Goal: Task Accomplishment & Management: Manage account settings

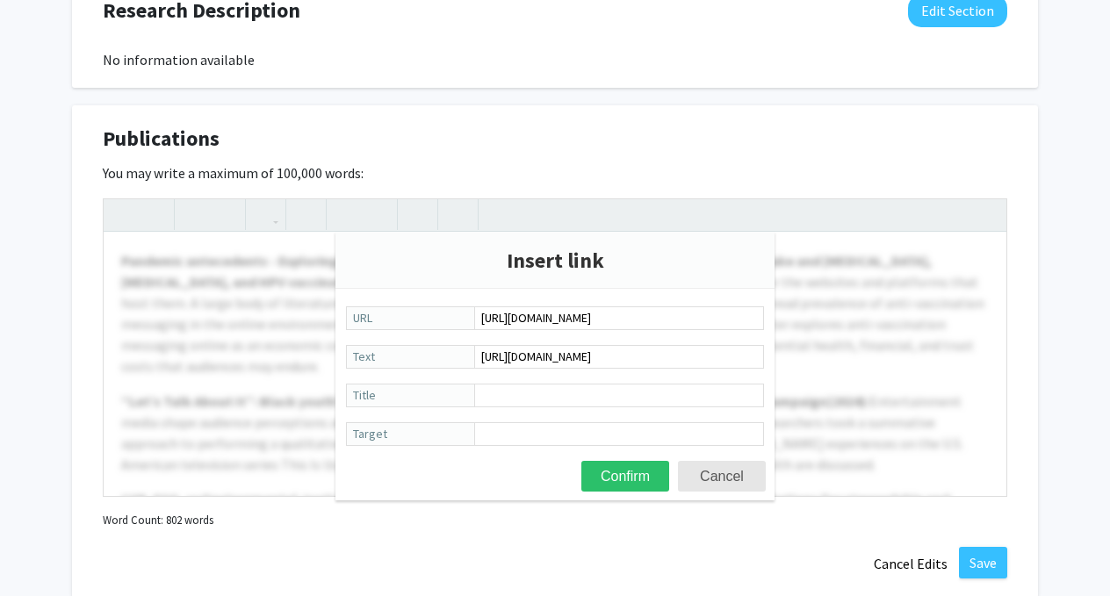
scroll to position [618, 0]
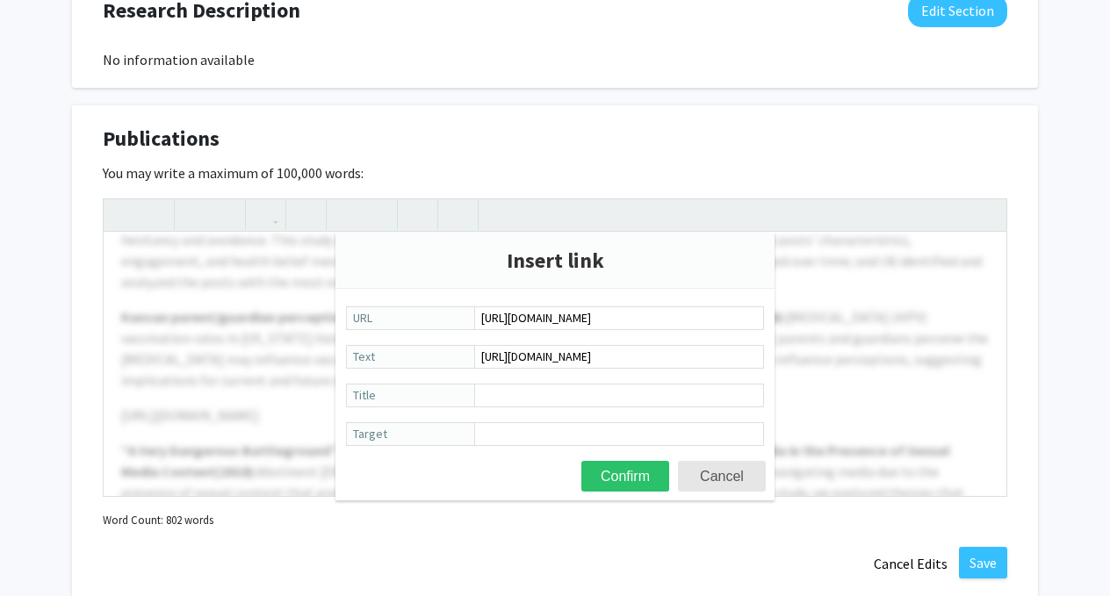
click at [268, 323] on div at bounding box center [555, 347] width 903 height 297
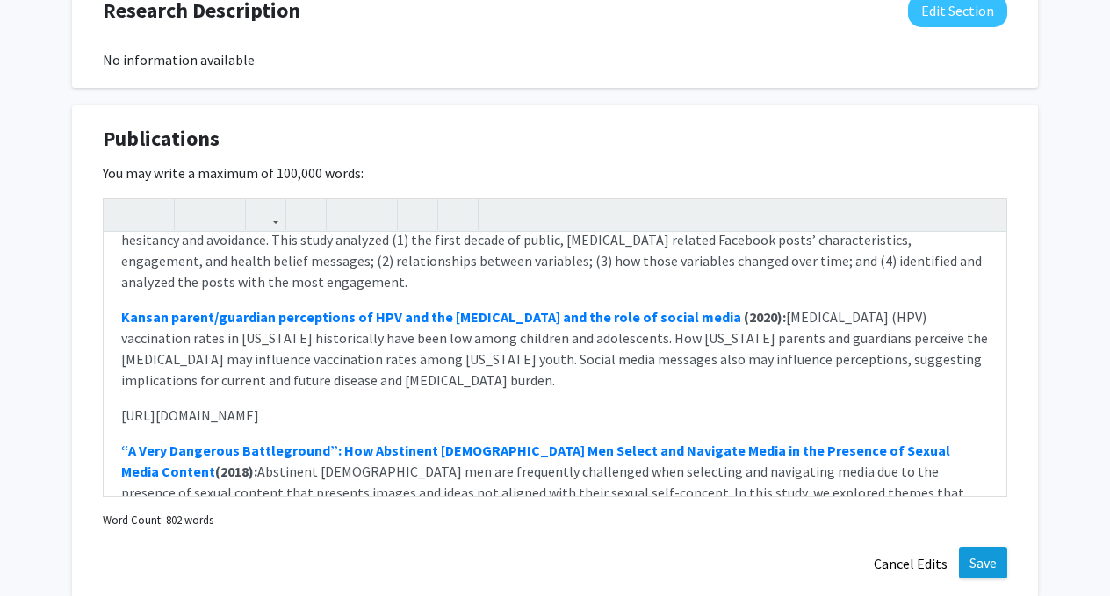
click at [972, 567] on button "Save" at bounding box center [983, 563] width 48 height 32
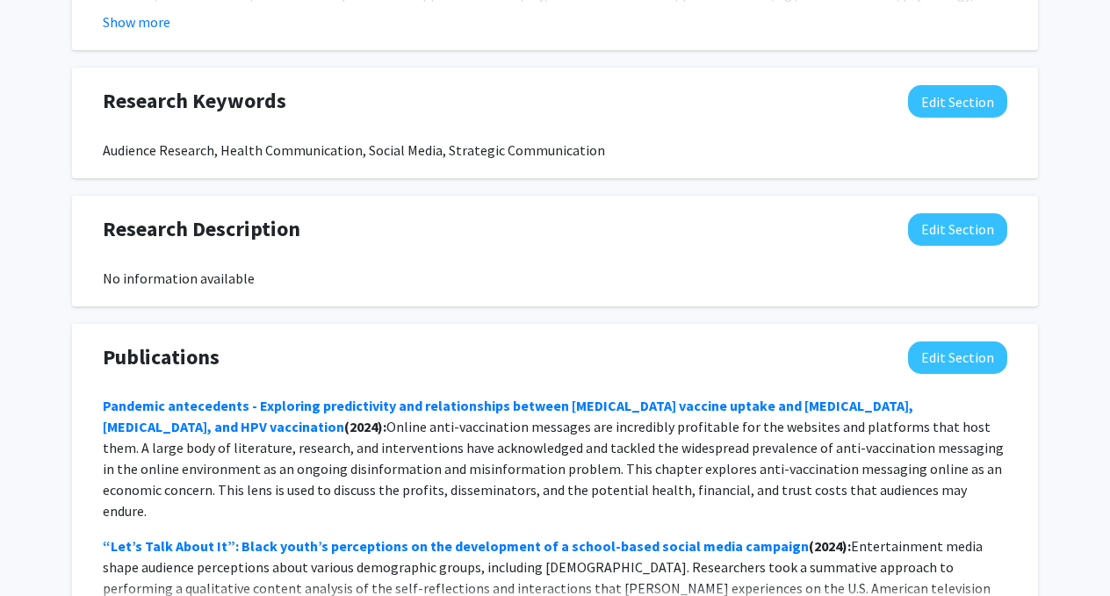
scroll to position [1122, 0]
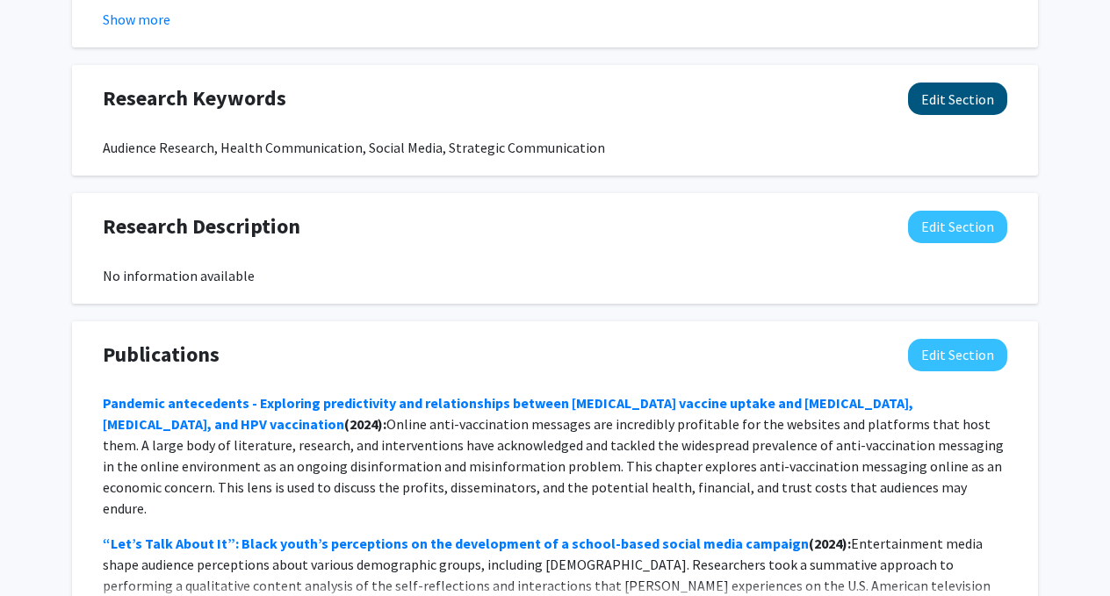
click at [942, 112] on button "Edit Section" at bounding box center [957, 99] width 99 height 32
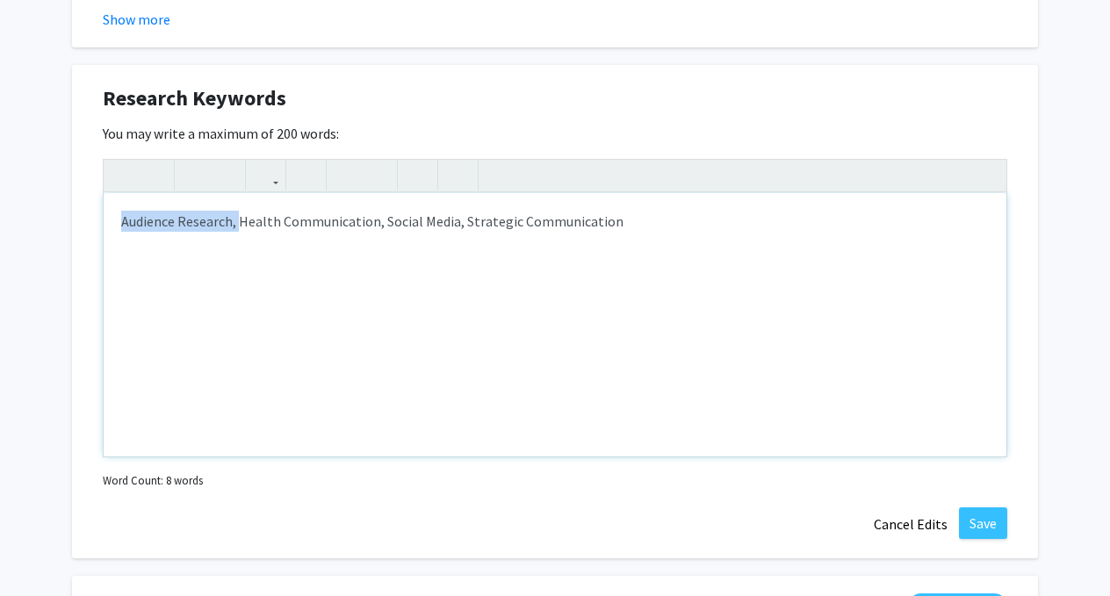
drag, startPoint x: 239, startPoint y: 226, endPoint x: 110, endPoint y: 221, distance: 129.2
click at [110, 221] on div "Audience Research, Health Communication, Social Media, Strategic Communication" at bounding box center [555, 324] width 903 height 263
type textarea "<p>Health Communication, SAudience Research,&nbsp;ocial Media, Strategic Commun…"
type textarea "<p>Health Communication,&nbsp;<span style="font-size: 1rem;">Audience Research,…"
click at [505, 282] on div "Health Communication, Audience Research, Social Media, Strategic Communication" at bounding box center [555, 324] width 903 height 263
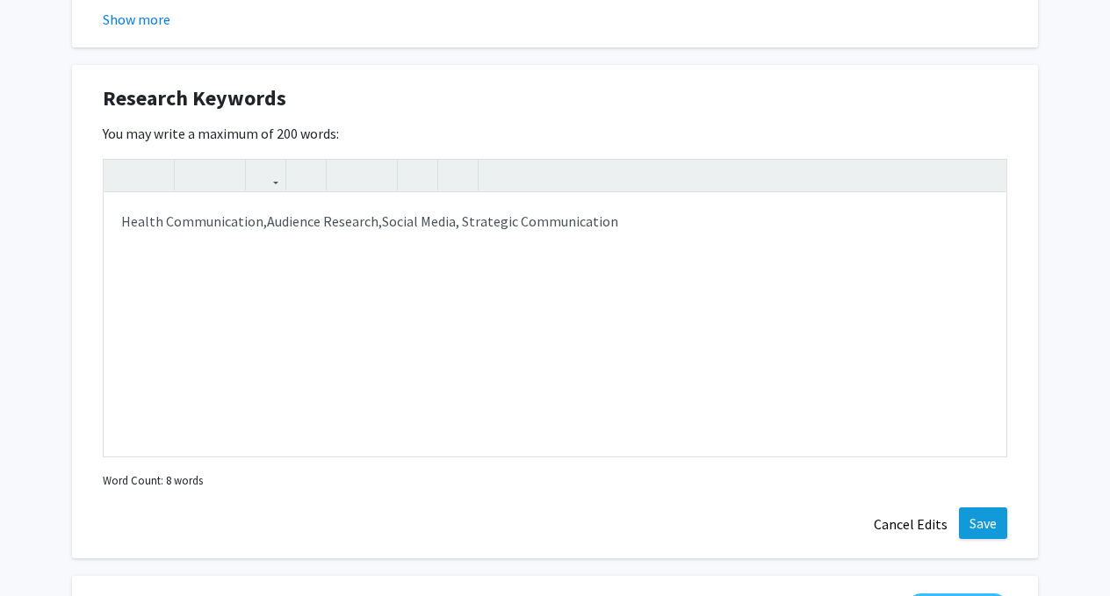
click at [1002, 521] on button "Save" at bounding box center [983, 524] width 48 height 32
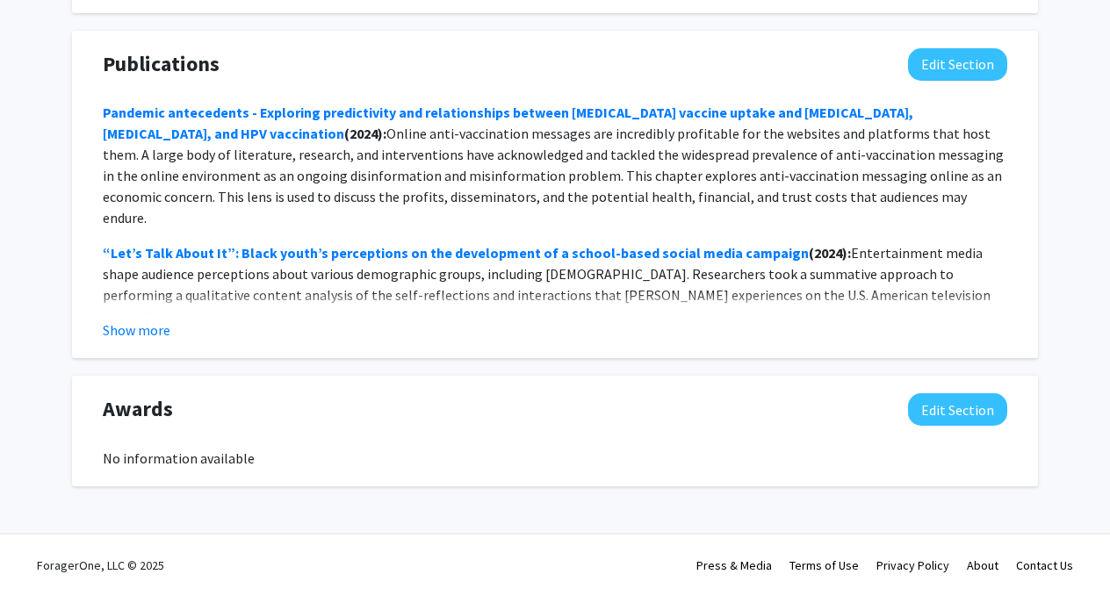
scroll to position [1428, 0]
click at [135, 329] on button "Show more" at bounding box center [137, 330] width 68 height 21
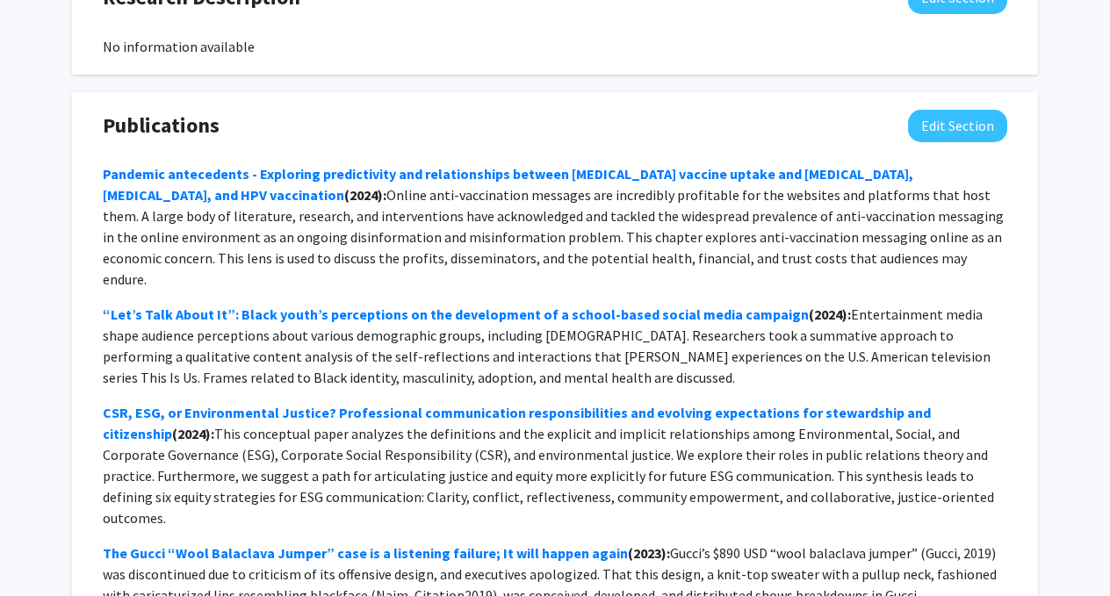
scroll to position [1367, 0]
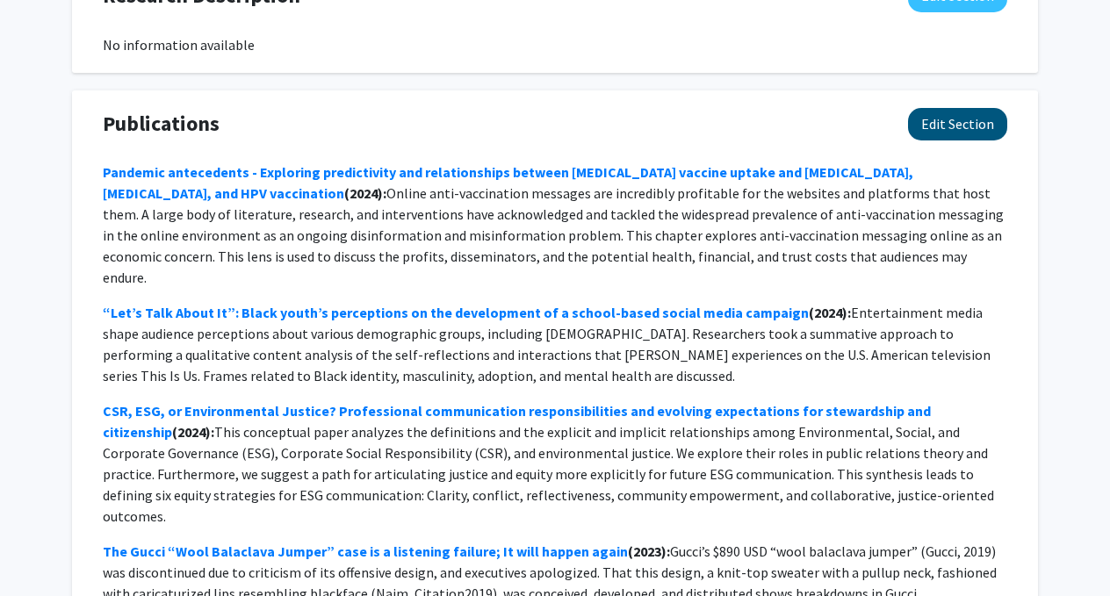
click at [936, 111] on button "Edit Section" at bounding box center [957, 124] width 99 height 32
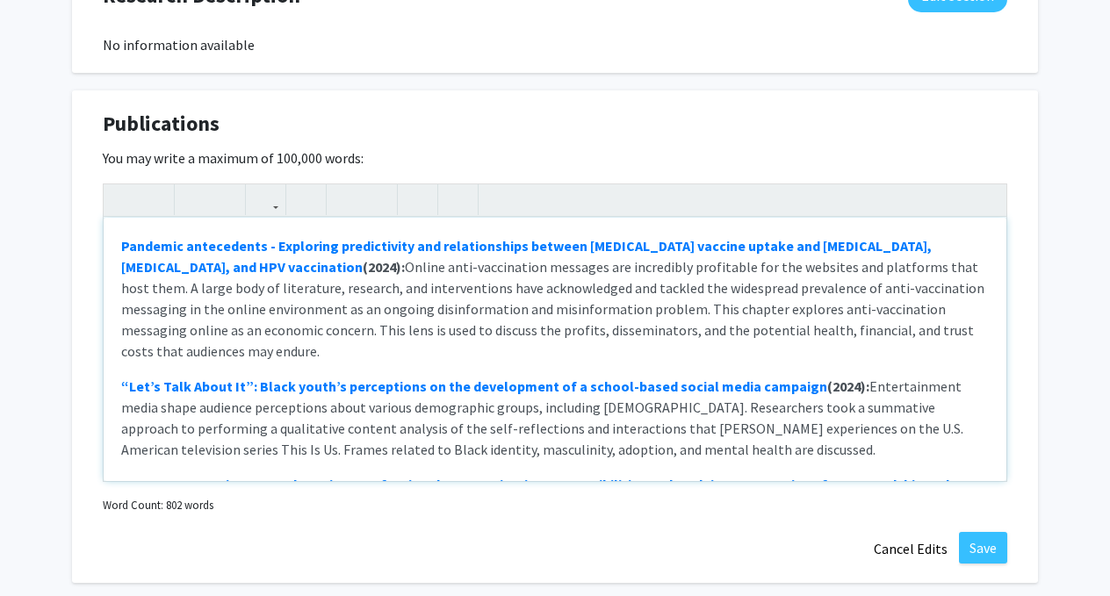
click at [171, 236] on div "Pandemic antecedents - Exploring predictivity and relationships between [MEDICA…" at bounding box center [555, 349] width 903 height 263
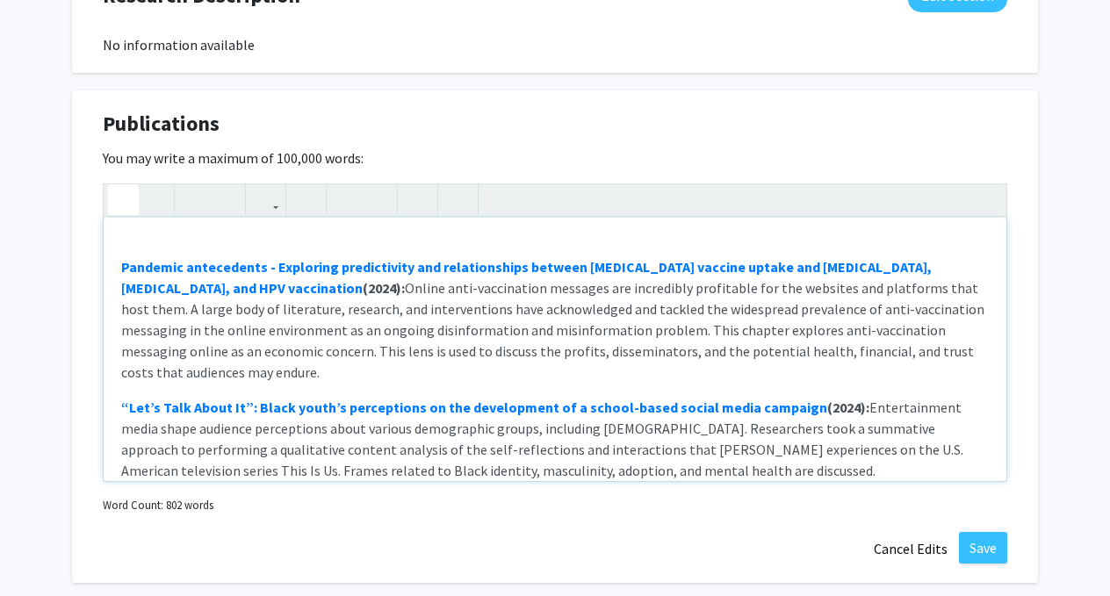
click at [128, 202] on icon "button" at bounding box center [123, 199] width 15 height 29
click at [265, 237] on div "ACADEMIC ARTICLES Pandemic antecedents - Exploring predictivity and relationshi…" at bounding box center [555, 349] width 903 height 263
click at [261, 233] on div "ACADEMIC ARTICLES Pandemic antecedents - Exploring predictivity and relationshi…" at bounding box center [555, 349] width 903 height 263
drag, startPoint x: 249, startPoint y: 242, endPoint x: 117, endPoint y: 249, distance: 131.9
click at [117, 249] on div "ACADEMIC ARTICLES Pandemic antecedents - Exploring predictivity and relationshi…" at bounding box center [555, 349] width 903 height 263
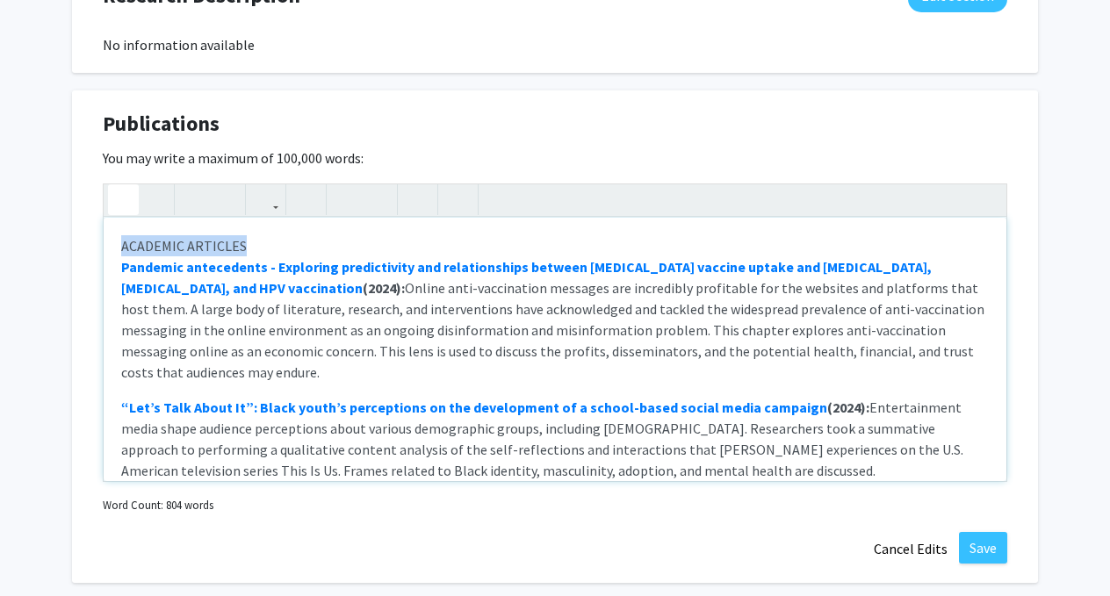
type textarea "<p><strong>ACADEMIC ARTICLES</strong></p><p><strong><a href="[URL][DOMAIN_NAME]…"
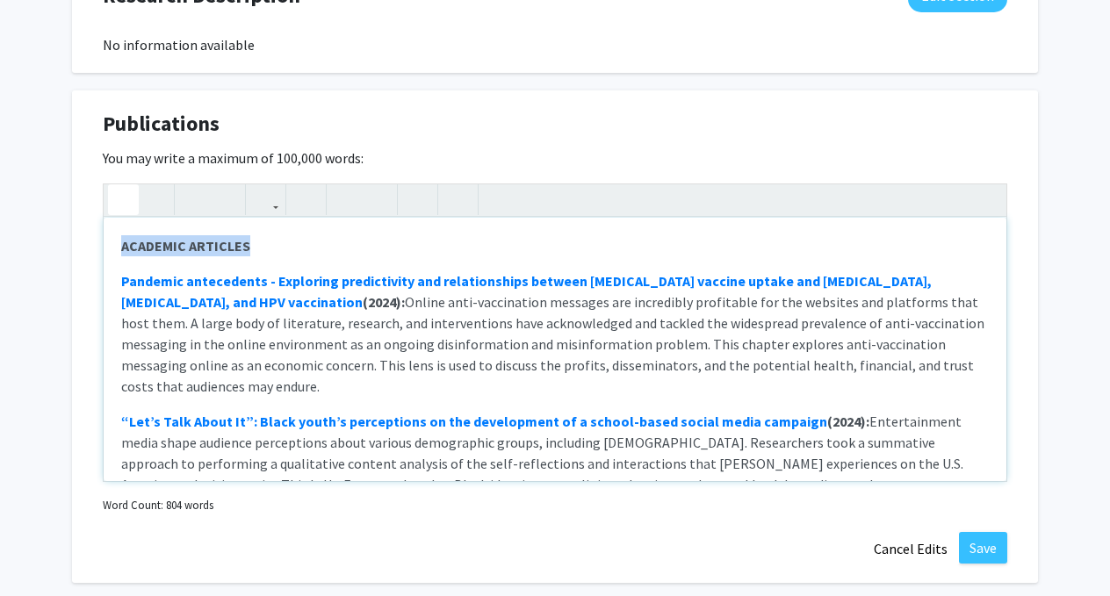
click at [124, 196] on icon "button" at bounding box center [123, 199] width 15 height 29
click at [382, 269] on div "ACADEMIC ARTICLES Pandemic antecedents - Exploring predictivity and relationshi…" at bounding box center [555, 349] width 903 height 263
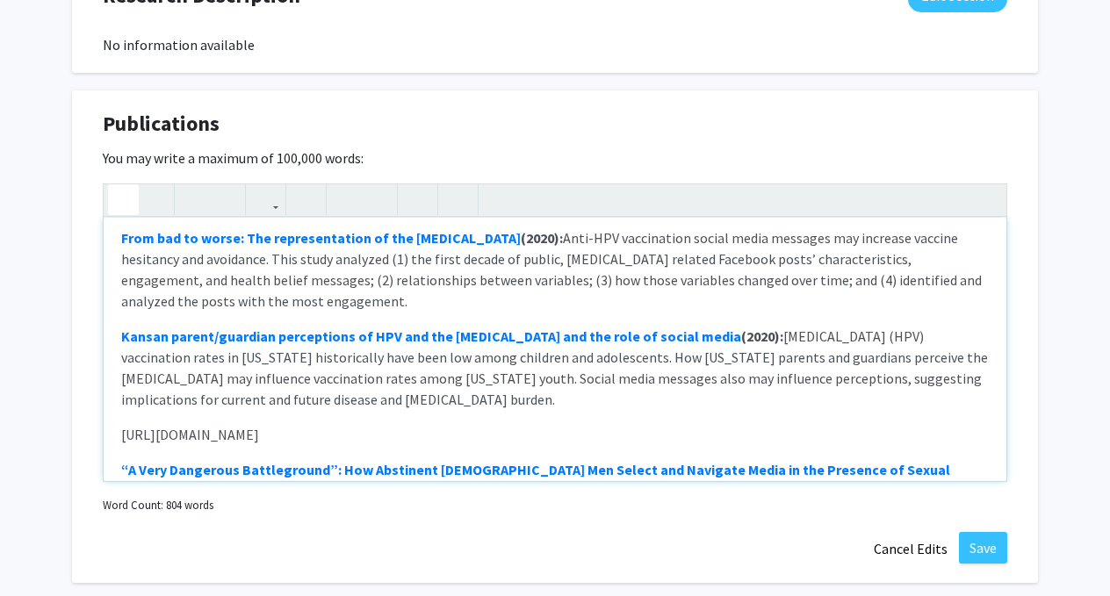
scroll to position [617, 0]
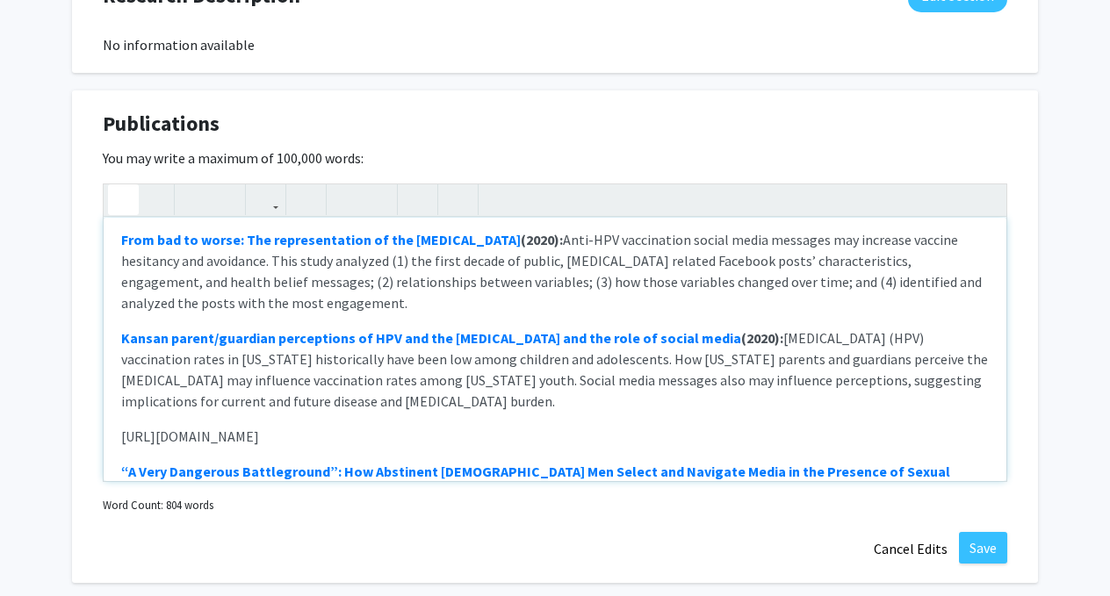
drag, startPoint x: 401, startPoint y: 405, endPoint x: 107, endPoint y: 405, distance: 293.4
click at [107, 405] on div "ACADEMIC ARTICLES Pandemic antecedents - Exploring predictivity and relationshi…" at bounding box center [555, 349] width 903 height 263
copy p "[URL][DOMAIN_NAME]"
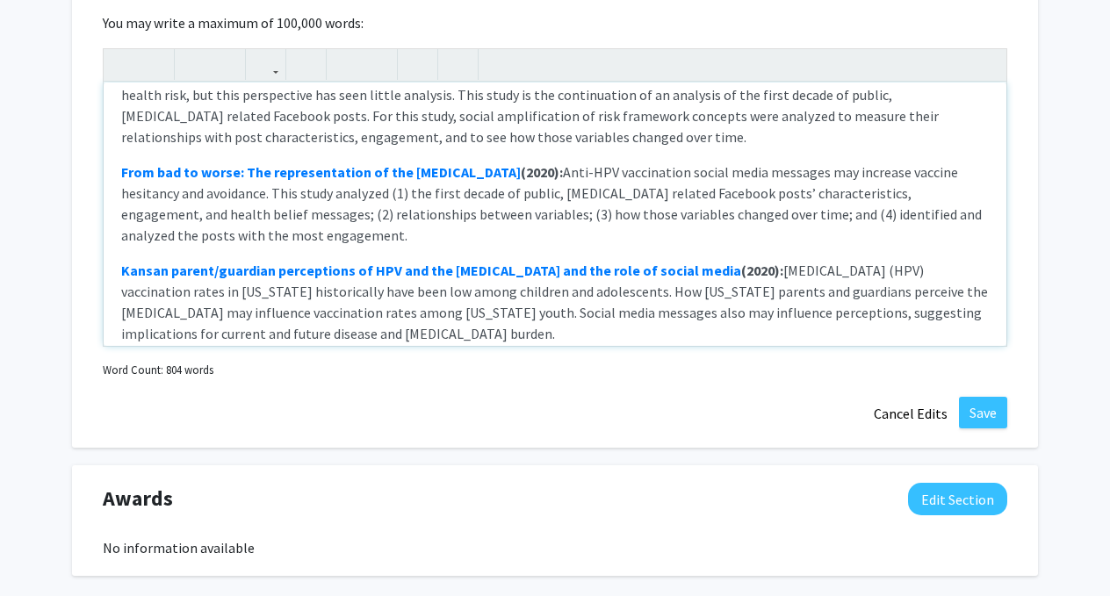
scroll to position [546, 0]
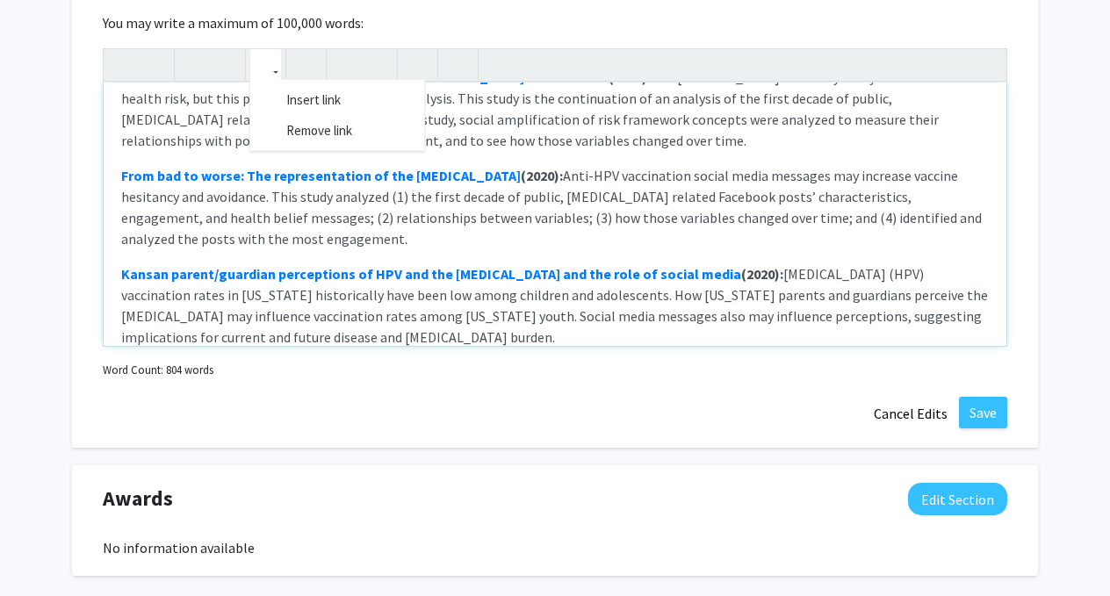
click at [258, 50] on use "button" at bounding box center [258, 50] width 0 height 0
click at [284, 109] on div "ACADEMIC ARTICLES Pandemic antecedents - Exploring predictivity and relationshi…" at bounding box center [555, 197] width 905 height 299
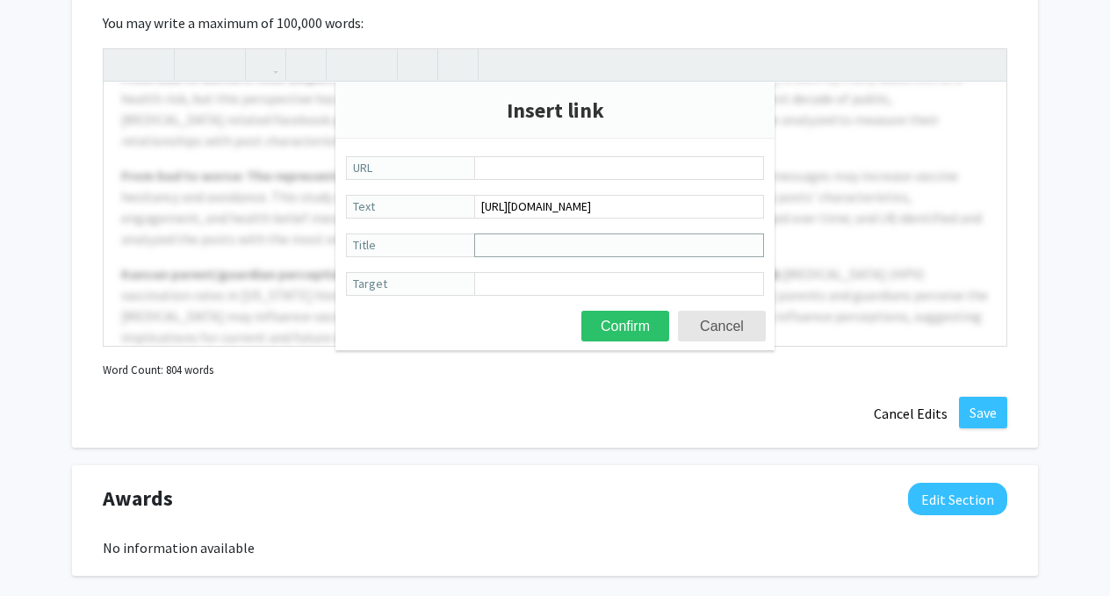
click at [531, 254] on input "Title" at bounding box center [619, 246] width 290 height 24
paste input "[PERSON_NAME]: Framing Black Identity, Masculinity, Adoption and Mental Health …"
type input "[PERSON_NAME]: Framing Black Identity, Masculinity, Adoption and Mental Health …"
click at [569, 218] on input "[URL][DOMAIN_NAME]" at bounding box center [619, 207] width 290 height 24
paste input "[PERSON_NAME]: Framing Black Identity, Masculinity, Adoption and Mental Health …"
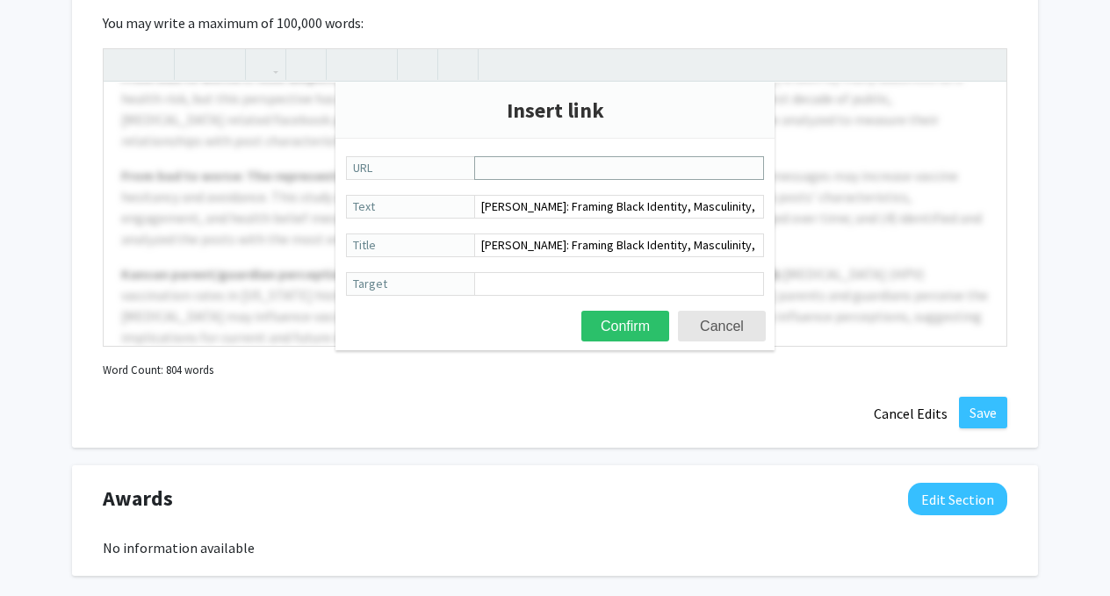
click at [553, 170] on input "URL" at bounding box center [619, 168] width 290 height 24
type input "[URL][DOMAIN_NAME]"
click at [553, 171] on input "URL" at bounding box center [619, 168] width 290 height 24
paste input "[URL][DOMAIN_NAME]"
type input "[URL][DOMAIN_NAME]"
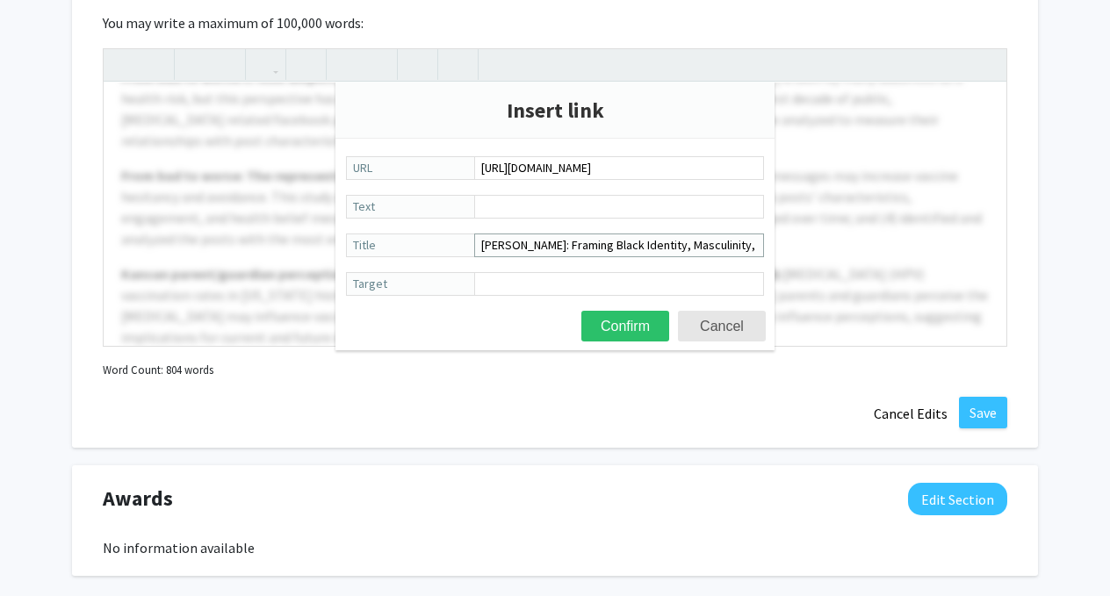
click at [558, 248] on input "[PERSON_NAME]: Framing Black Identity, Masculinity, Adoption and Mental Health …" at bounding box center [619, 246] width 290 height 24
click at [559, 213] on input "Text" at bounding box center [619, 207] width 290 height 24
paste input "[PERSON_NAME]: Framing Black Identity, Masculinity, Adoption and Mental Health …"
type input "[PERSON_NAME]: Framing Black Identity, Masculinity, Adoption and Mental Health …"
click at [611, 328] on button "Confirm" at bounding box center [625, 326] width 88 height 31
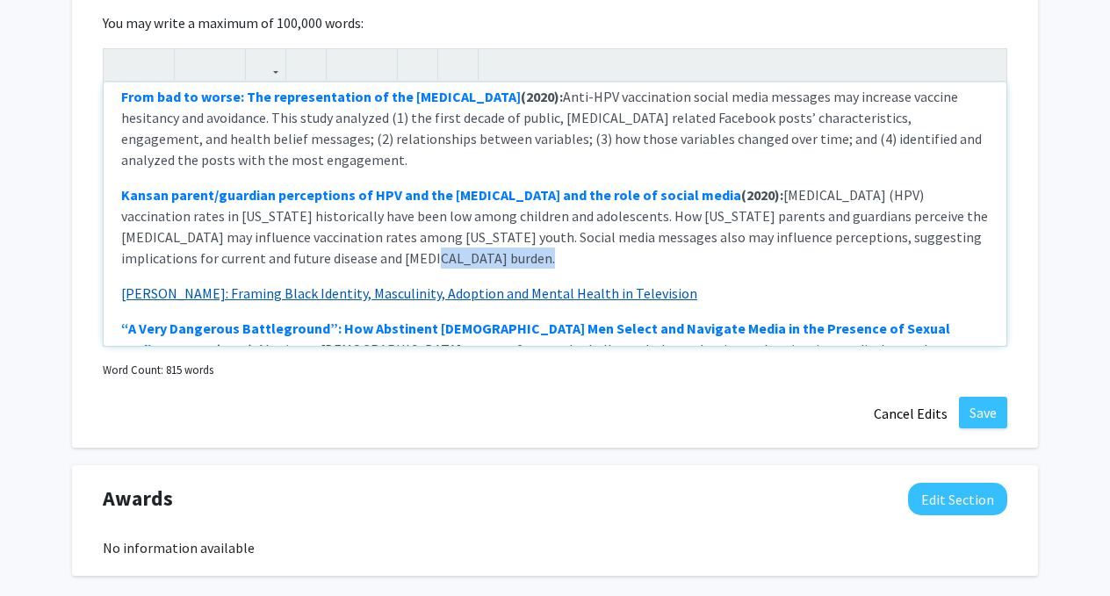
scroll to position [631, 0]
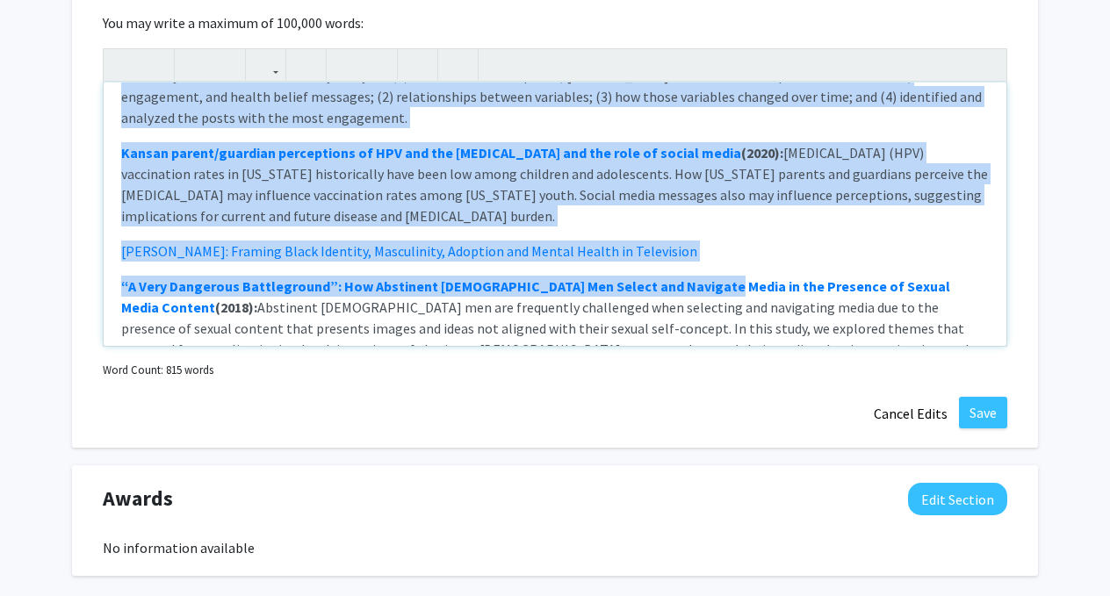
drag, startPoint x: 693, startPoint y: 275, endPoint x: 837, endPoint y: -75, distance: 378.1
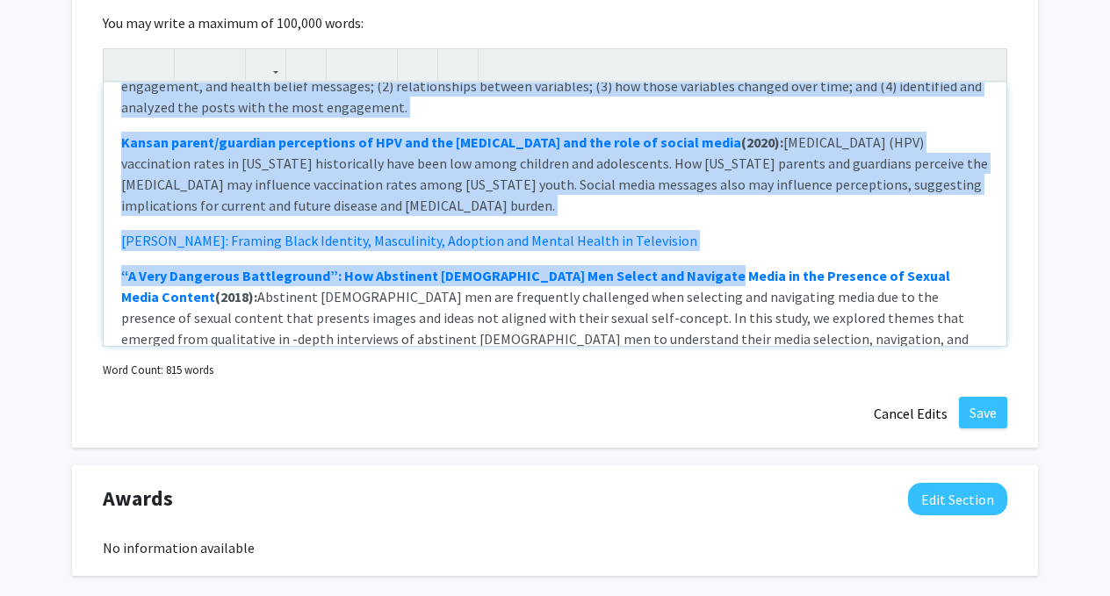
scroll to position [680, 0]
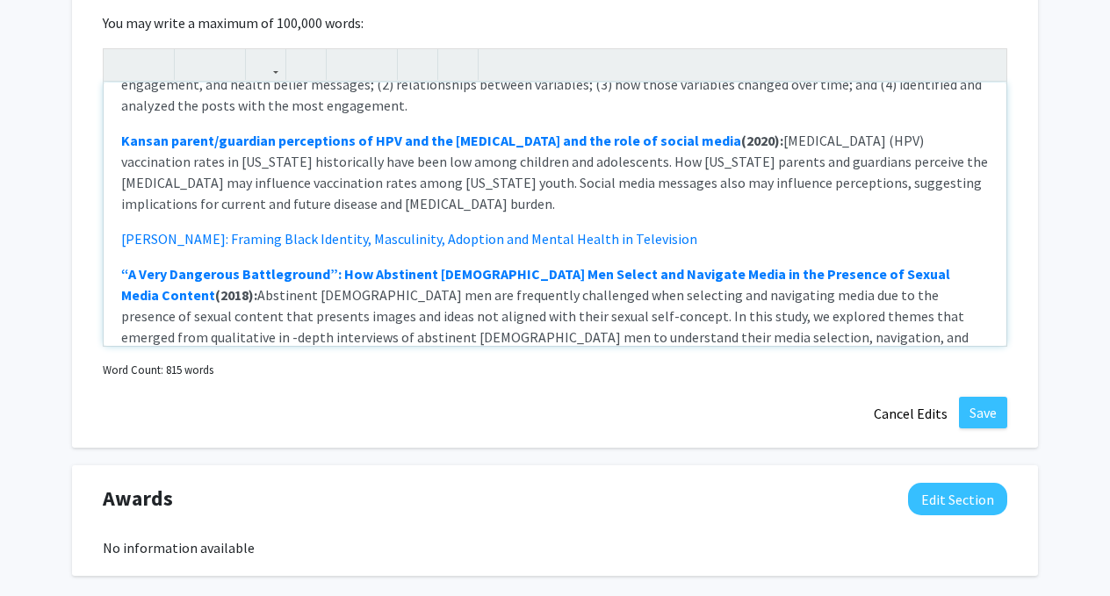
click at [696, 175] on div "ACADEMIC ARTICLES Pandemic antecedents - Exploring predictivity and relationshi…" at bounding box center [555, 214] width 903 height 263
click at [712, 228] on p "[PERSON_NAME]: Framing Black Identity, Masculinity, Adoption and Mental Health …" at bounding box center [555, 238] width 868 height 21
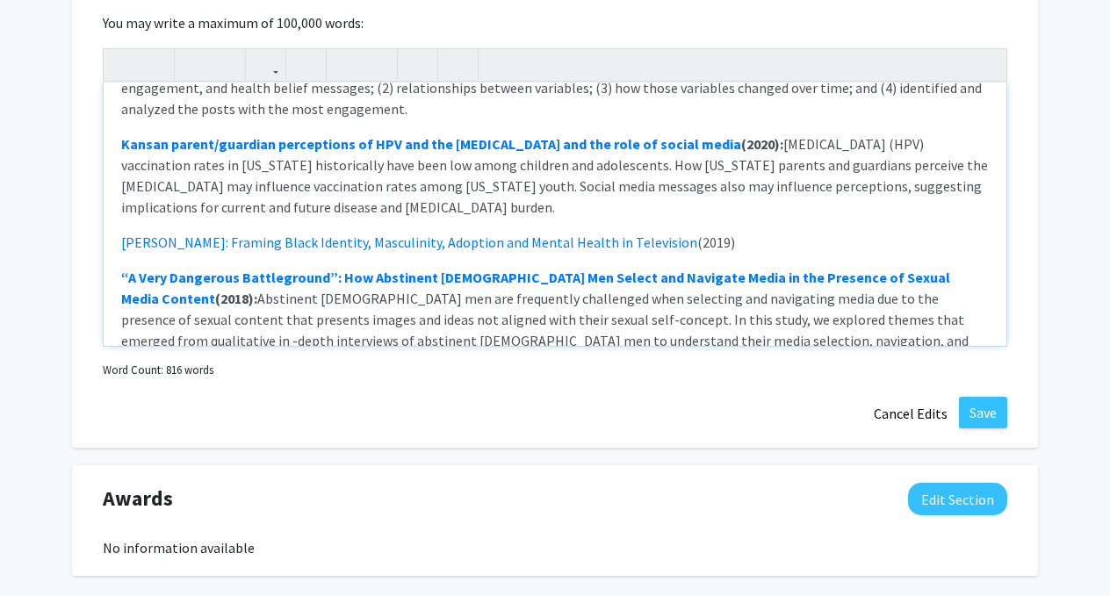
click at [737, 232] on p "[PERSON_NAME]: Framing Black Identity, Masculinity, Adoption and Mental Health …" at bounding box center [555, 242] width 868 height 21
drag, startPoint x: 731, startPoint y: 207, endPoint x: 72, endPoint y: 207, distance: 658.7
click at [72, 207] on div "Publications Edit Section You may write a maximum of 100,000 words: ACADEMIC AR…" at bounding box center [555, 202] width 966 height 494
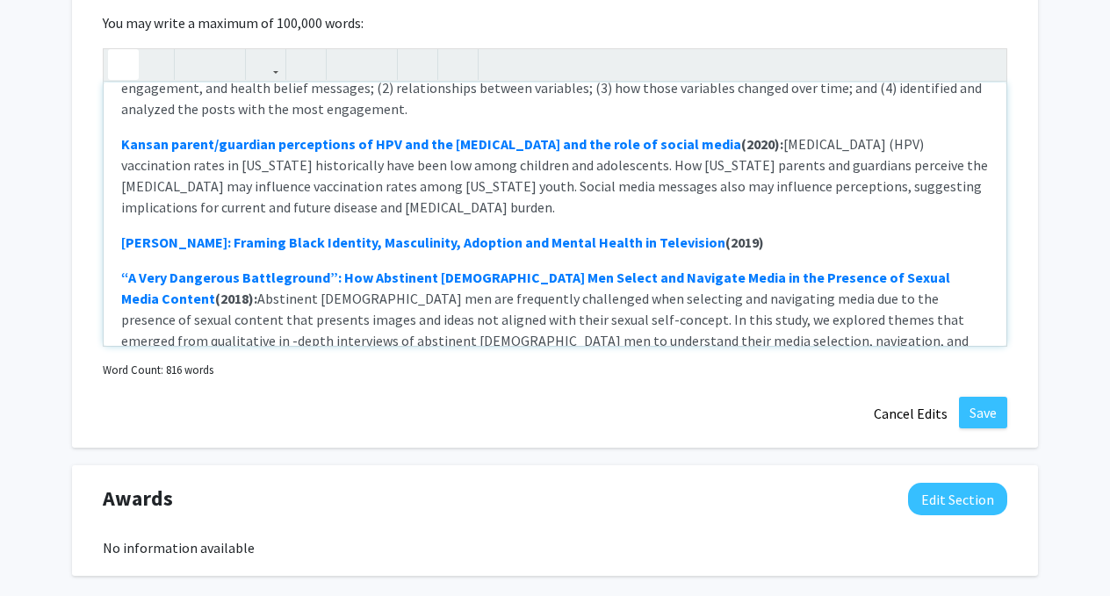
click at [848, 232] on p "[PERSON_NAME]: Framing Black Identity, Masculinity, Adoption and Mental Health …" at bounding box center [555, 242] width 868 height 21
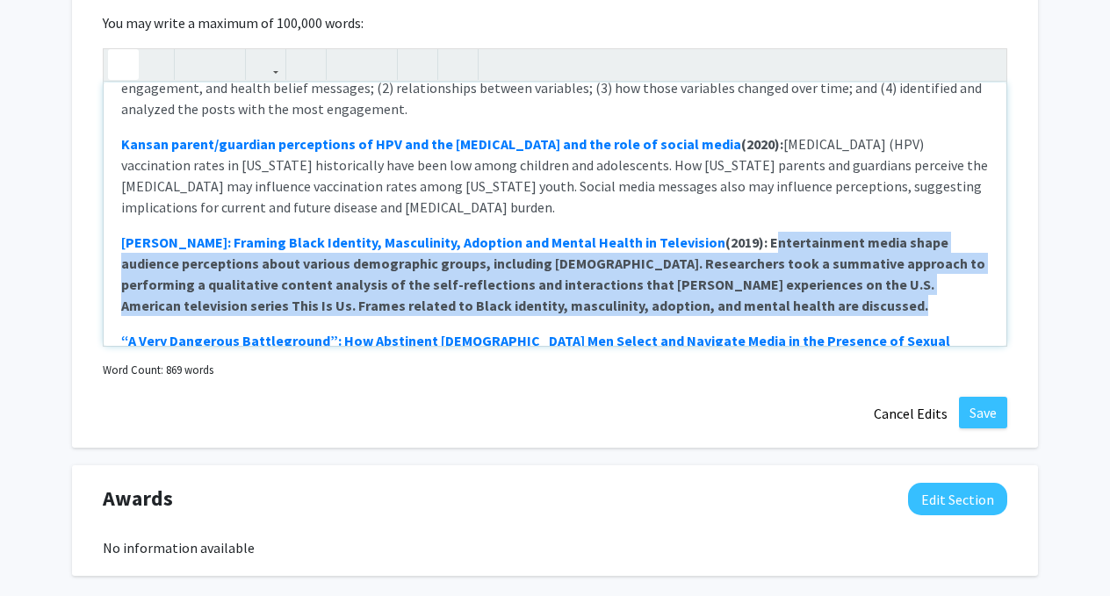
drag, startPoint x: 797, startPoint y: 271, endPoint x: 754, endPoint y: 202, distance: 80.9
click at [754, 232] on p "[PERSON_NAME]: Framing Black Identity, Masculinity, Adoption and Mental Health …" at bounding box center [555, 274] width 868 height 84
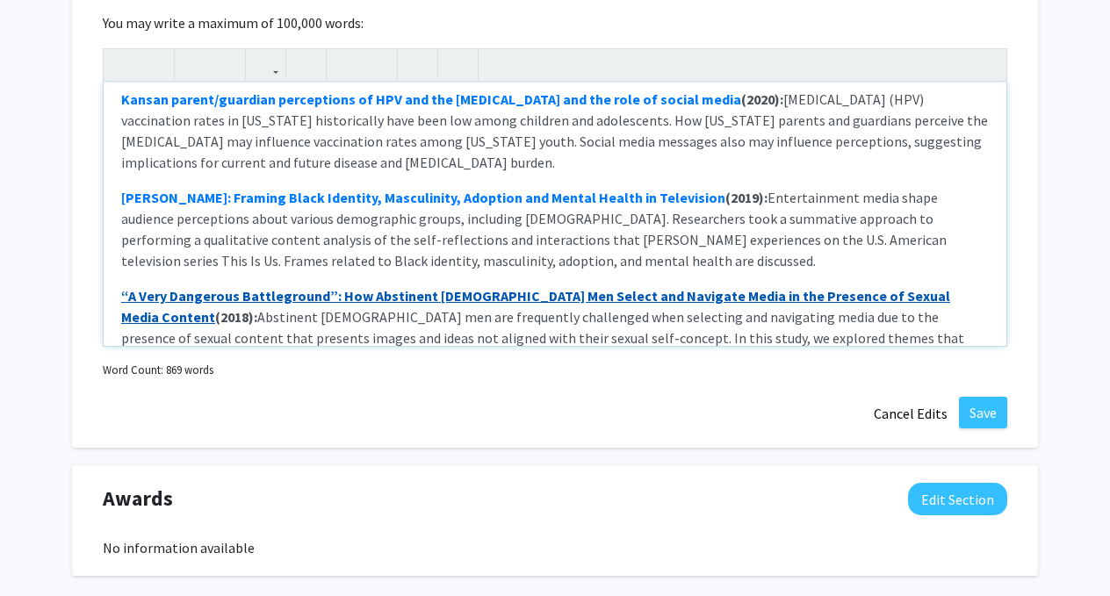
scroll to position [733, 0]
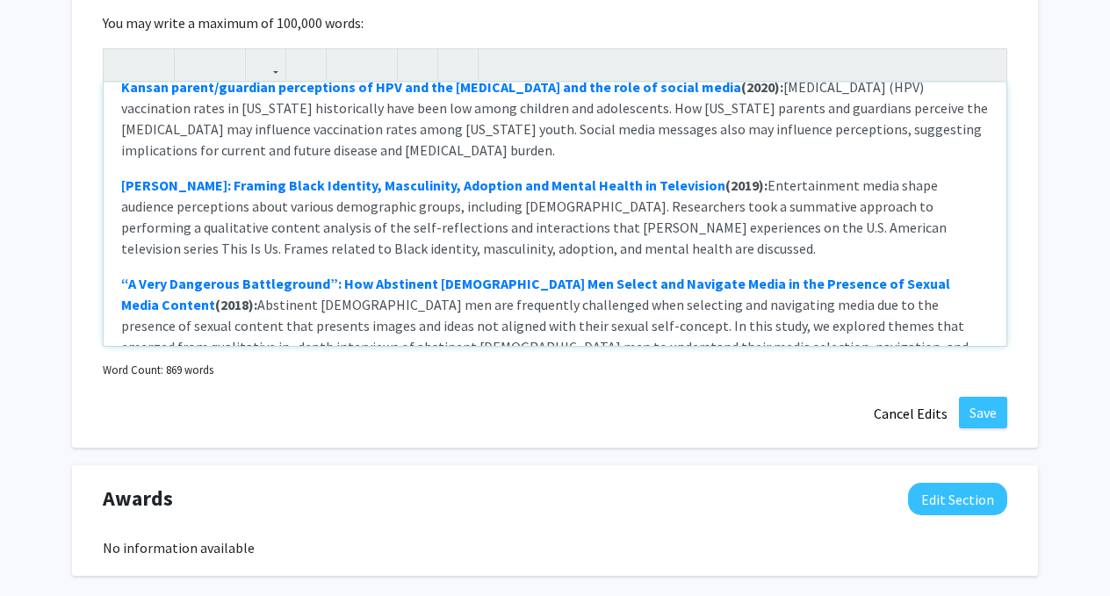
click at [622, 206] on p "[PERSON_NAME]: Framing Black Identity, Masculinity, Adoption and Mental Health …" at bounding box center [555, 217] width 868 height 84
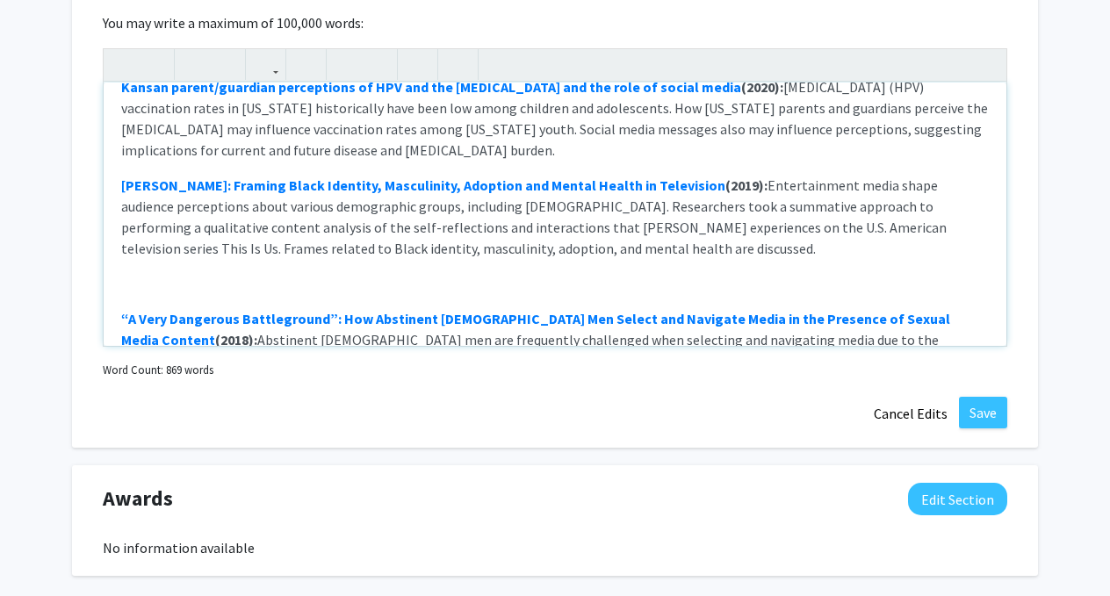
type textarea "<p><strong>ACADEMIC ARTICLES</strong></p><p><strong><a href="[URL][DOMAIN_NAME]…"
drag, startPoint x: 340, startPoint y: 242, endPoint x: 114, endPoint y: 235, distance: 225.9
click at [114, 235] on div "ACADEMIC ARTICLES Pandemic antecedents - Exploring predictivity and relationshi…" at bounding box center [555, 214] width 903 height 263
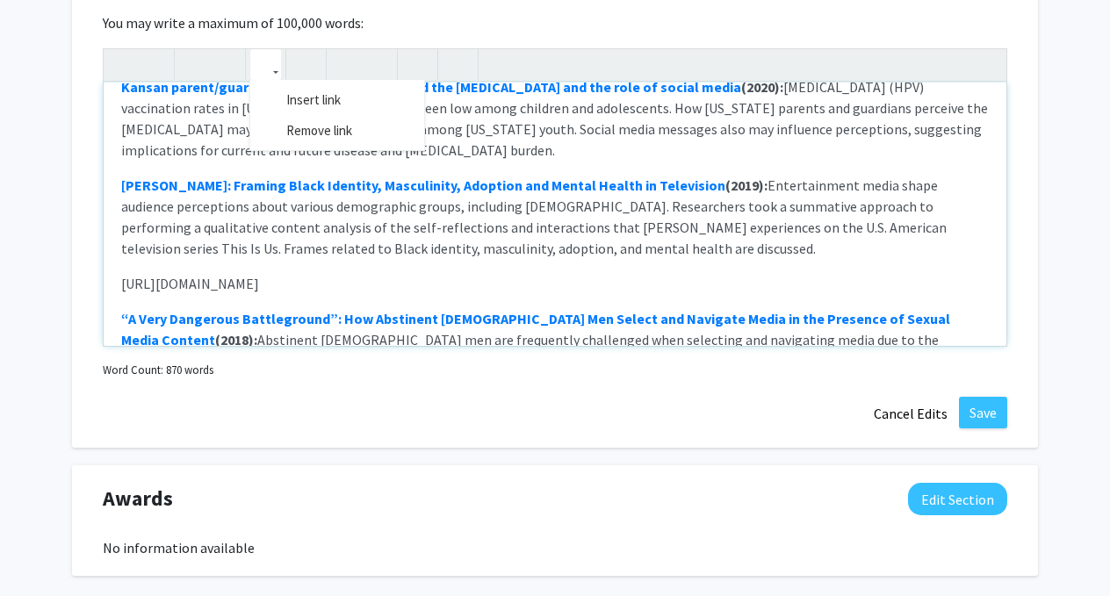
click at [260, 56] on icon "button" at bounding box center [265, 64] width 15 height 29
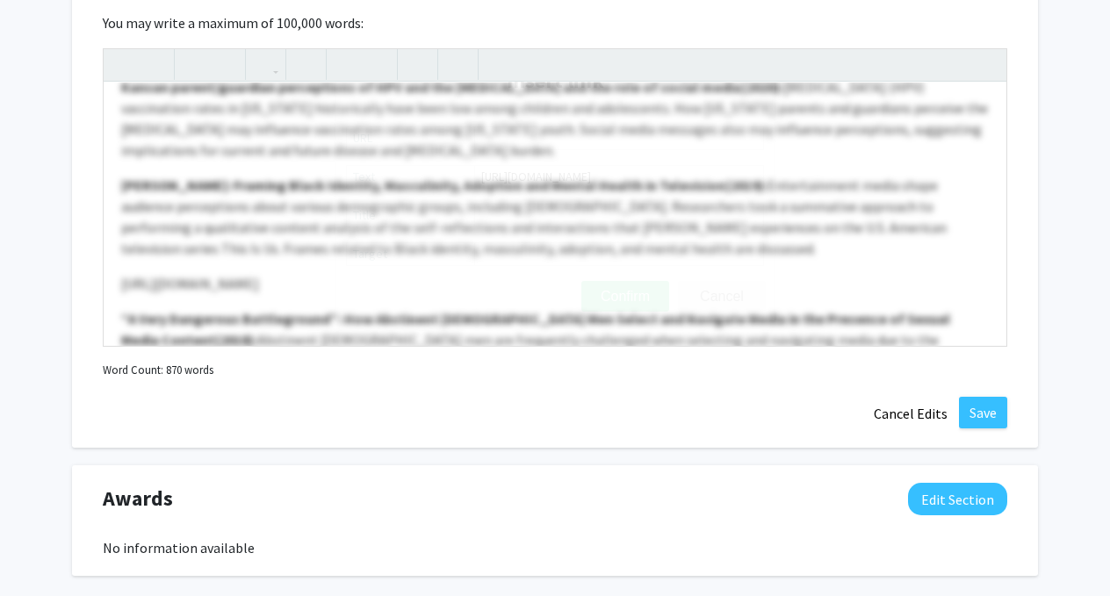
click at [312, 88] on div "ACADEMIC ARTICLES Pandemic antecedents - Exploring predictivity and relationshi…" at bounding box center [555, 197] width 905 height 299
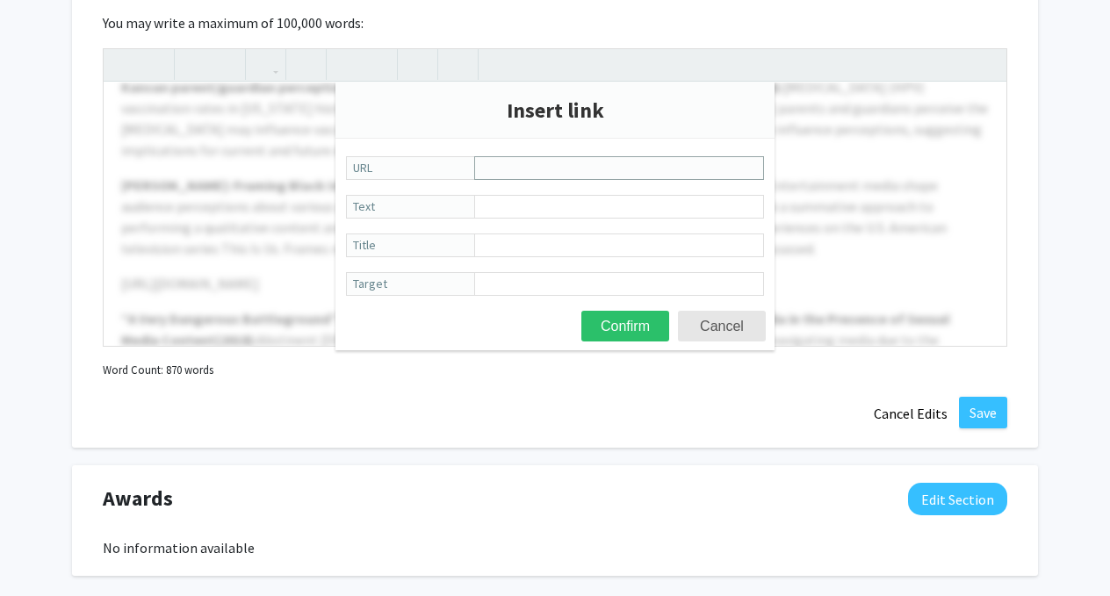
click at [516, 170] on input "URL" at bounding box center [619, 168] width 290 height 24
paste input "[URL][DOMAIN_NAME]"
type input "[URL][DOMAIN_NAME]"
paste input "Experientially learning how to communicate science effectively: A case study."
type input "Experientially learning how to communicate science effectively: A case study."
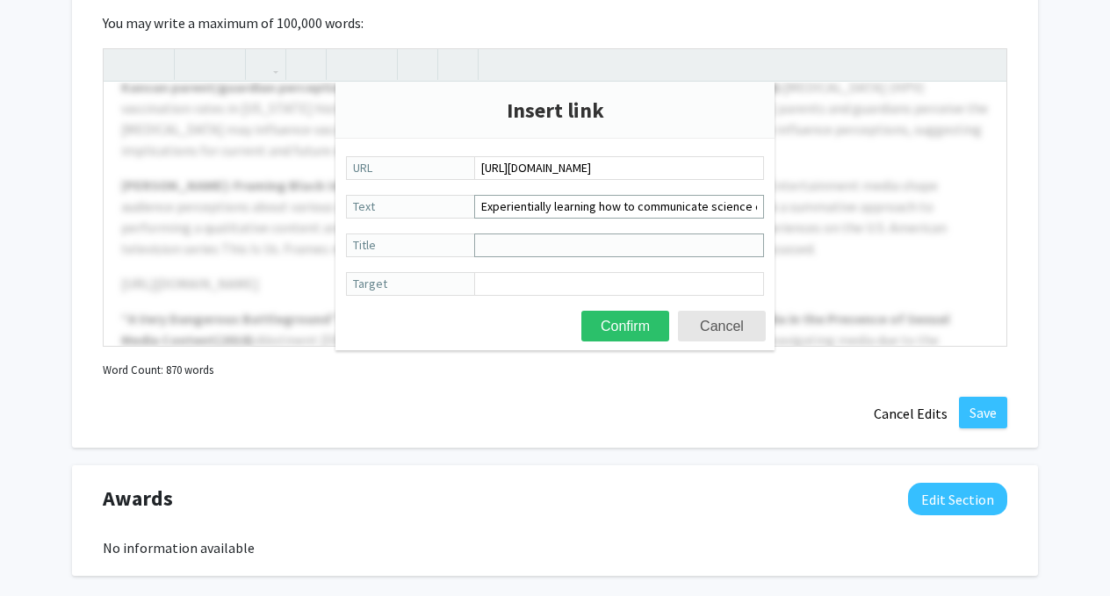
paste input "Experientially learning how to communicate science effectively: A case study."
type input "Experientially learning how to communicate science effectively: A case study."
click at [618, 328] on button "Confirm" at bounding box center [625, 326] width 88 height 31
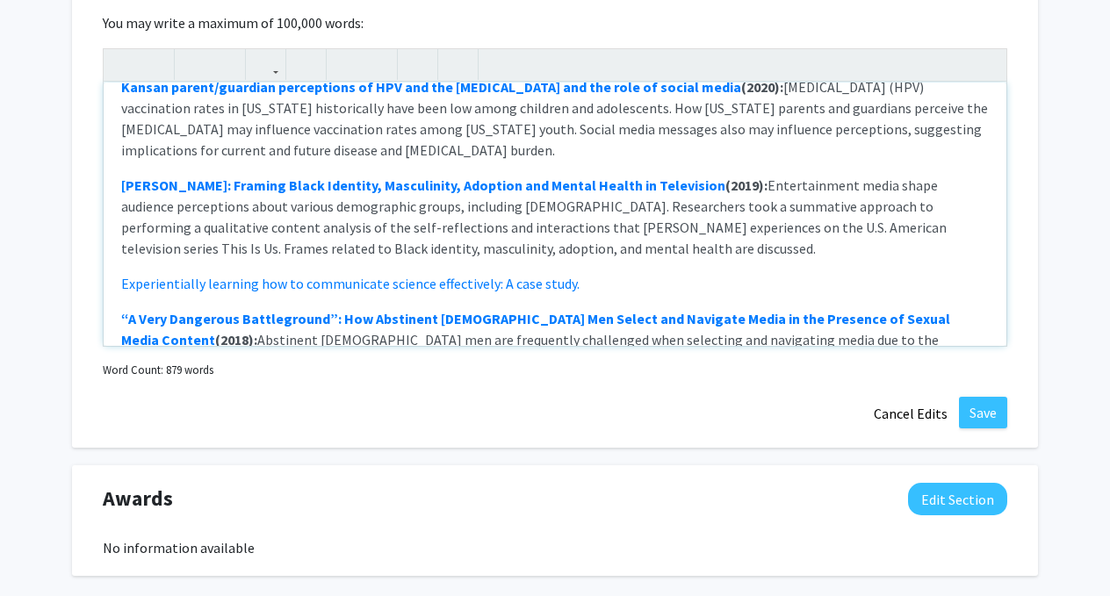
click at [615, 273] on p "Experientially learning how to communicate science effectively: A case study." at bounding box center [555, 283] width 868 height 21
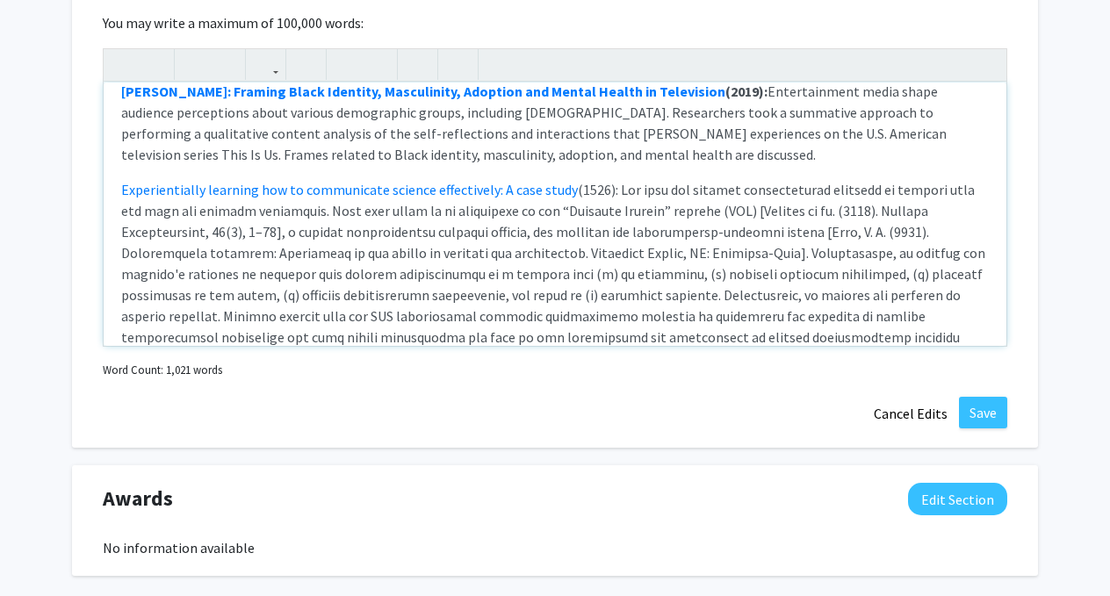
scroll to position [830, 0]
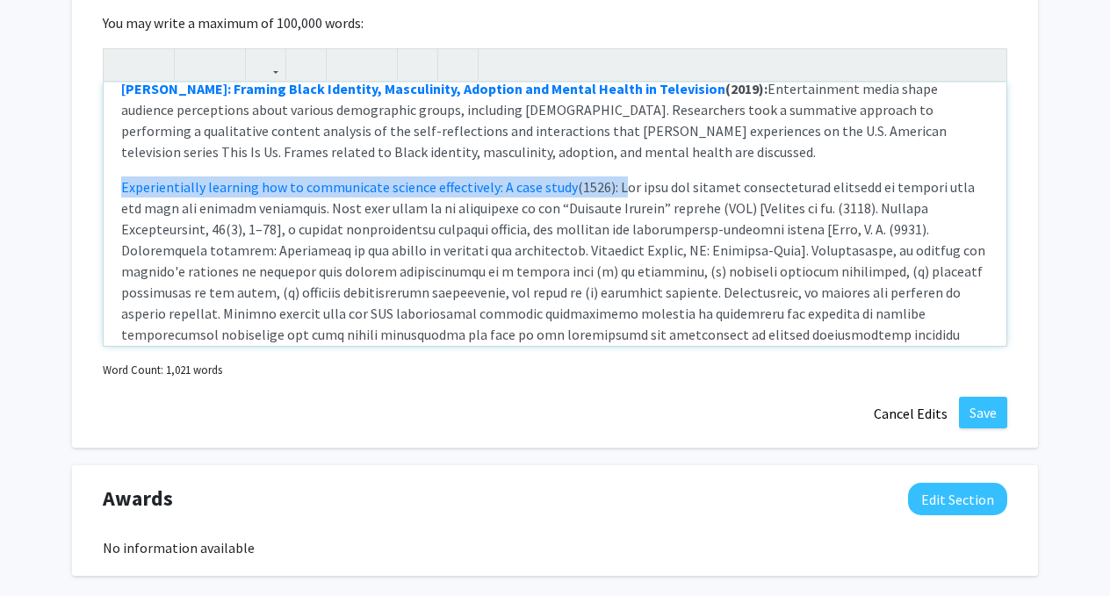
drag, startPoint x: 611, startPoint y: 151, endPoint x: 119, endPoint y: 148, distance: 491.9
click at [119, 148] on div "ACADEMIC ARTICLES Pandemic antecedents - Exploring predictivity and relationshi…" at bounding box center [555, 214] width 903 height 263
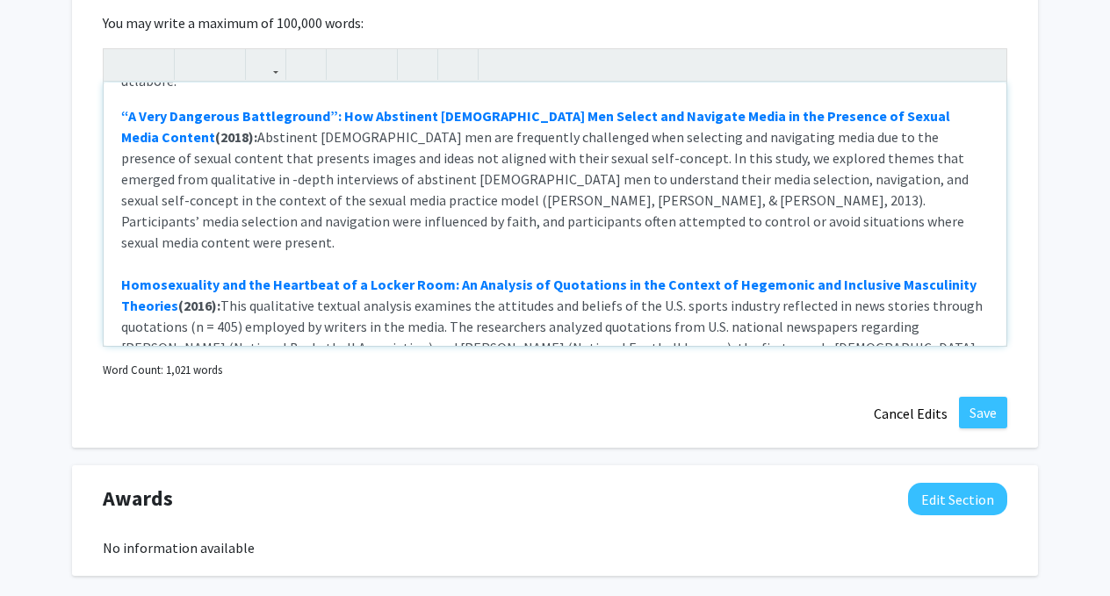
scroll to position [1107, 0]
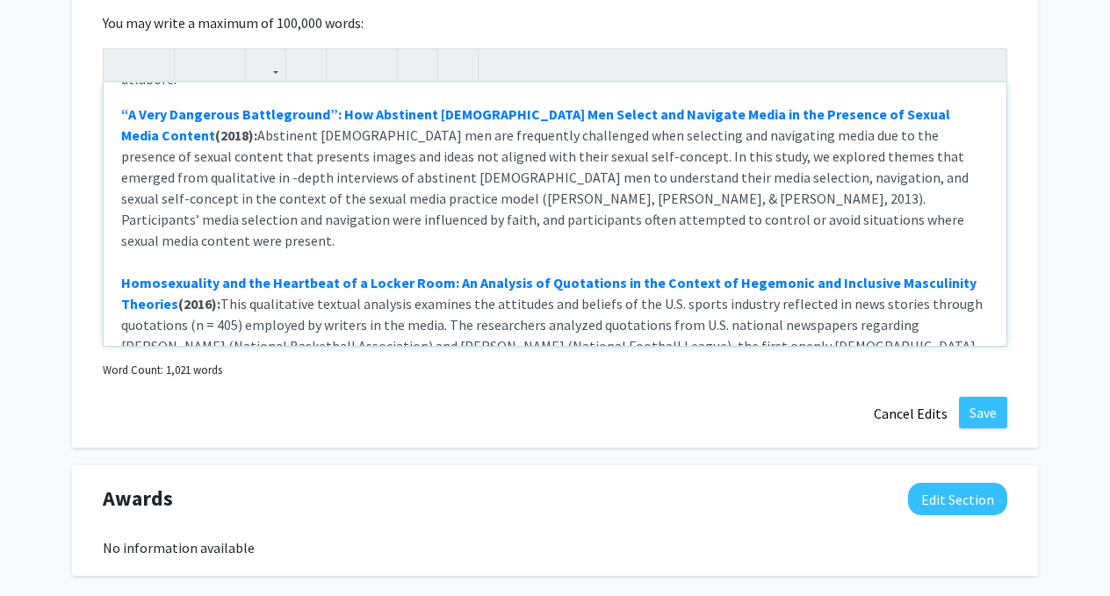
click at [576, 176] on p "“A Very Dangerous Battleground”: How Abstinent [DEMOGRAPHIC_DATA] Men Select an…" at bounding box center [555, 283] width 868 height 358
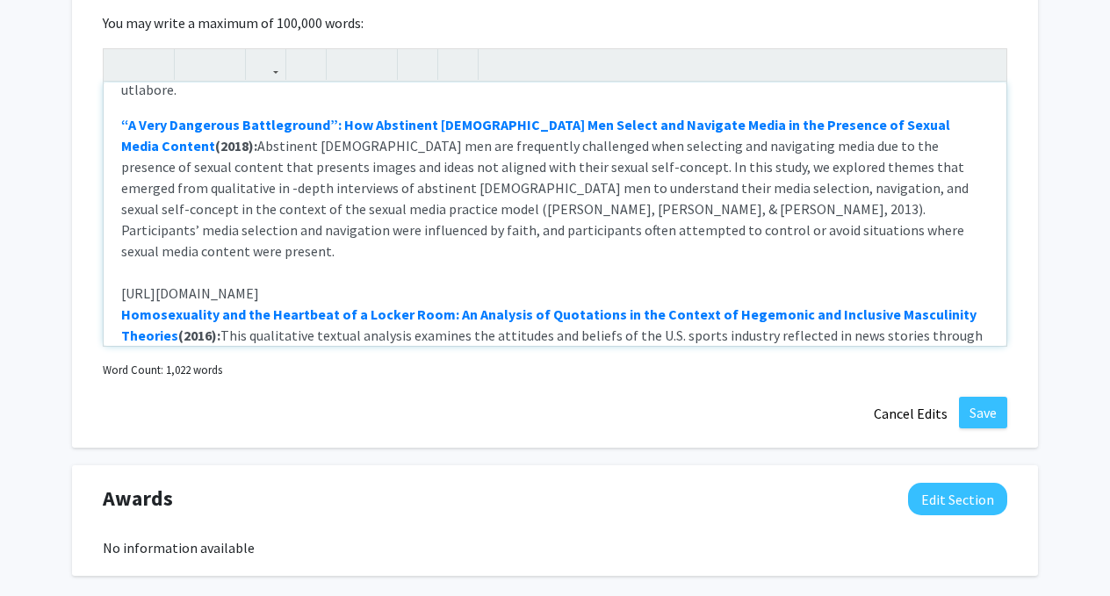
scroll to position [1078, 0]
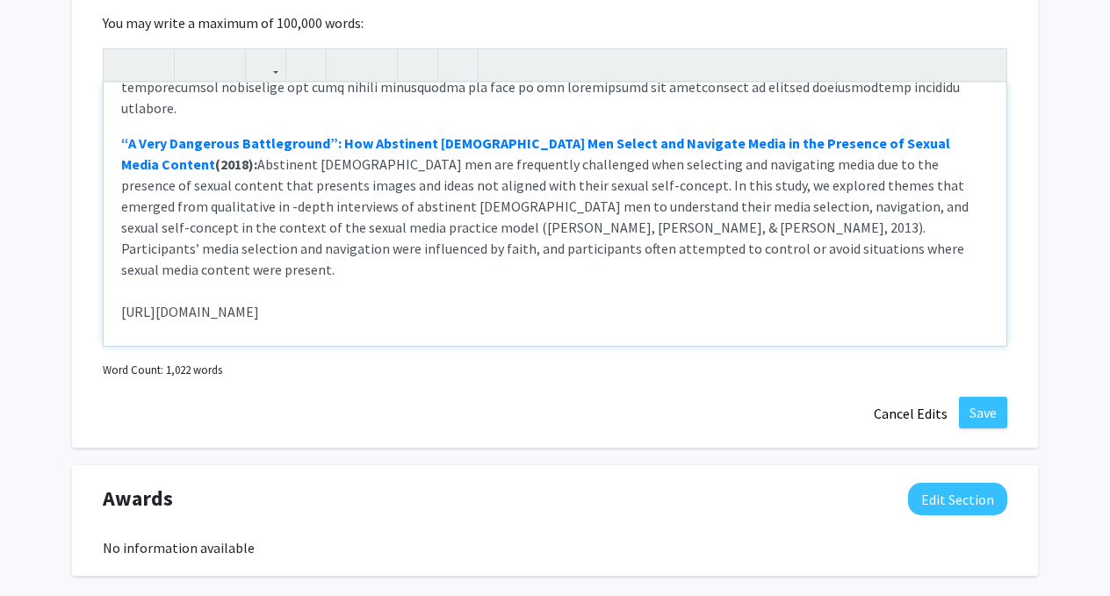
type textarea "<p><strong>ACADEMIC ARTICLES</strong></p><p><strong><a href="[URL][DOMAIN_NAME]…"
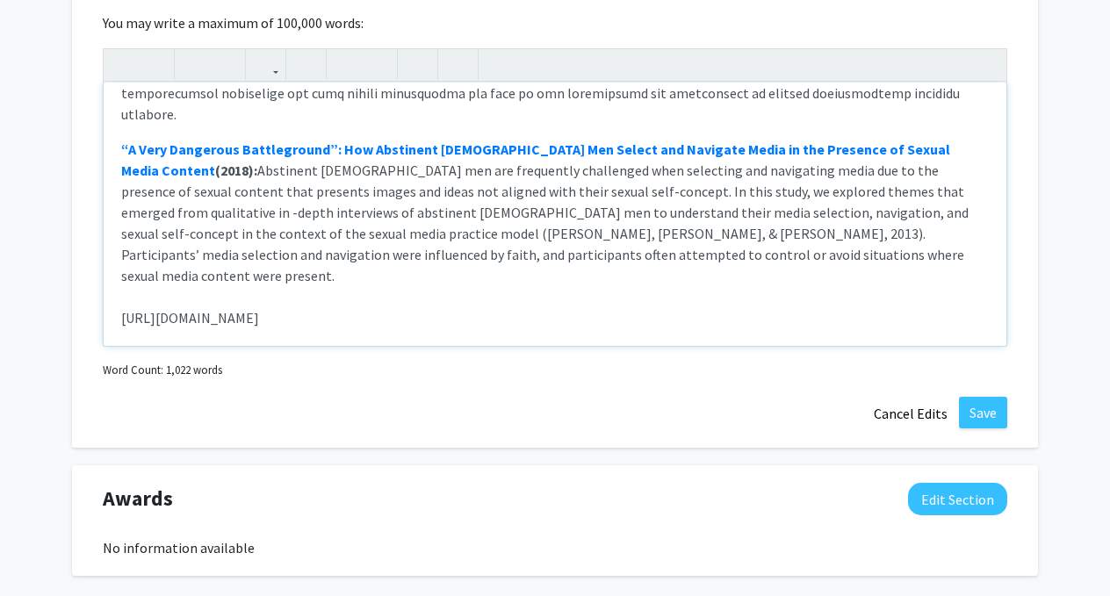
drag, startPoint x: 414, startPoint y: 235, endPoint x: 93, endPoint y: 227, distance: 320.7
click at [93, 227] on div "Publications Edit Section You may write a maximum of 100,000 words: ACADEMIC AR…" at bounding box center [555, 202] width 966 height 494
click at [283, 61] on div at bounding box center [270, 65] width 40 height 32
drag, startPoint x: 453, startPoint y: 213, endPoint x: 384, endPoint y: 261, distance: 84.5
click at [384, 261] on div "ACADEMIC ARTICLES Pandemic antecedents - Exploring predictivity and relationshi…" at bounding box center [555, 214] width 903 height 263
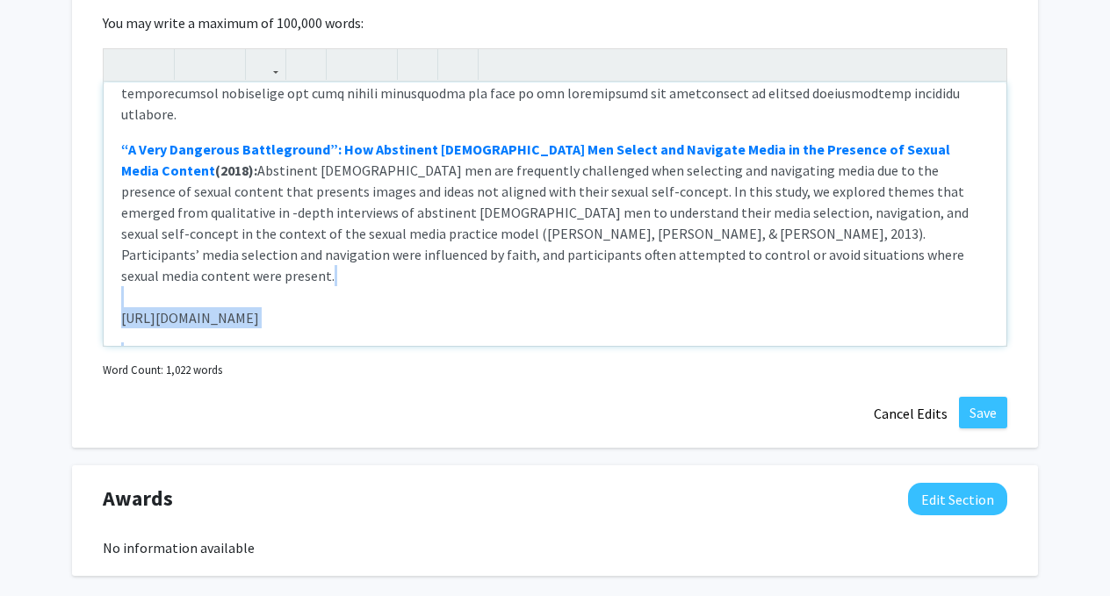
click at [384, 343] on p "Homosexuality and the Heartbeat of a Locker Room: An Analysis of Quotations in …" at bounding box center [555, 448] width 868 height 211
drag, startPoint x: 425, startPoint y: 240, endPoint x: 60, endPoint y: 239, distance: 365.4
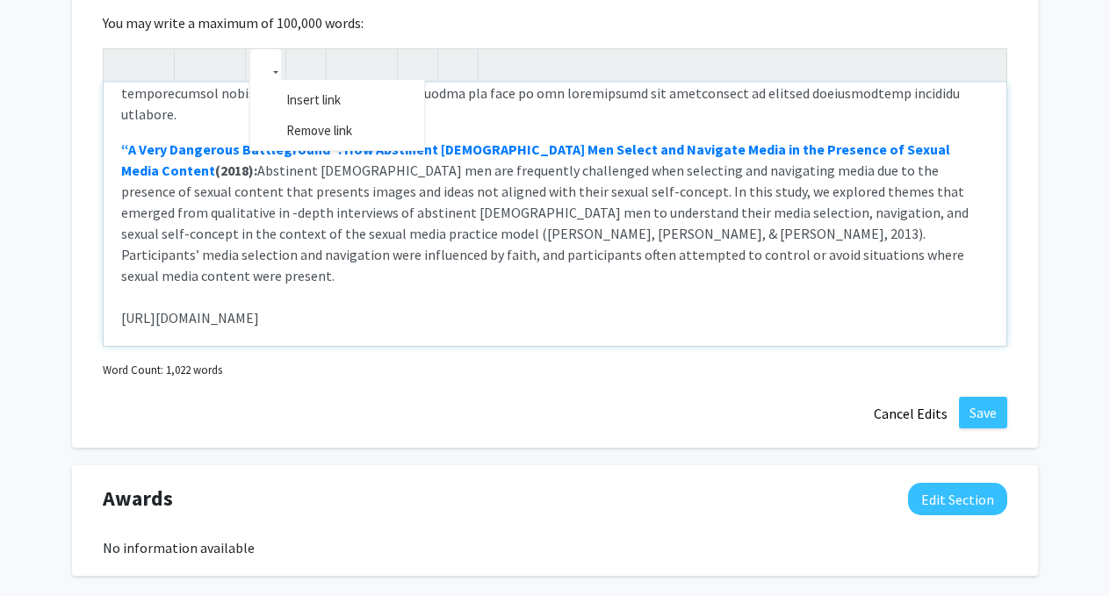
click at [271, 53] on icon "button" at bounding box center [265, 64] width 15 height 29
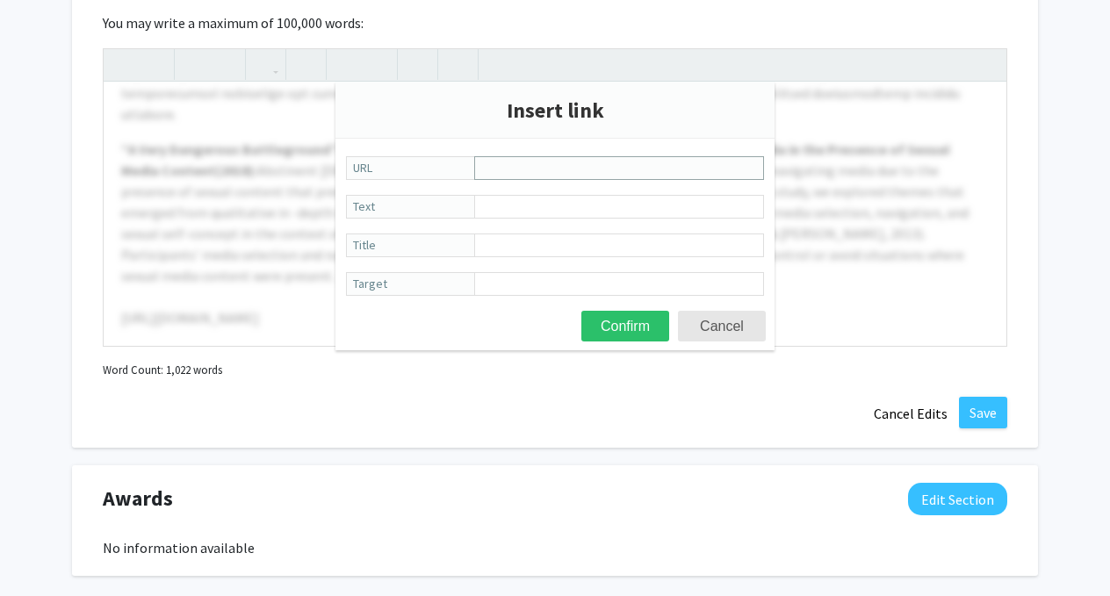
click at [537, 167] on input "URL" at bounding box center [619, 168] width 290 height 24
paste input "[URL][DOMAIN_NAME]"
type input "[URL][DOMAIN_NAME]"
paste input "American [MEDICAL_DATA] Story: Frames in U.S. national newspapers"
type input "American [MEDICAL_DATA] Story: Frames in U.S. national newspapers"
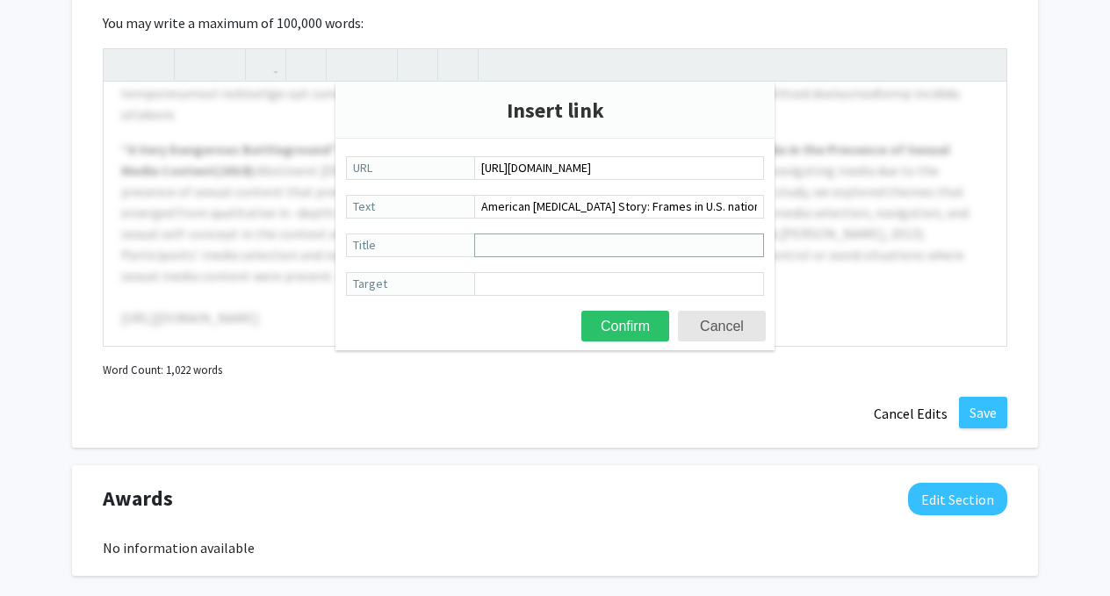
paste input "American [MEDICAL_DATA] Story: Frames in U.S. national newspapers"
type input "American [MEDICAL_DATA] Story: Frames in U.S. national newspapers"
click at [647, 324] on button "Confirm" at bounding box center [625, 326] width 88 height 31
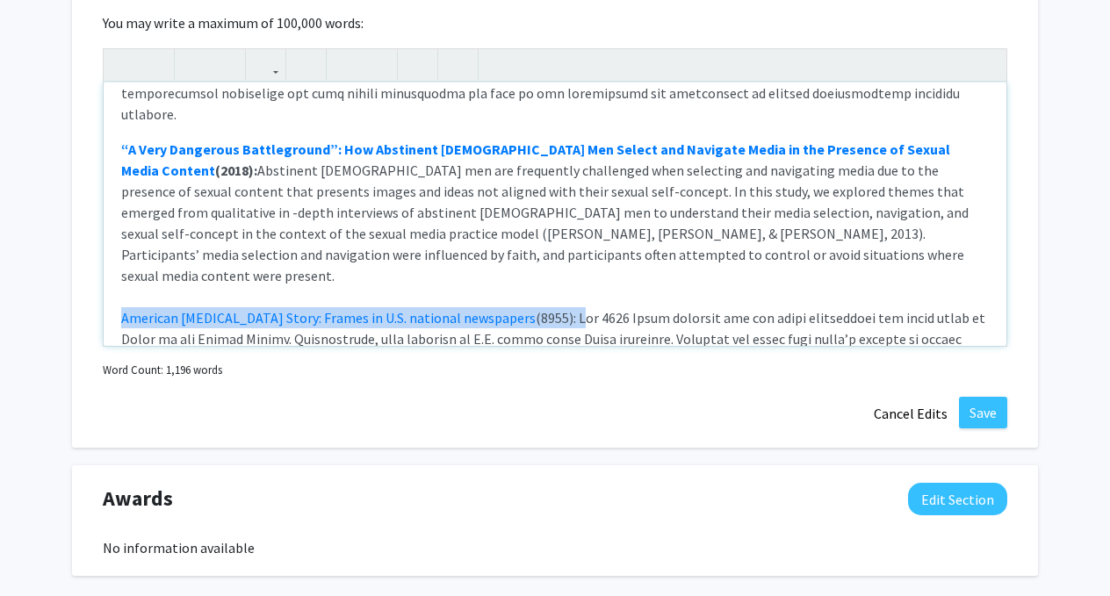
drag, startPoint x: 510, startPoint y: 242, endPoint x: 119, endPoint y: 226, distance: 391.2
click at [119, 226] on div "ACADEMIC ARTICLES Pandemic antecedents - Exploring predictivity and relationshi…" at bounding box center [555, 214] width 903 height 263
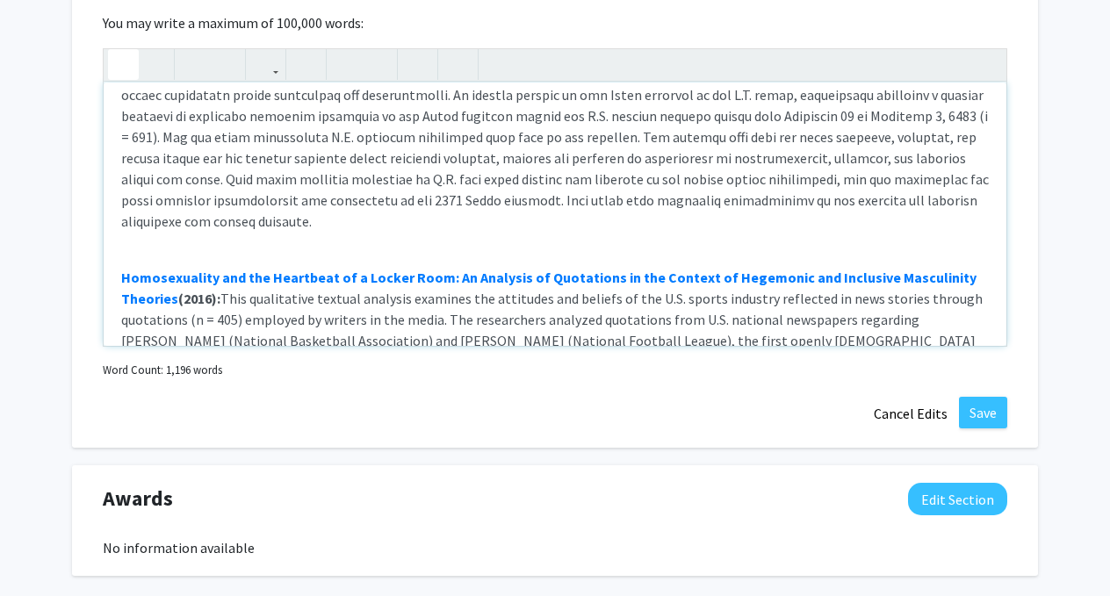
scroll to position [1368, 0]
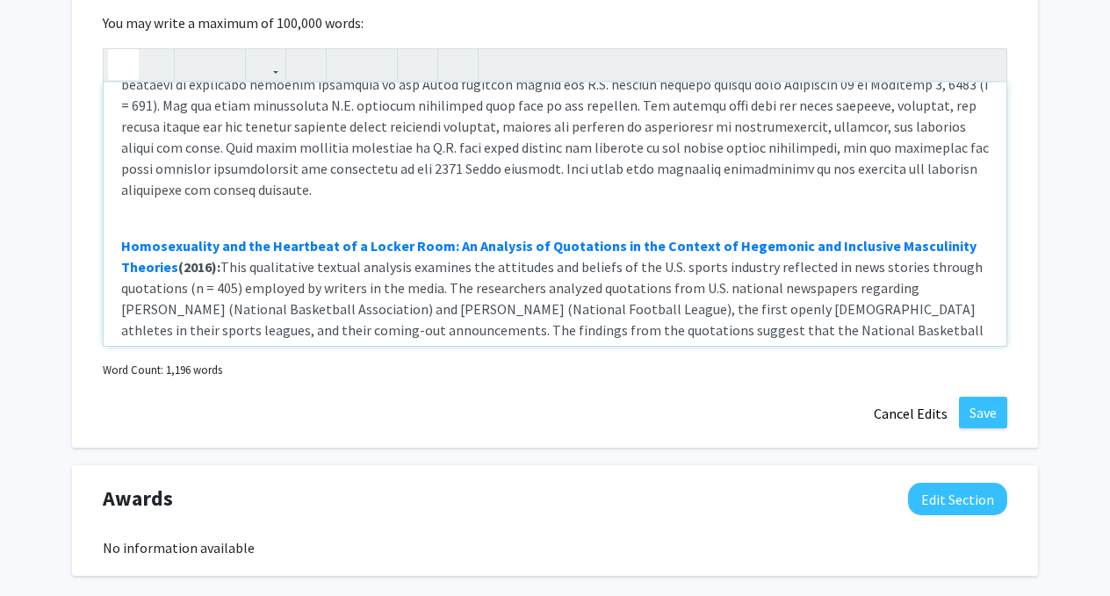
click at [168, 214] on p "Homosexuality and the Heartbeat of a Locker Room: An Analysis of Quotations in …" at bounding box center [555, 319] width 868 height 211
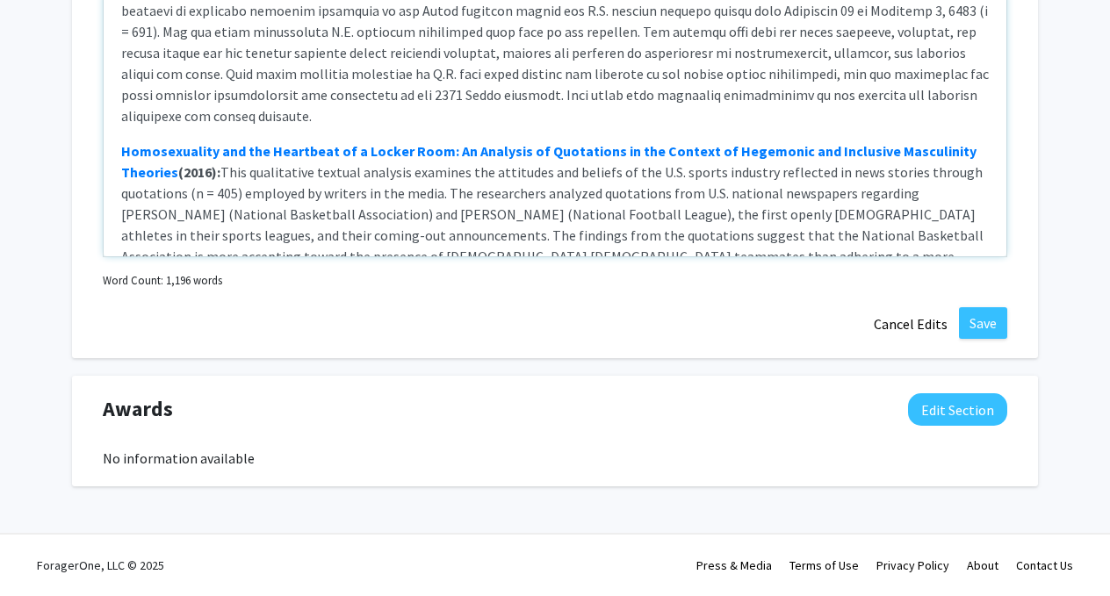
scroll to position [1593, 0]
click at [776, 219] on p "Homosexuality and the Heartbeat of a Locker Room: An Analysis of Quotations in …" at bounding box center [555, 236] width 868 height 190
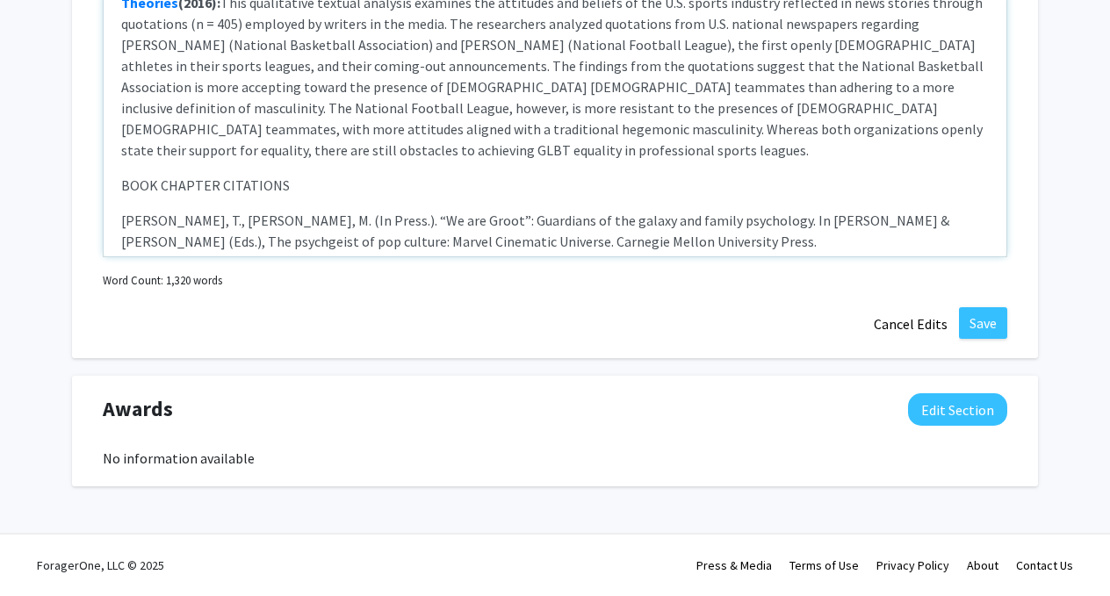
scroll to position [1523, 0]
click at [494, 151] on div "ACADEMIC ARTICLES Pandemic antecedents - Exploring predictivity and relationshi…" at bounding box center [555, 124] width 903 height 263
click at [414, 227] on div "ACADEMIC ARTICLES Pandemic antecedents - Exploring predictivity and relationshi…" at bounding box center [555, 124] width 903 height 263
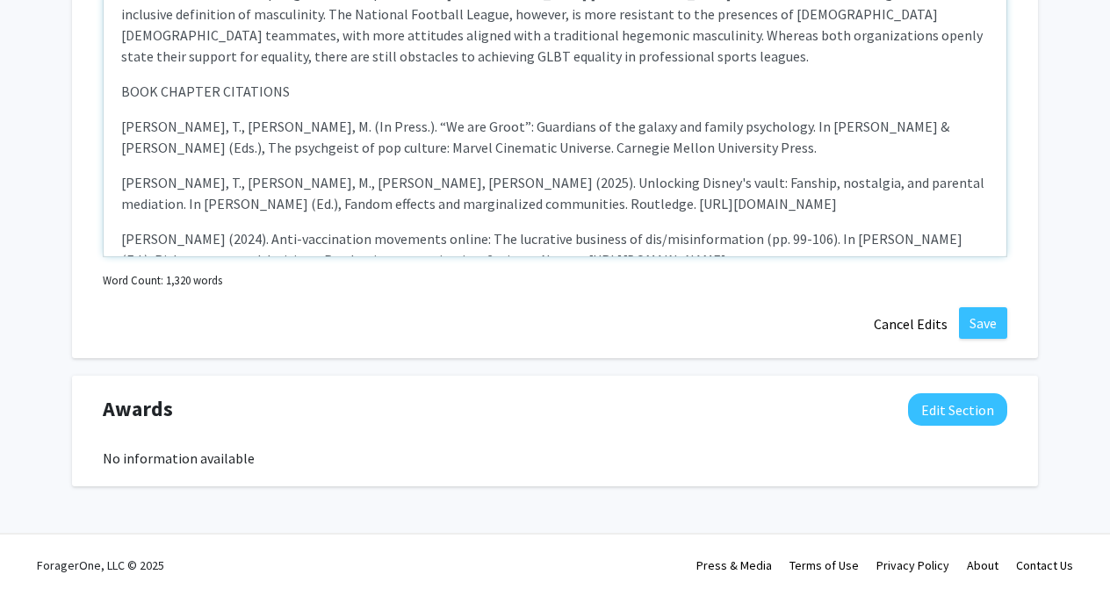
scroll to position [1619, 0]
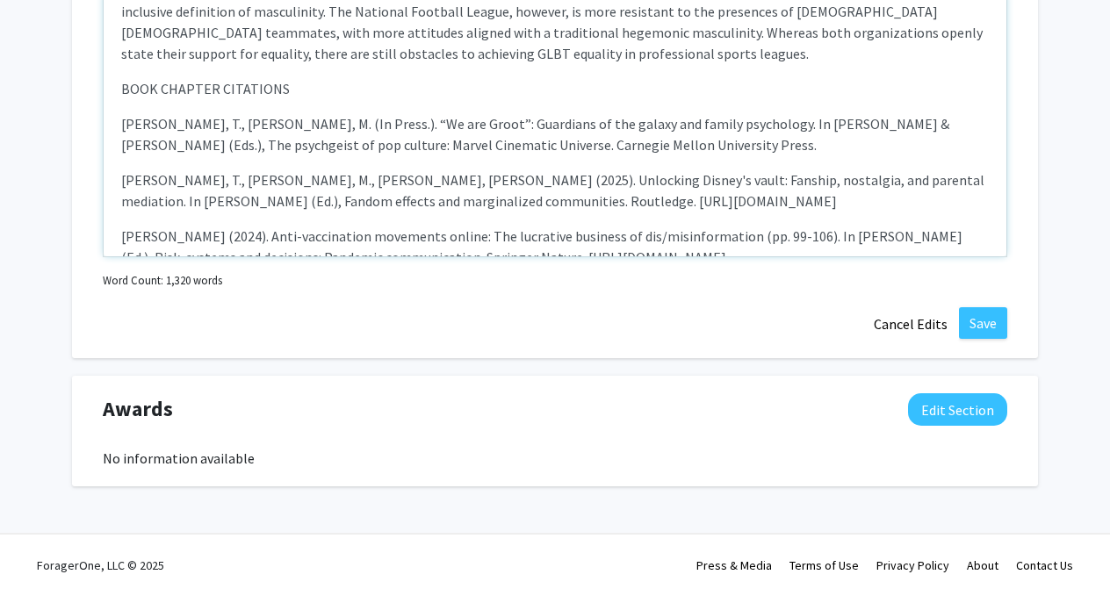
click at [359, 194] on div "ACADEMIC ARTICLES Pandemic antecedents - Exploring predictivity and relationshi…" at bounding box center [555, 124] width 903 height 263
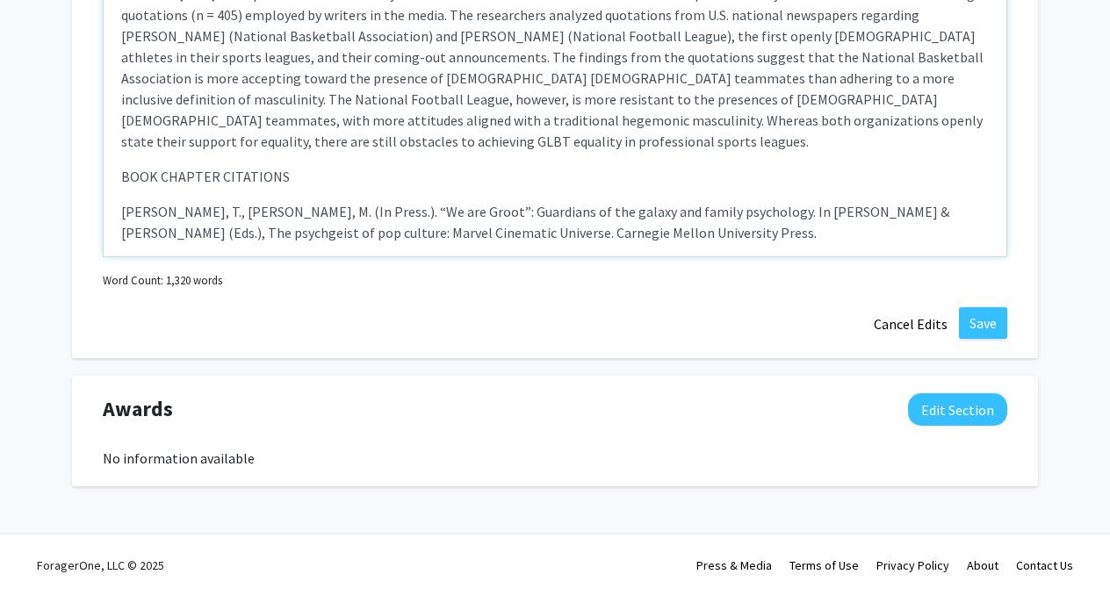
scroll to position [1524, 0]
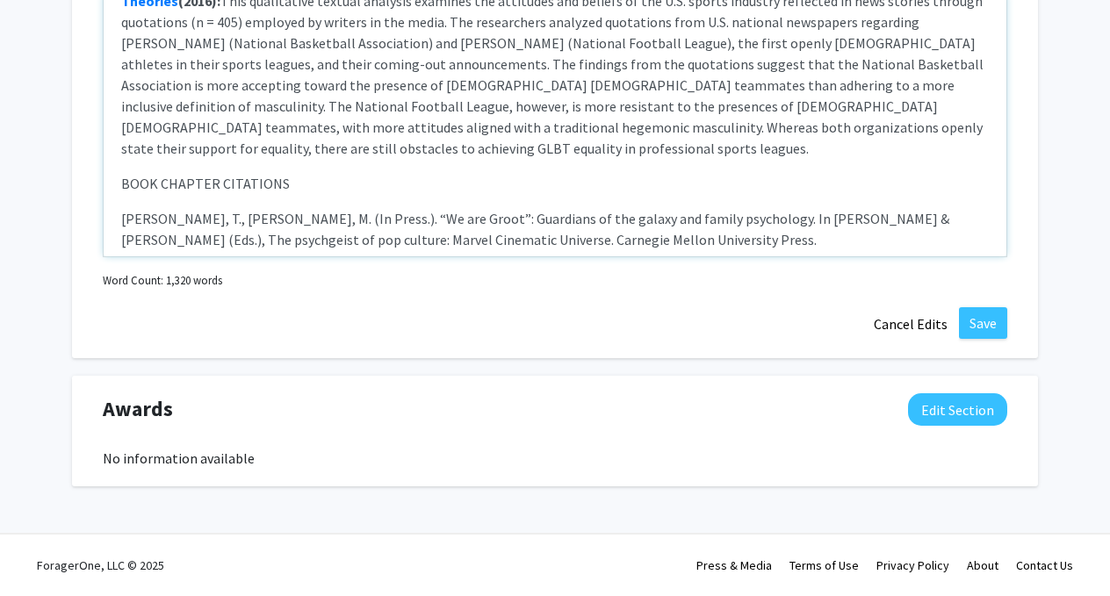
click at [270, 208] on p "[PERSON_NAME], T., [PERSON_NAME], M. (In Press.). “We are Groot”: Guardians of …" at bounding box center [555, 229] width 868 height 42
drag, startPoint x: 305, startPoint y: 82, endPoint x: 118, endPoint y: 70, distance: 187.4
click at [118, 70] on div "ACADEMIC ARTICLES Pandemic antecedents - Exploring predictivity and relationshi…" at bounding box center [555, 124] width 903 height 263
type textarea "<p><strong>ACADEMIC ARTICLES</strong></p><p><strong><a href="[URL][DOMAIN_NAME]…"
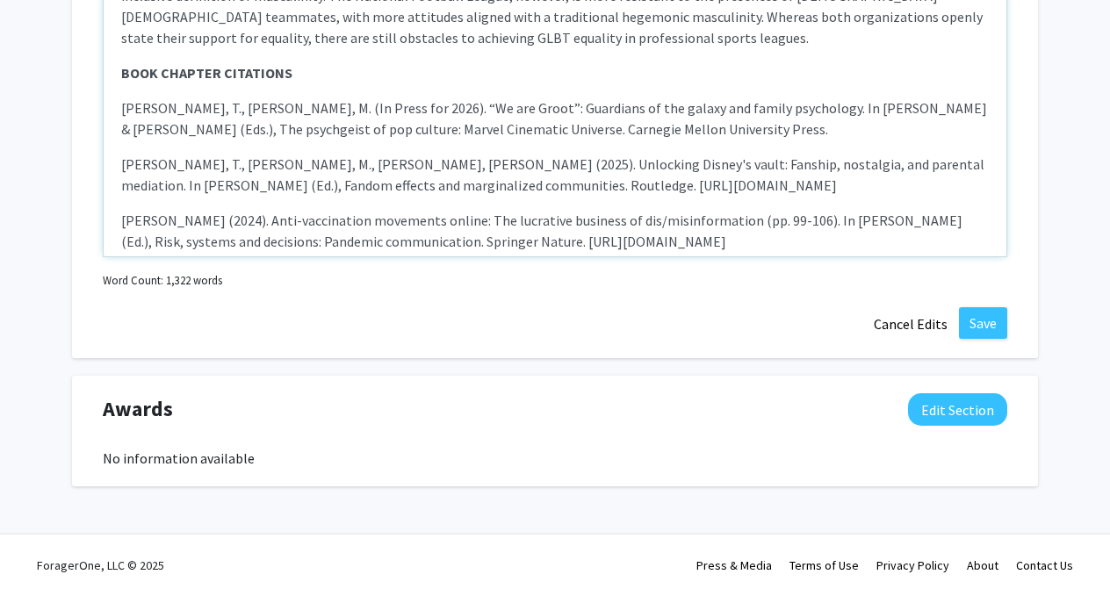
scroll to position [1634, 0]
click at [985, 314] on button "Save" at bounding box center [983, 323] width 48 height 32
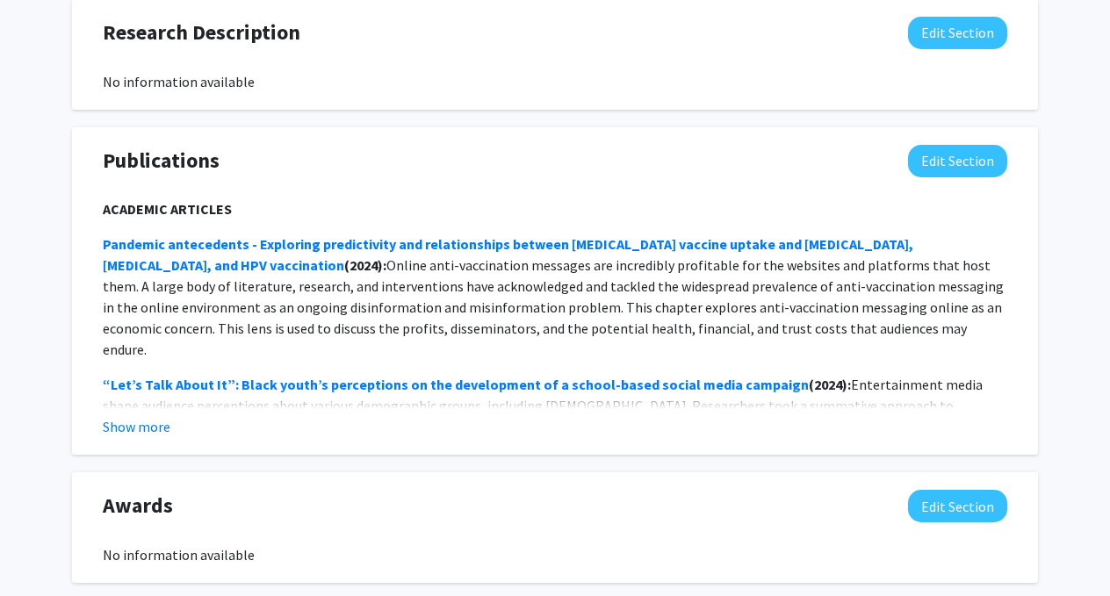
scroll to position [1332, 0]
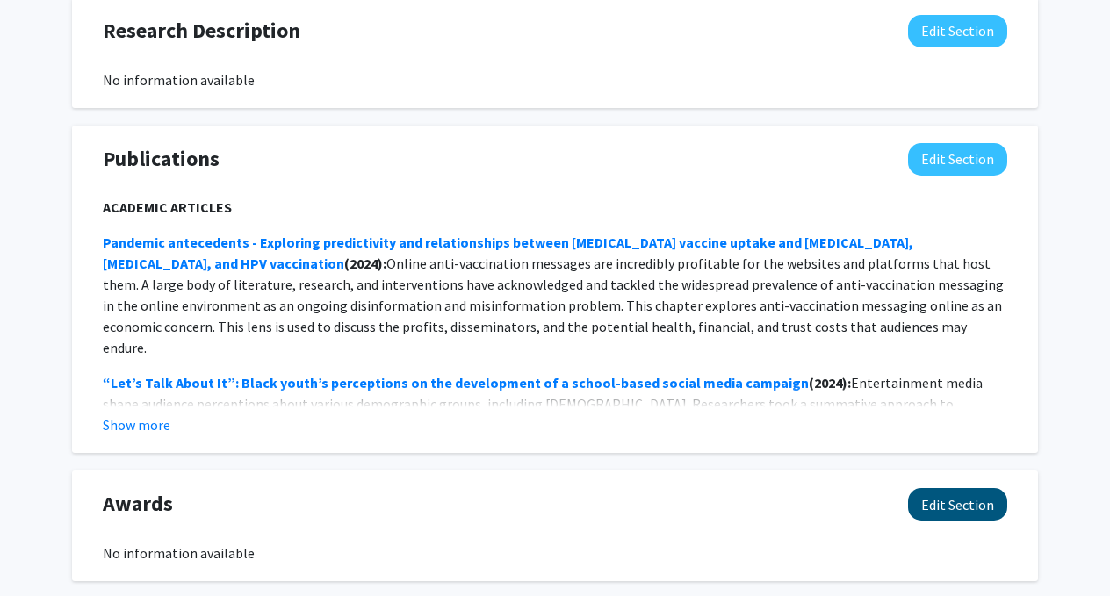
click at [942, 492] on button "Edit Section" at bounding box center [957, 504] width 99 height 32
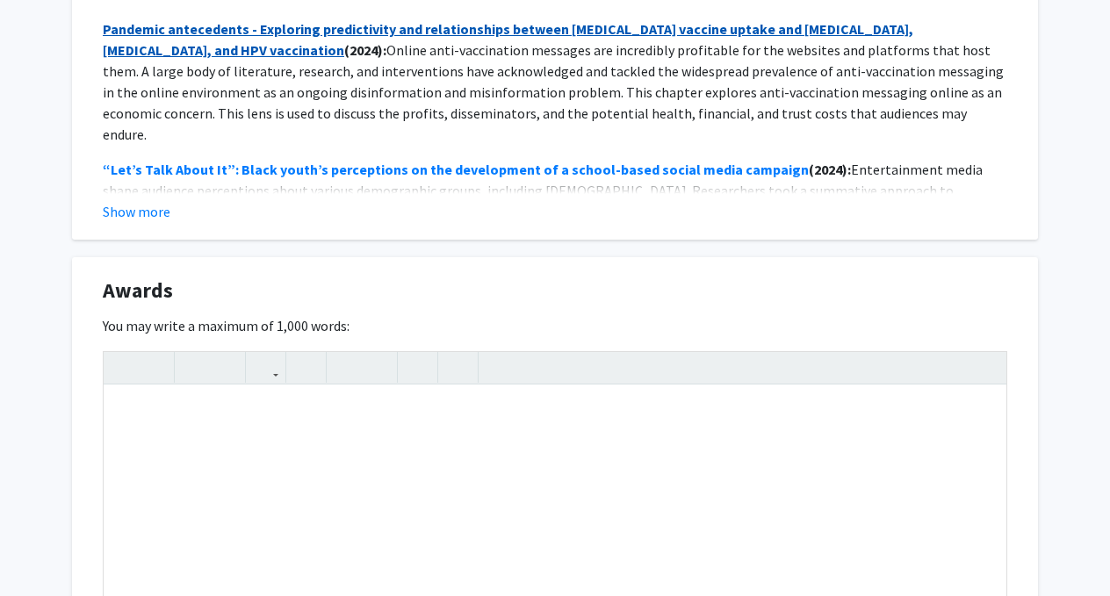
scroll to position [1563, 0]
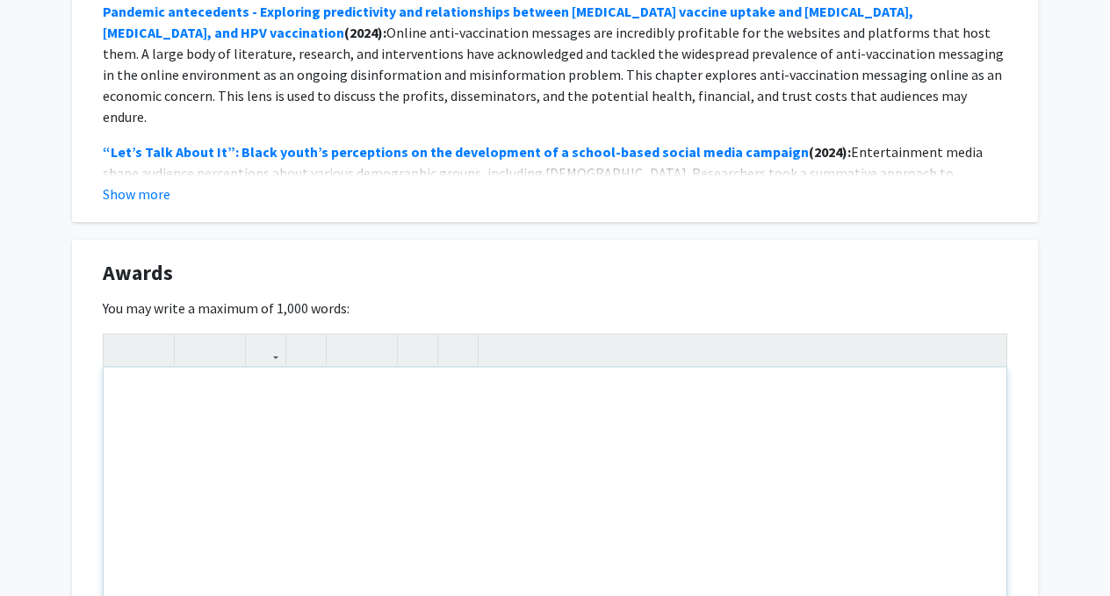
click at [398, 437] on div "Note to users with screen readers: Please deactivate our accessibility plugin f…" at bounding box center [555, 499] width 903 height 263
paste div "Note to users with screen readers: Please deactivate our accessibility plugin f…"
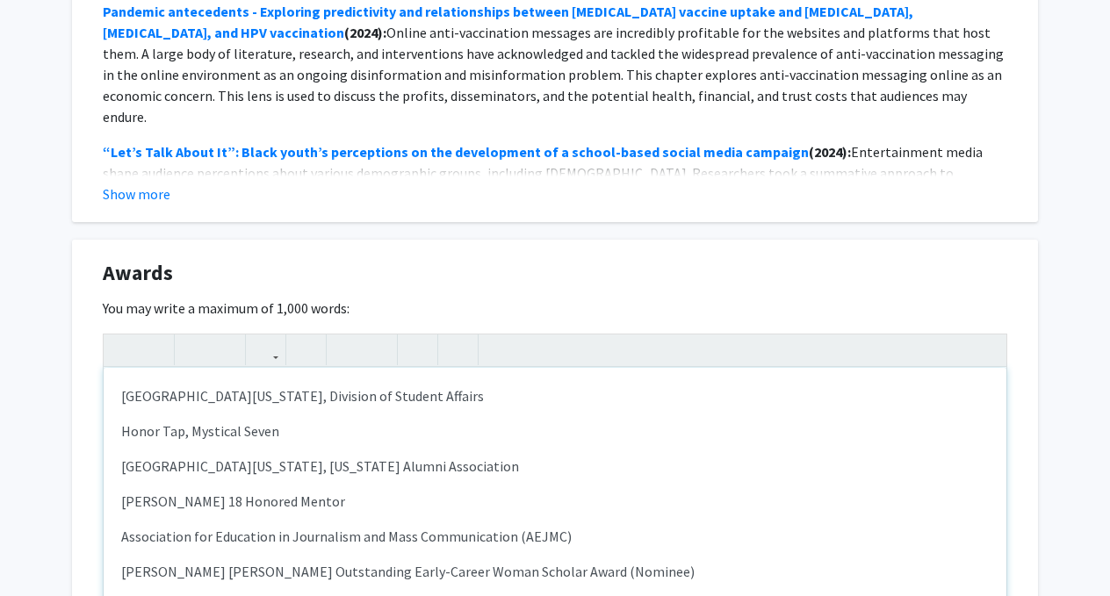
type textarea "<l>Ipsumdolor si Ametcons, Adipisci el Seddoei Tempori </u><l>Etdol Mag, Aliqua…"
click at [123, 392] on p "[GEOGRAPHIC_DATA][US_STATE], Division of Student Affairs" at bounding box center [555, 396] width 868 height 21
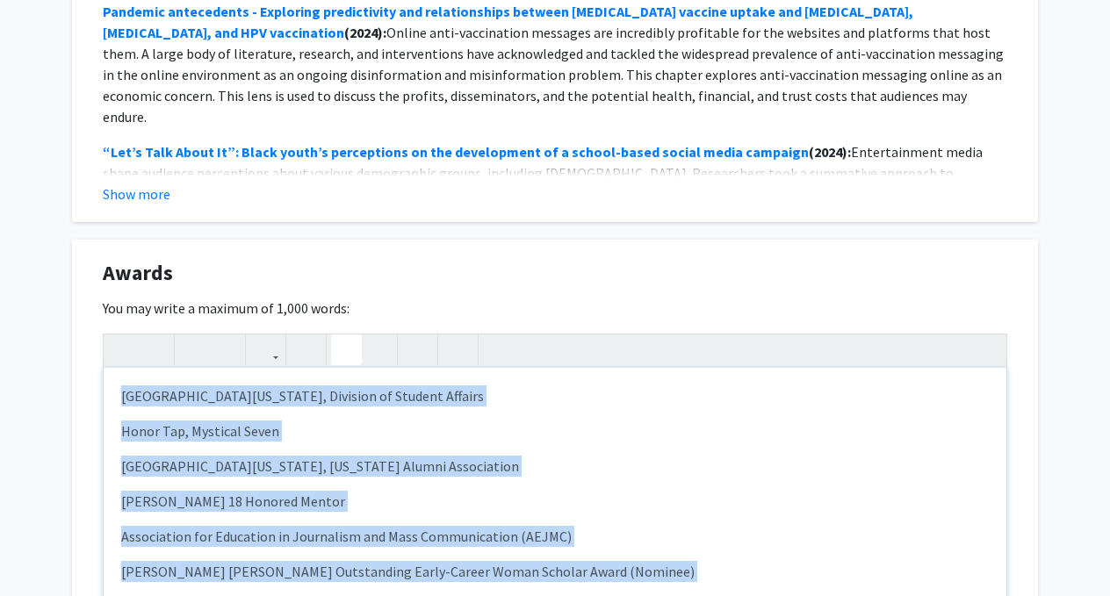
click at [353, 350] on icon "button" at bounding box center [346, 350] width 15 height 29
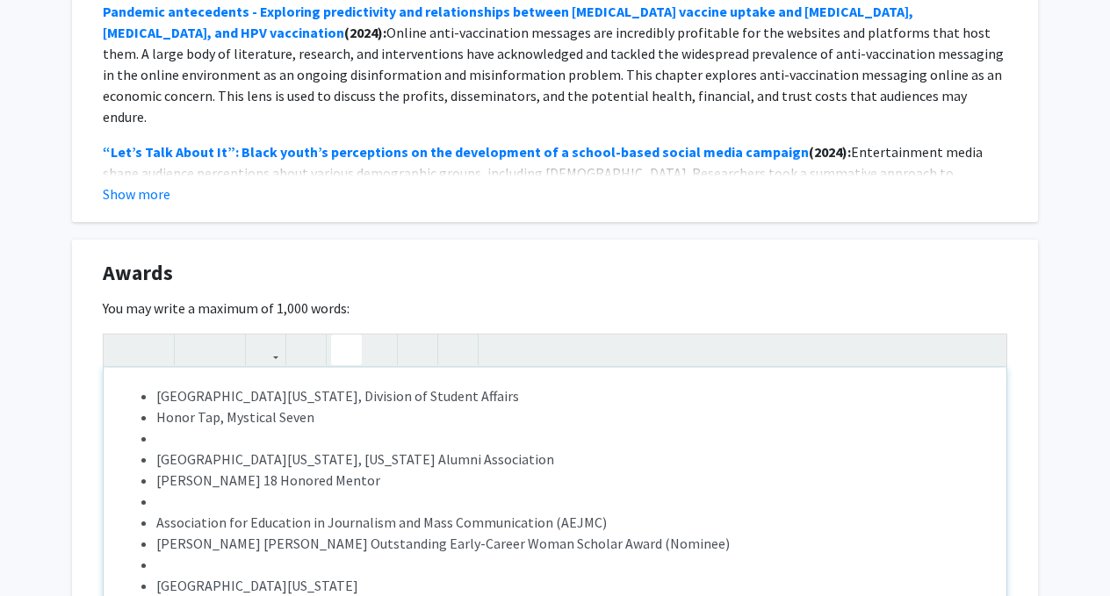
click at [161, 422] on span "Honor Tap, Mystical Seven" at bounding box center [235, 417] width 158 height 18
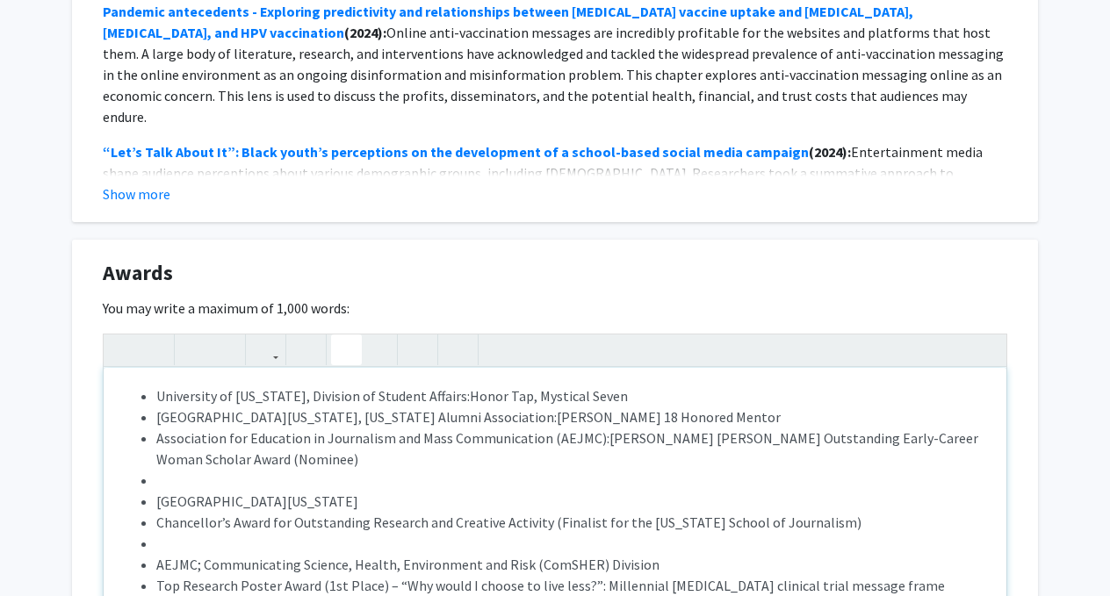
click at [186, 487] on li "Note to users with screen readers: Please deactivate our accessibility plugin f…" at bounding box center [572, 480] width 833 height 21
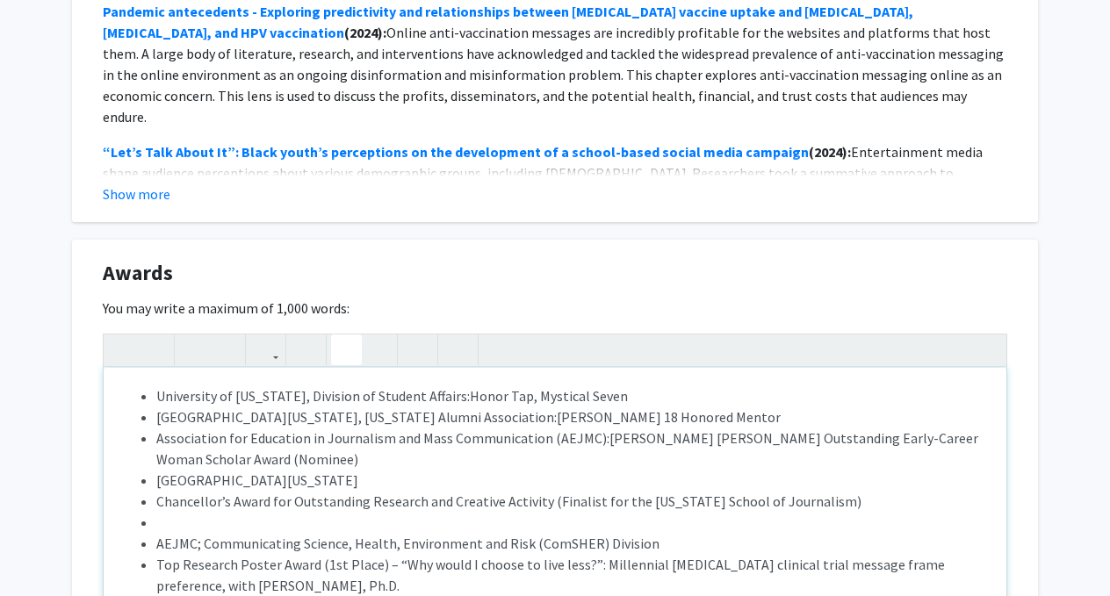
click at [162, 507] on span "Chancellor’s Award for Outstanding Research and Creative Activity (Finalist for…" at bounding box center [508, 502] width 705 height 18
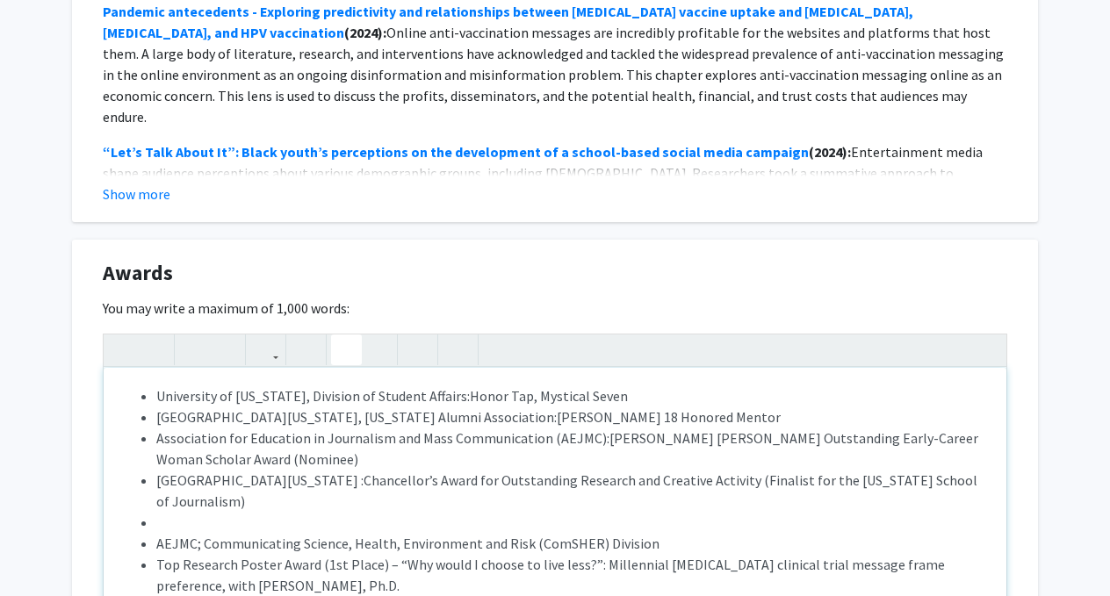
click at [174, 512] on li "Note to users with screen readers: Please deactivate our accessibility plugin f…" at bounding box center [572, 522] width 833 height 21
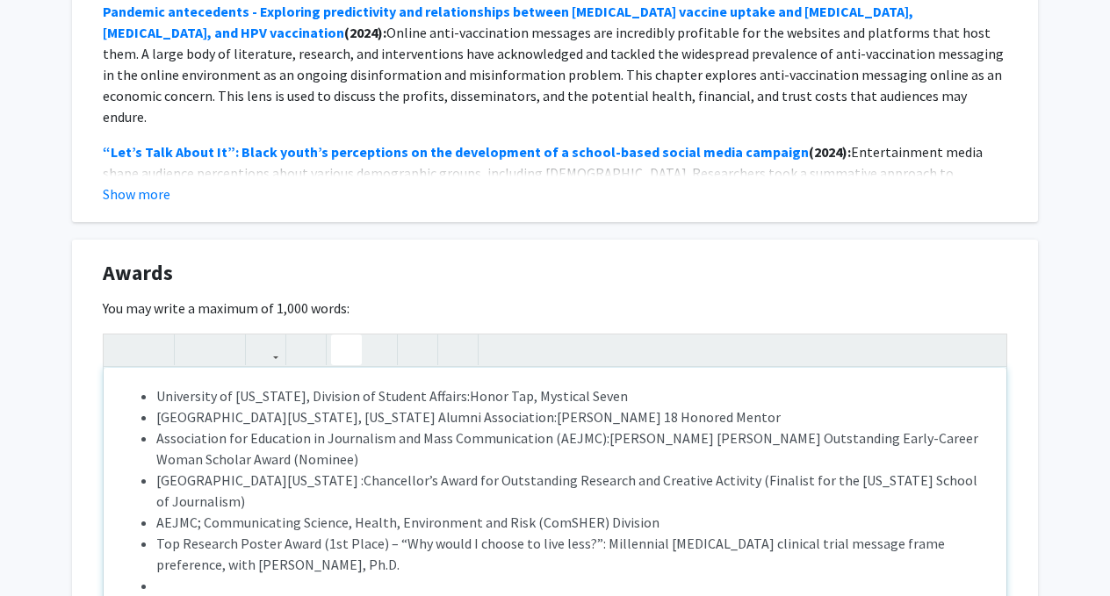
click at [159, 535] on span "Top Research Poster Award (1st Place) – “Why would I choose to live less?”: Mil…" at bounding box center [550, 554] width 789 height 39
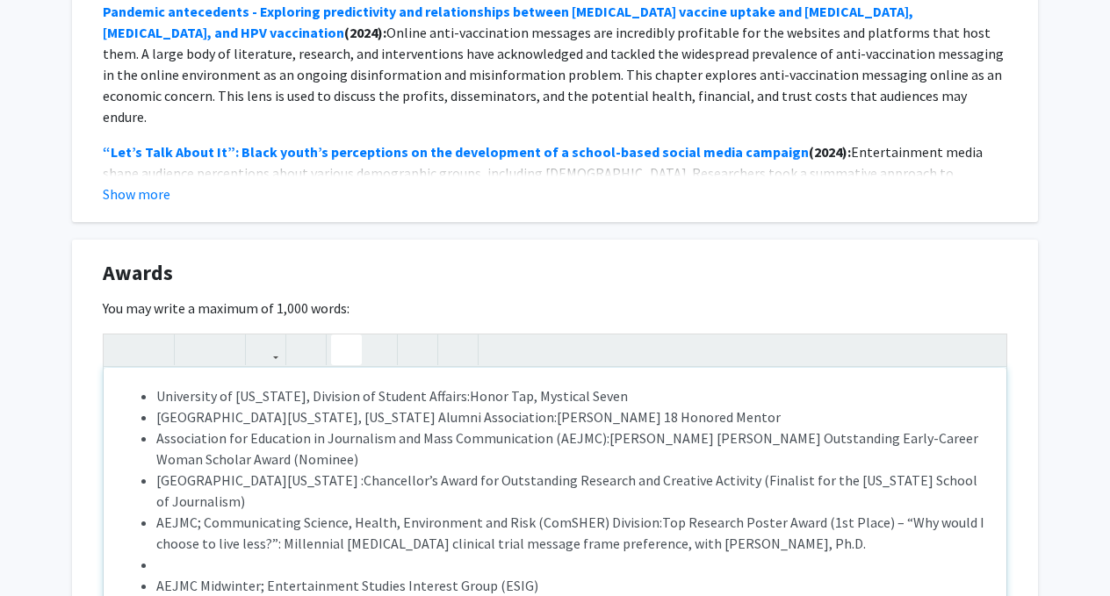
click at [184, 554] on li "Note to users with screen readers: Please deactivate our accessibility plugin f…" at bounding box center [572, 564] width 833 height 21
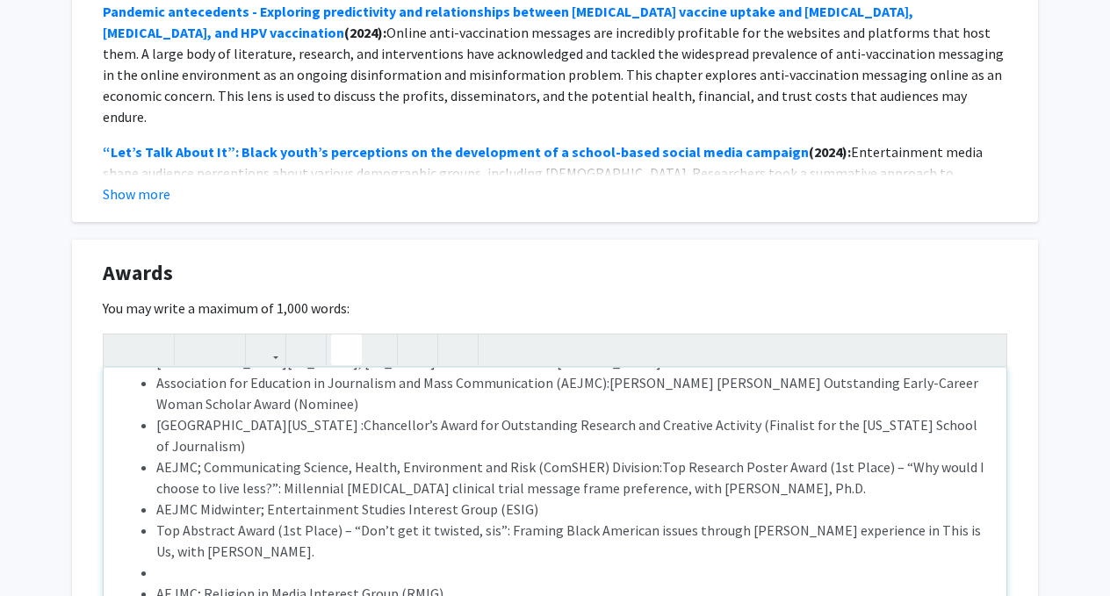
scroll to position [57, 0]
click at [168, 520] on span "Top Abstract Award (1st Place) – “Don’t get it twisted, sis”: Framing Black Ame…" at bounding box center [568, 539] width 825 height 39
click at [156, 520] on span "Top Abstract Award (1st Place) – “Don’t get it twisted, sis”: Framing Black Ame…" at bounding box center [568, 539] width 825 height 39
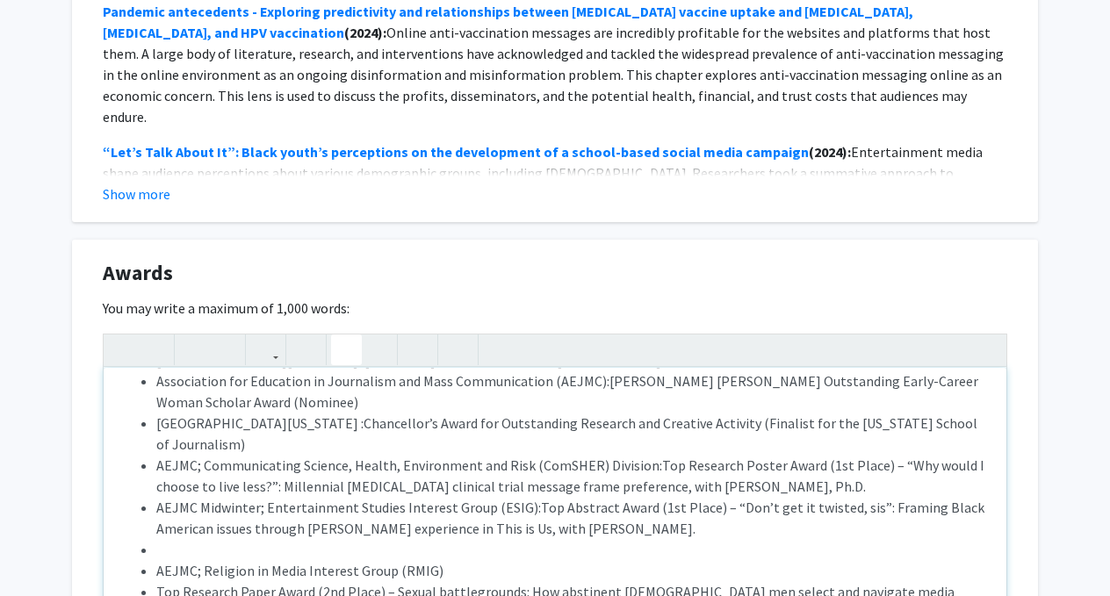
click at [168, 560] on li "AEJMC; Religion in Media Interest Group (RMIG)" at bounding box center [572, 570] width 833 height 21
click at [148, 552] on ul "University of [US_STATE], Division of Student Affairs: Honor Tap, Mystical [GEO…" at bounding box center [555, 570] width 868 height 485
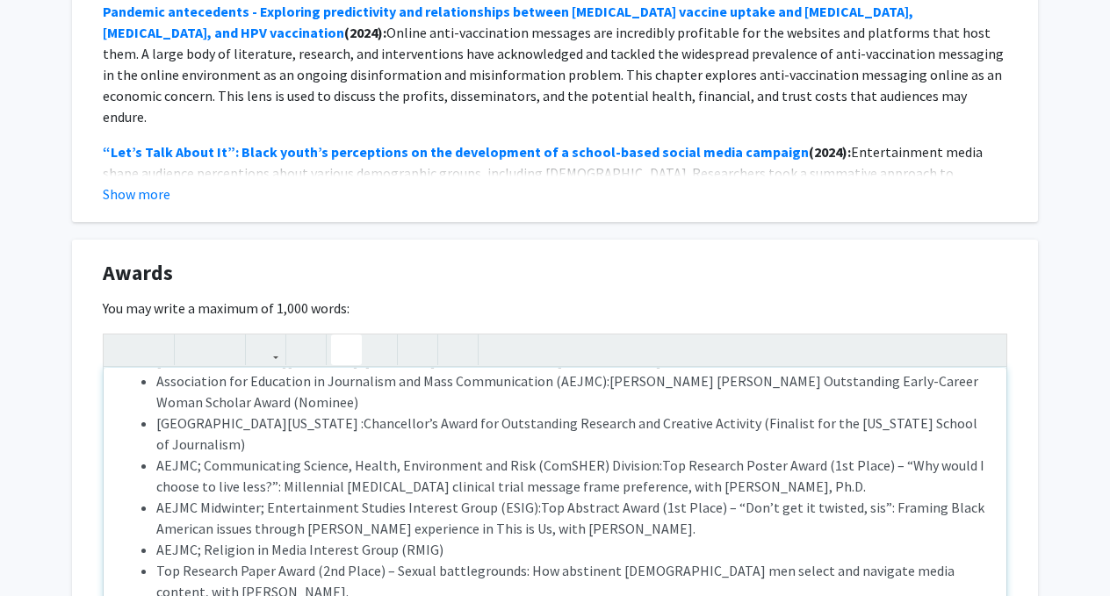
click at [151, 559] on ul "University of [US_STATE], Division of Student Affairs: Honor Tap, Mystical [GEO…" at bounding box center [555, 560] width 868 height 464
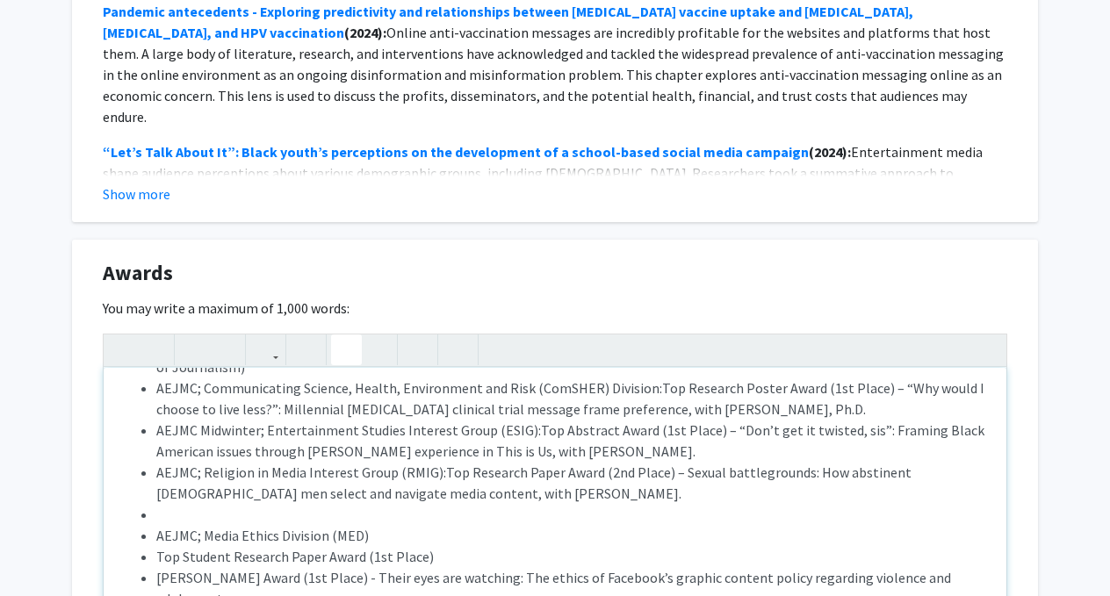
scroll to position [138, 0]
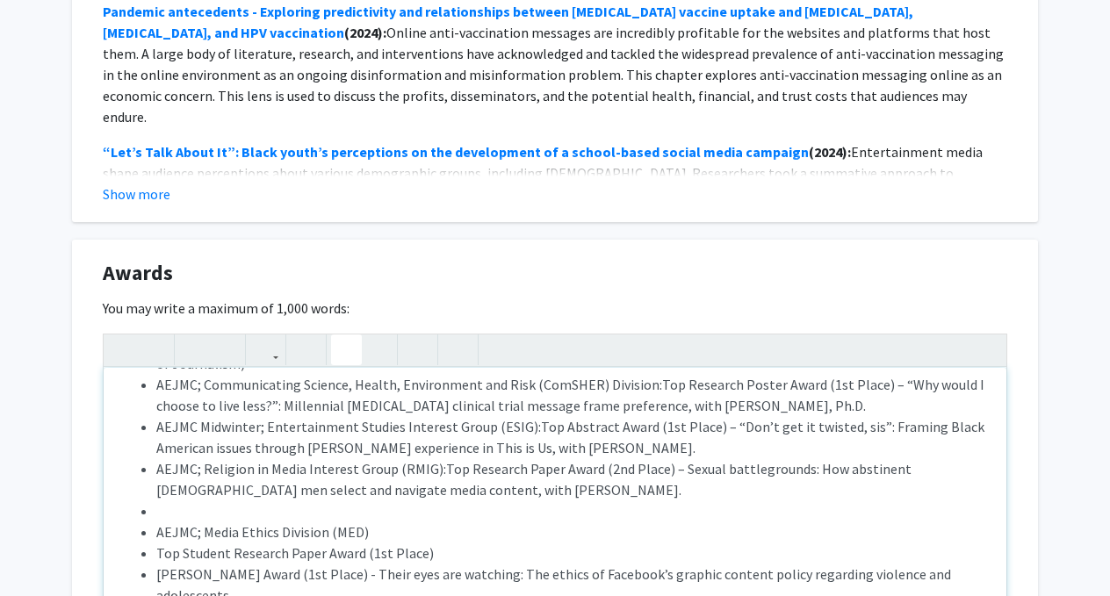
click at [245, 501] on li "Note to users with screen readers: Please deactivate our accessibility plugin f…" at bounding box center [572, 511] width 833 height 21
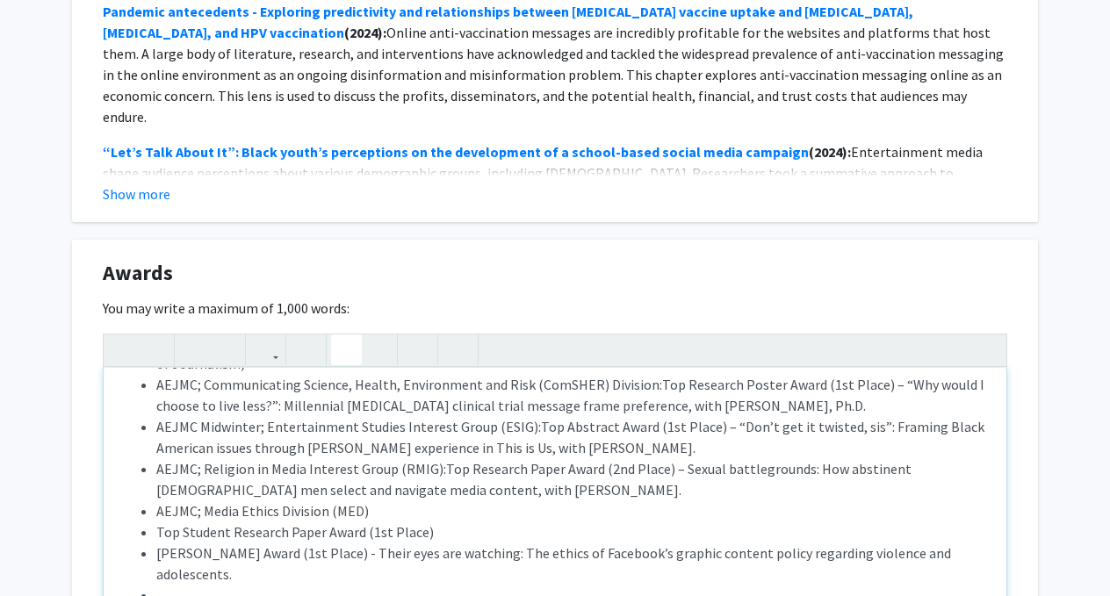
click at [154, 519] on ul "University of [US_STATE], Division of Student Affairs: Honor Tap, Mystical [GEO…" at bounding box center [555, 459] width 868 height 422
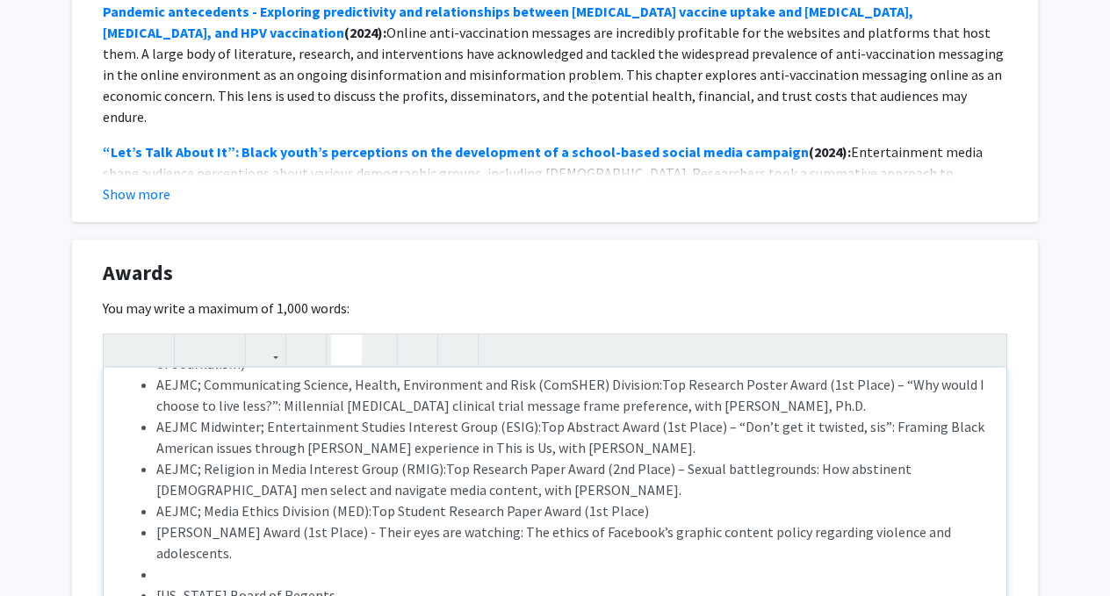
click at [160, 523] on span "[PERSON_NAME] Award (1st Place) - Their eyes are watching: The ethics of Facebo…" at bounding box center [553, 542] width 795 height 39
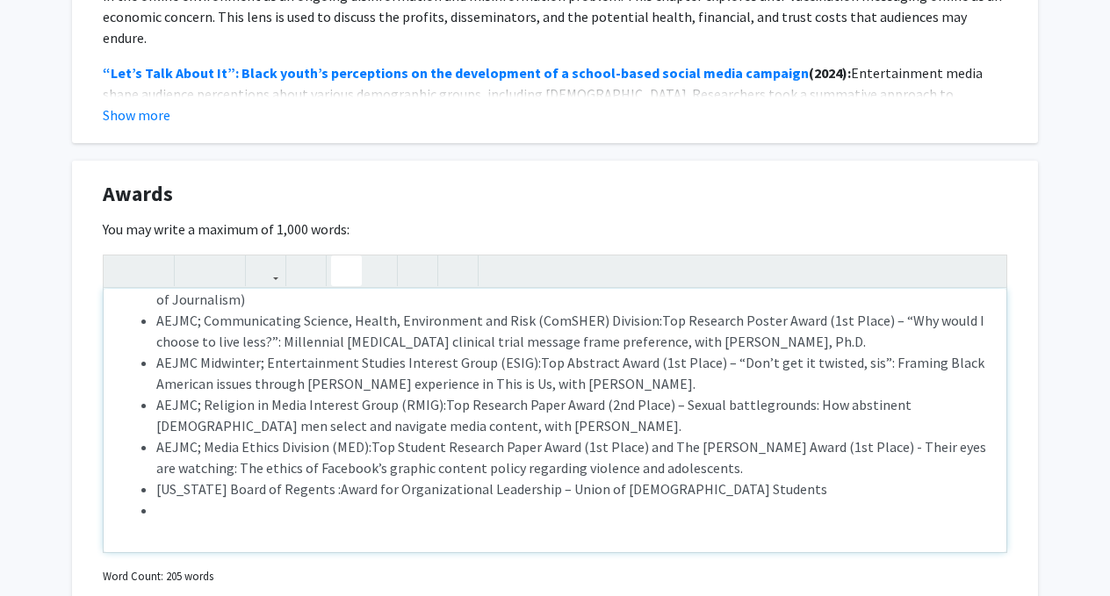
scroll to position [1661, 0]
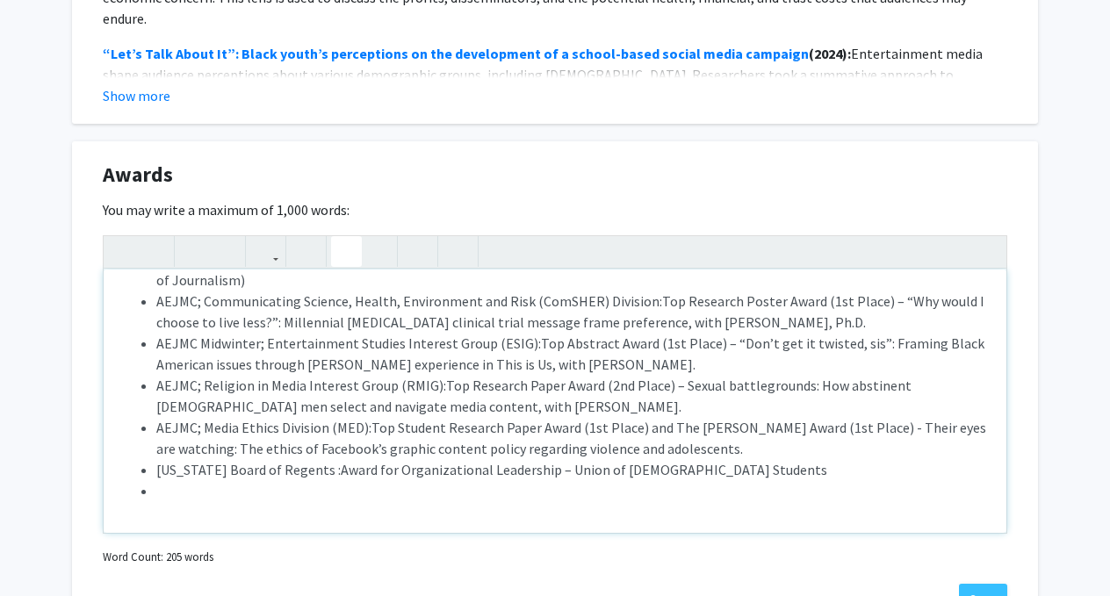
click at [151, 475] on ul "University of [US_STATE], Division of Student Affairs: Honor Tap, Mystical [GEO…" at bounding box center [555, 332] width 868 height 337
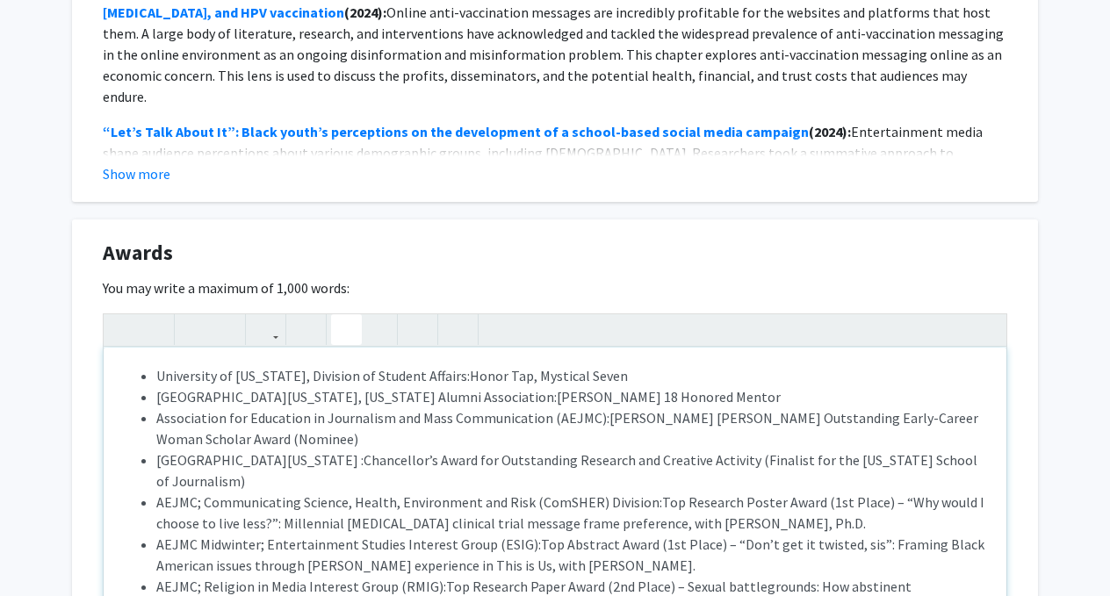
scroll to position [0, 0]
click at [629, 379] on li "University of [US_STATE], Division of Student Affairs: Honor Tap, Mystical Seven" at bounding box center [572, 375] width 833 height 21
click at [971, 462] on li "University of [US_STATE] : Chancellor’s Award for Outstanding Research and Crea…" at bounding box center [572, 471] width 833 height 42
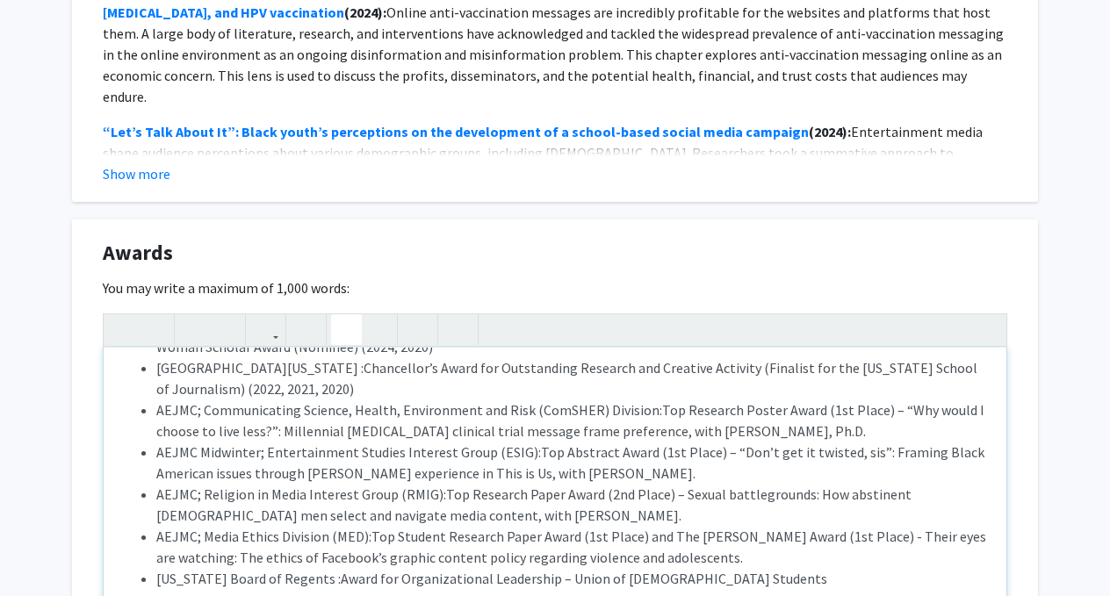
scroll to position [93, 0]
click at [853, 443] on li "AEJMC Midwinter; Entertainment Studies Interest Group (ESIG): Top Abstract Awar…" at bounding box center [572, 462] width 833 height 42
click at [850, 421] on li "AEJMC; Communicating Science, Health, Environment and Risk (ComSHER) Division: …" at bounding box center [572, 420] width 833 height 42
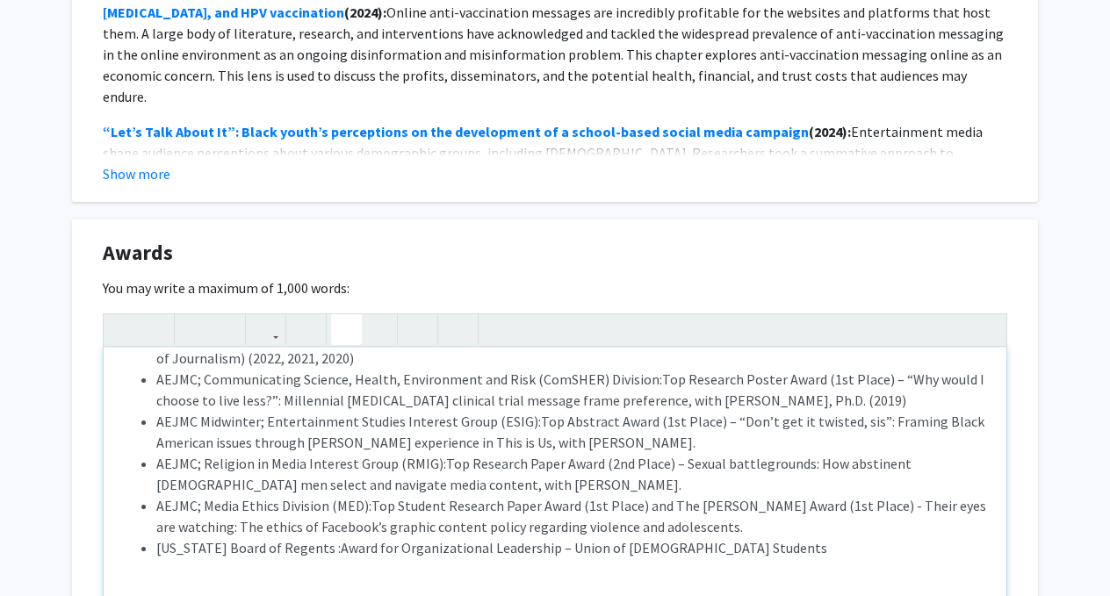
scroll to position [123, 0]
click at [828, 459] on span "Top Research Paper Award (2nd Place) – Sexual battlegrounds: How abstinent [DEM…" at bounding box center [533, 474] width 755 height 39
click at [826, 448] on li "AEJMC Midwinter; Entertainment Studies Interest Group (ESIG): Top Abstract Awar…" at bounding box center [572, 432] width 833 height 42
click at [760, 474] on li "AEJMC; Religion in Media Interest Group (RMIG): Top Research Paper Award (2nd P…" at bounding box center [572, 474] width 833 height 42
click at [780, 516] on li "AEJMC; Media Ethics Division (MED): Top Student Research Paper Award (1st Place…" at bounding box center [572, 516] width 833 height 42
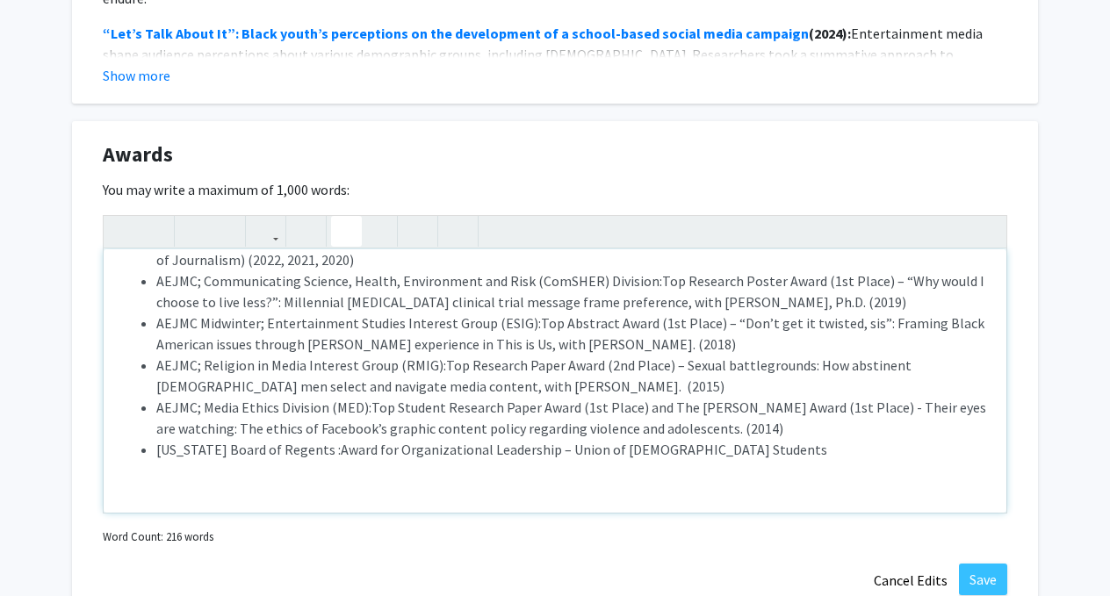
scroll to position [1682, 0]
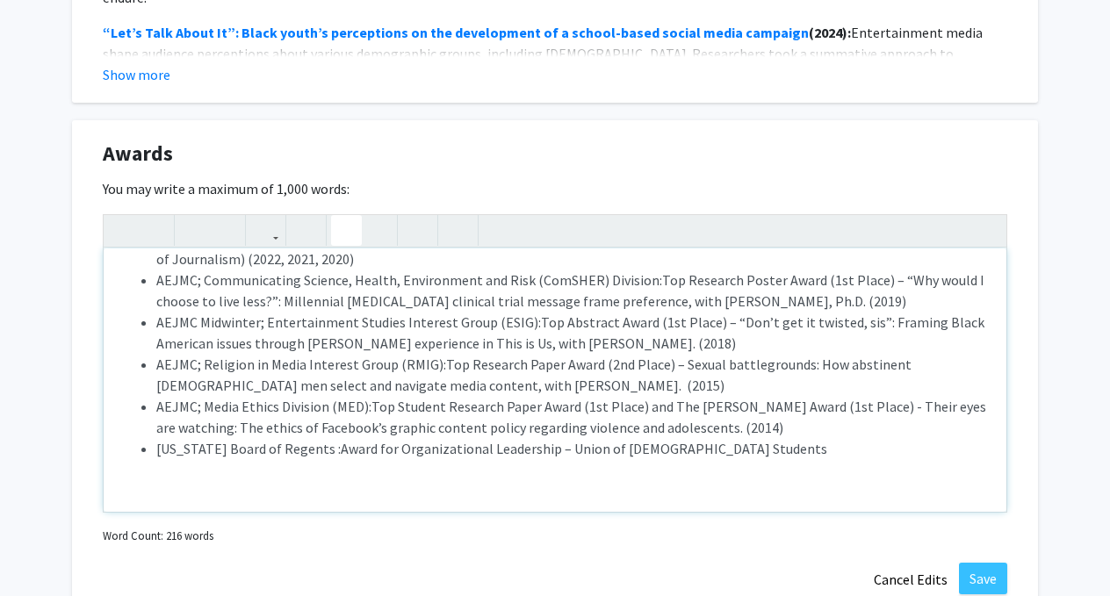
click at [788, 465] on div "University of [US_STATE], Division of Student Affairs: Honor Tap, Mystical Seve…" at bounding box center [555, 380] width 903 height 263
click at [793, 453] on li "[US_STATE] Board of Regents : Award for Organizational Leadership – Union of [D…" at bounding box center [572, 448] width 833 height 21
type textarea "<l><ip><do><sita conse="adip-elit: 3sed;">Doeiusmodt in Utlabore, Etdolore ma A…"
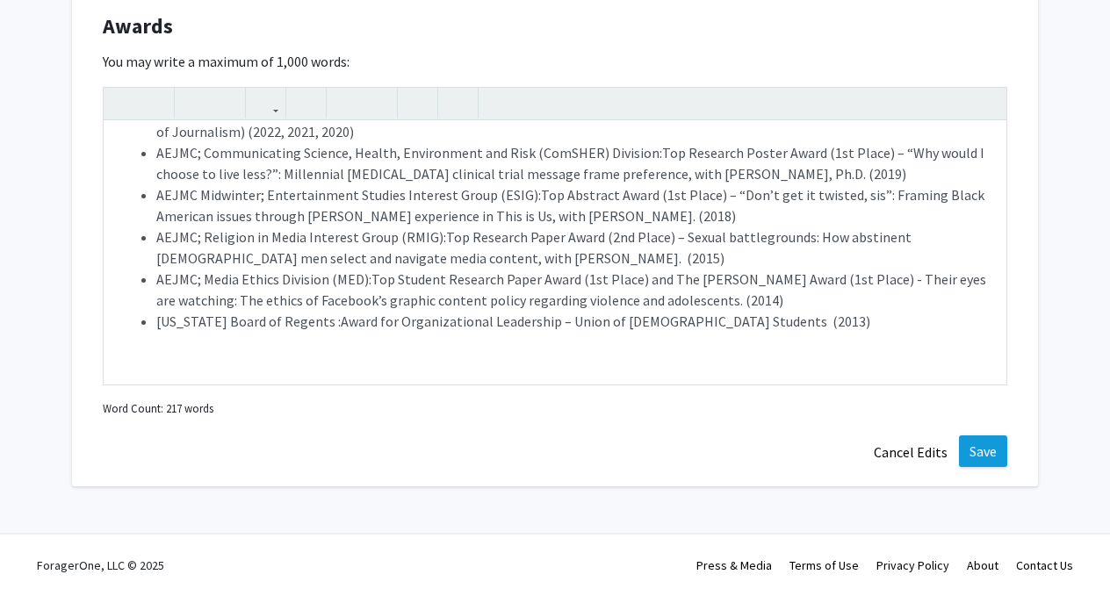
click at [980, 456] on button "Save" at bounding box center [983, 452] width 48 height 32
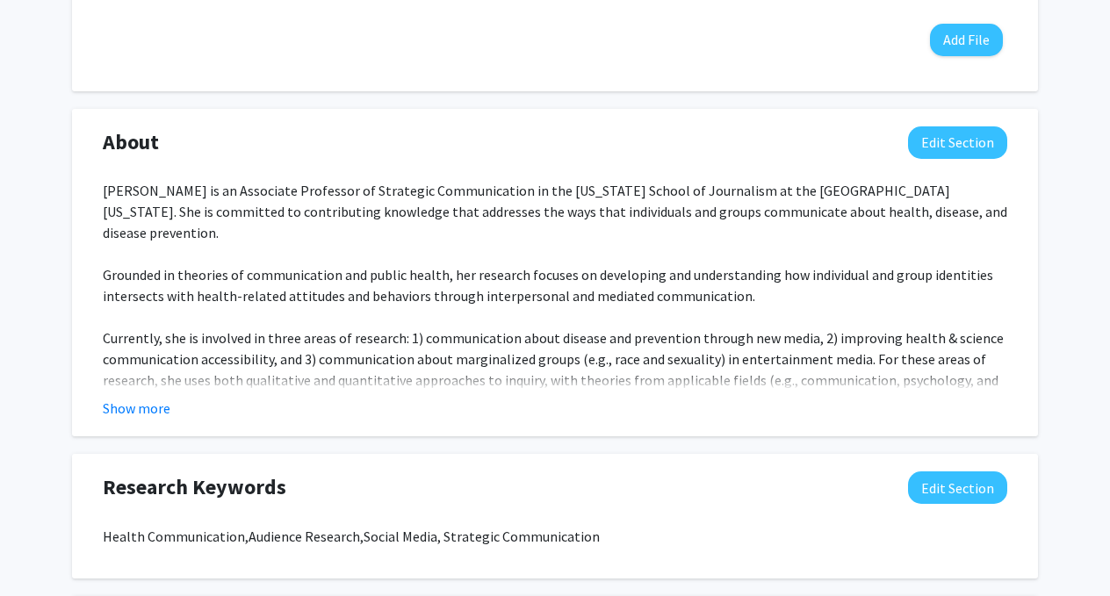
scroll to position [721, 0]
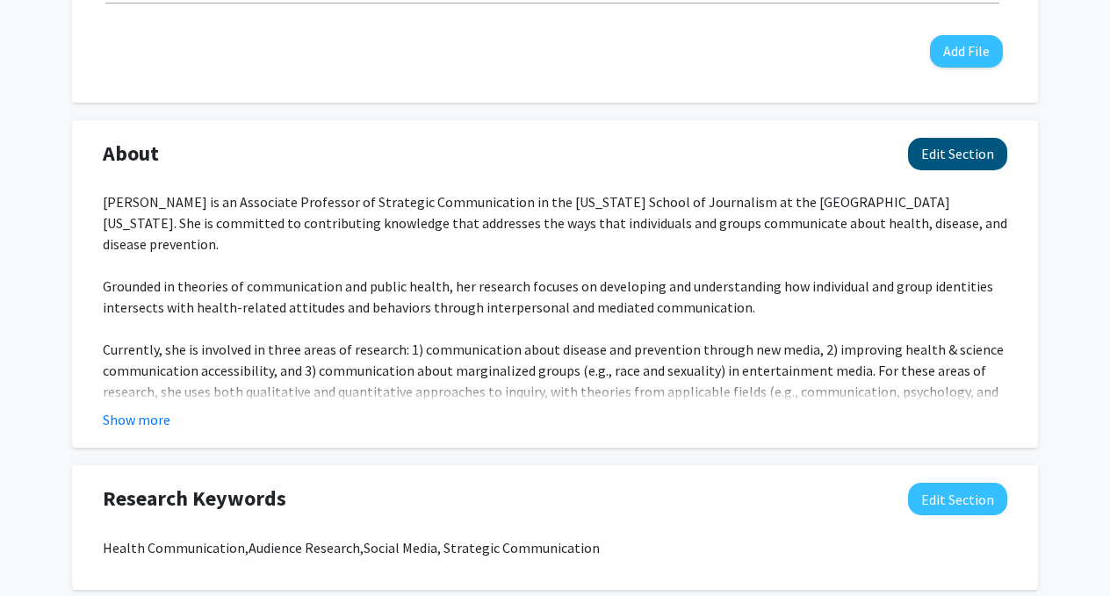
click at [984, 151] on button "Edit Section" at bounding box center [957, 154] width 99 height 32
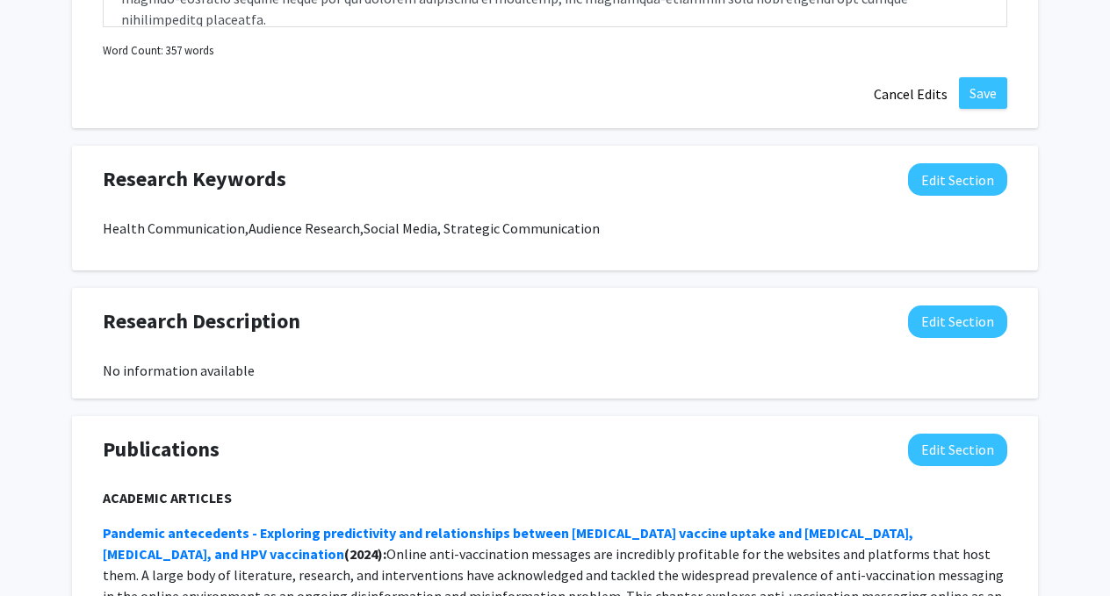
scroll to position [1209, 0]
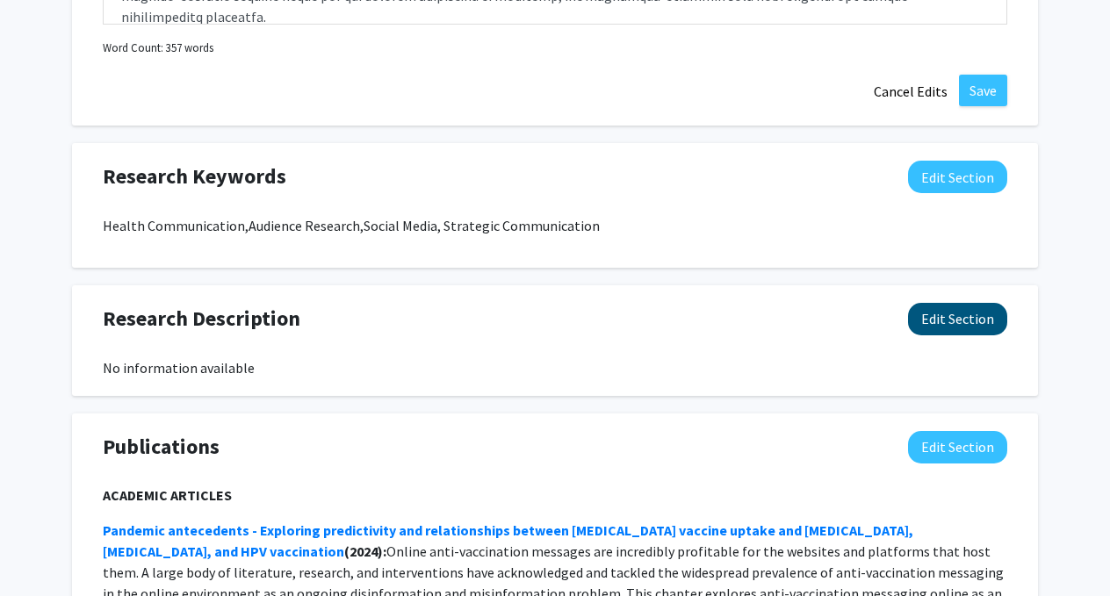
click at [948, 313] on button "Edit Section" at bounding box center [957, 319] width 99 height 32
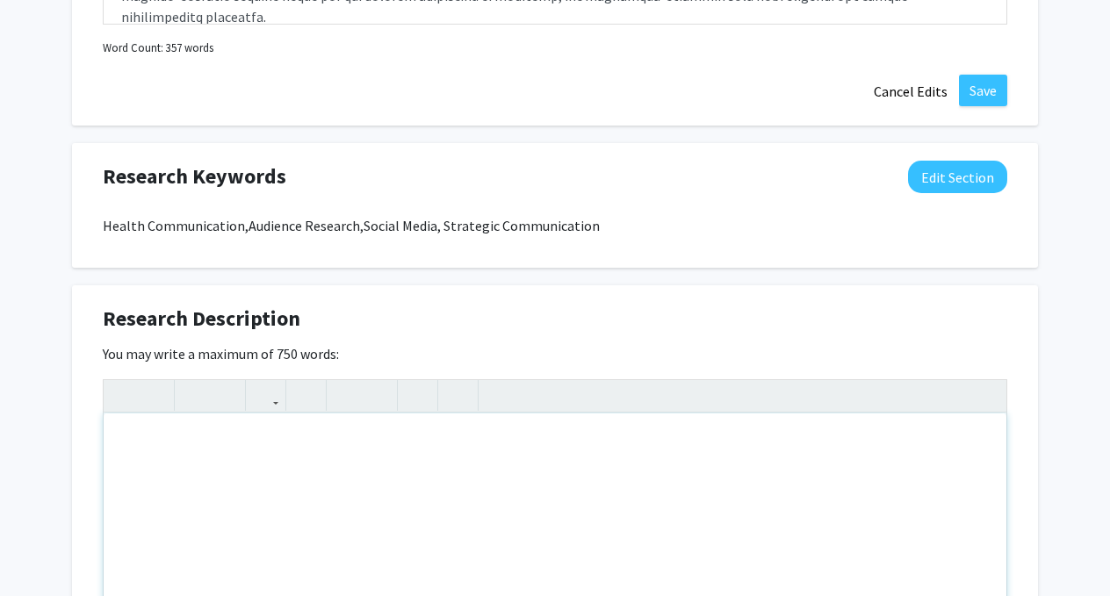
click at [705, 474] on div "Note to users with screen readers: Please deactivate our accessibility plugin f…" at bounding box center [555, 545] width 903 height 263
paste div "Note to users with screen readers: Please deactivate our accessibility plugin f…"
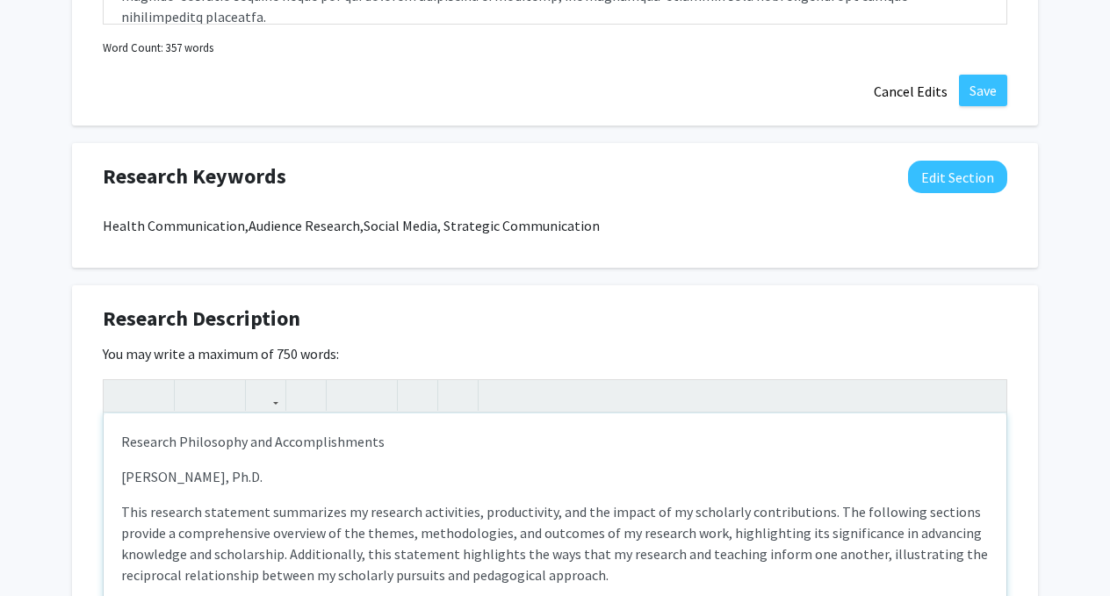
type textarea "<l>Ipsumdol Sitametcon adi Elitseddoeiusmo </t><i>Utlabor Etdol, Ma.A. </e> <a>…"
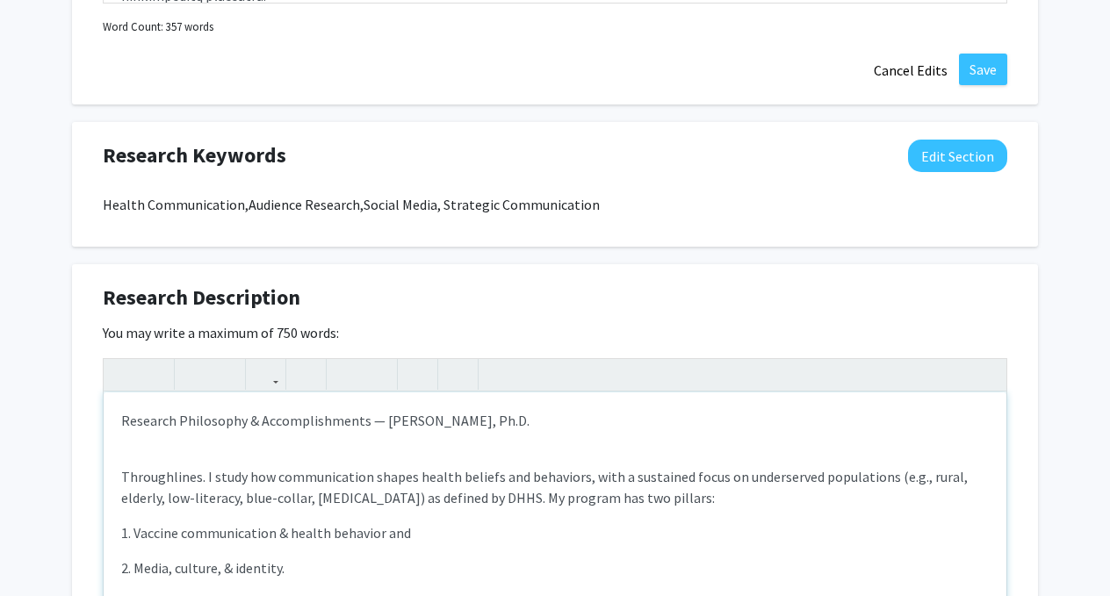
scroll to position [1237, 0]
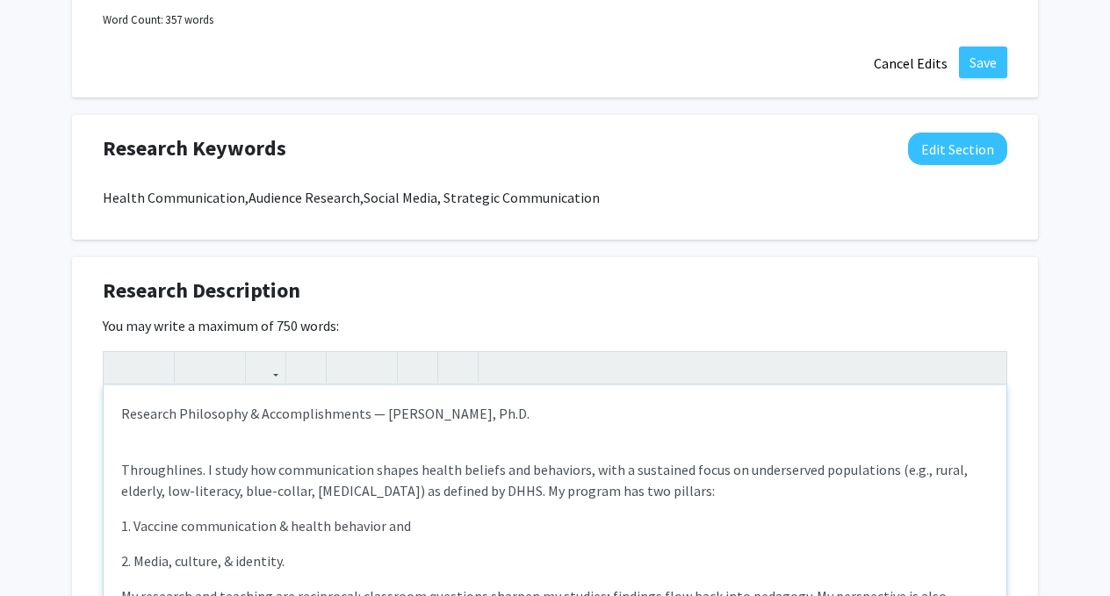
drag, startPoint x: 529, startPoint y: 431, endPoint x: 144, endPoint y: 393, distance: 386.5
click at [144, 393] on div "Research Philosophy & Accomplishments — [PERSON_NAME], Ph.D. Throughlines. I st…" at bounding box center [555, 517] width 903 height 263
click at [547, 434] on div "Research Philosophy & Accomplishments — [PERSON_NAME], Ph.D. Throughlines. I st…" at bounding box center [555, 517] width 903 height 263
drag, startPoint x: 540, startPoint y: 412, endPoint x: 373, endPoint y: 413, distance: 166.9
click at [373, 413] on p "Research Philosophy & Accomplishments — [PERSON_NAME], Ph.D." at bounding box center [555, 413] width 868 height 21
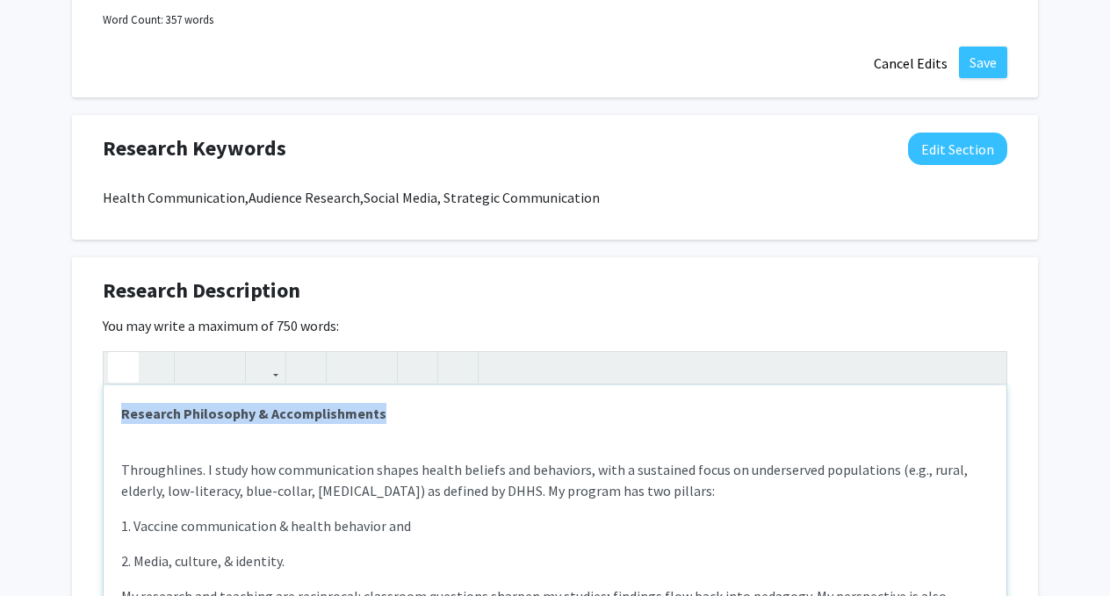
drag, startPoint x: 411, startPoint y: 425, endPoint x: 119, endPoint y: 411, distance: 292.8
click at [119, 411] on div "Research Philosophy & Accomplishments Throughlines. I study how communication s…" at bounding box center [555, 517] width 903 height 263
click at [269, 494] on p "Throughlines. I study how communication shapes health beliefs and behaviors, wi…" at bounding box center [555, 480] width 868 height 42
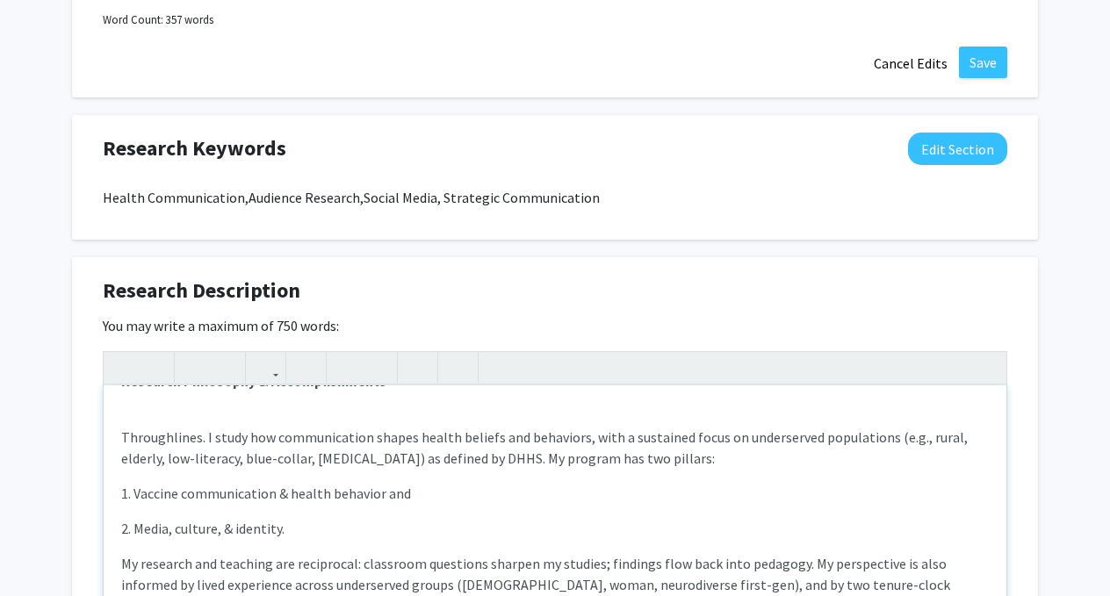
scroll to position [0, 0]
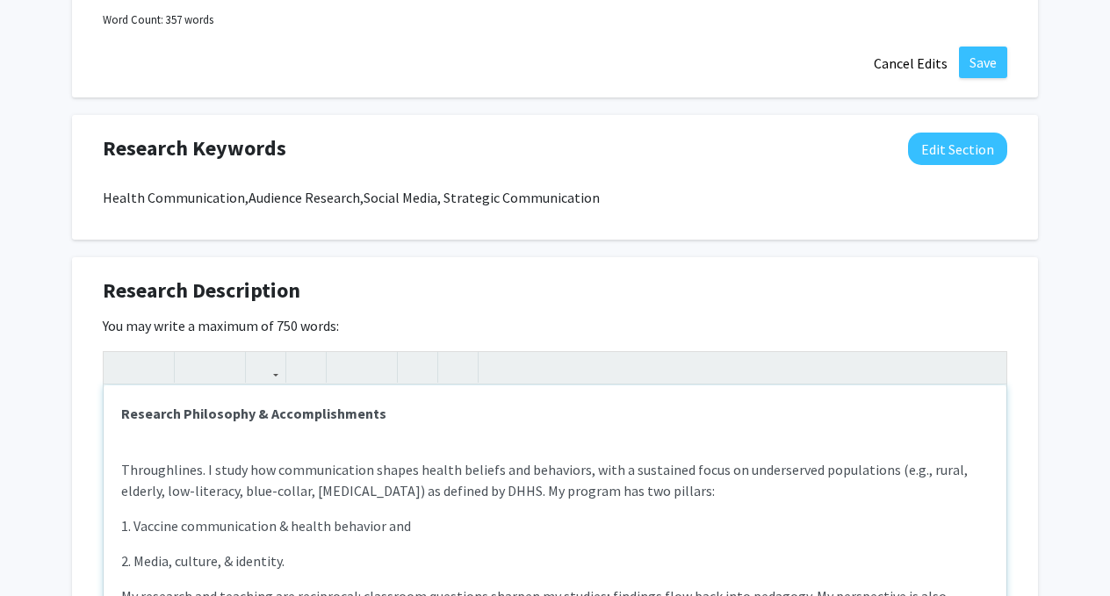
drag, startPoint x: 213, startPoint y: 443, endPoint x: 74, endPoint y: 390, distance: 149.3
click at [74, 390] on div "Research Description Edit Section You may write a maximum of 750 words: Researc…" at bounding box center [555, 504] width 966 height 494
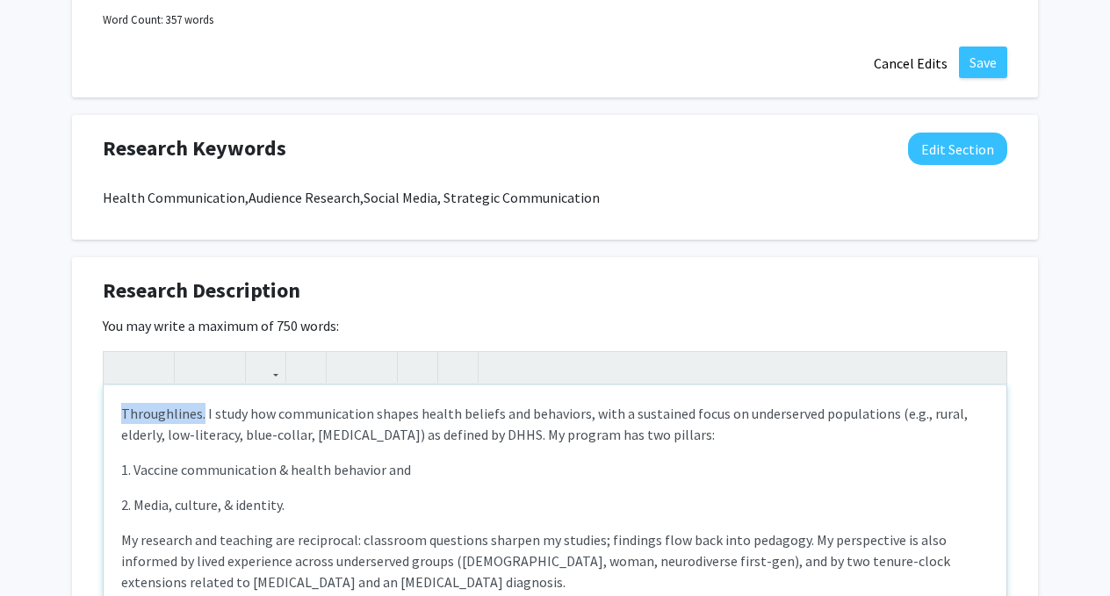
drag, startPoint x: 203, startPoint y: 419, endPoint x: 86, endPoint y: 417, distance: 116.8
click at [86, 417] on div "Research Description Edit Section You may write a maximum of 750 words: Through…" at bounding box center [555, 504] width 966 height 494
click at [131, 470] on p "1. Vaccine communication & health behavior and" at bounding box center [555, 469] width 868 height 21
click at [381, 378] on icon "button" at bounding box center [377, 367] width 15 height 29
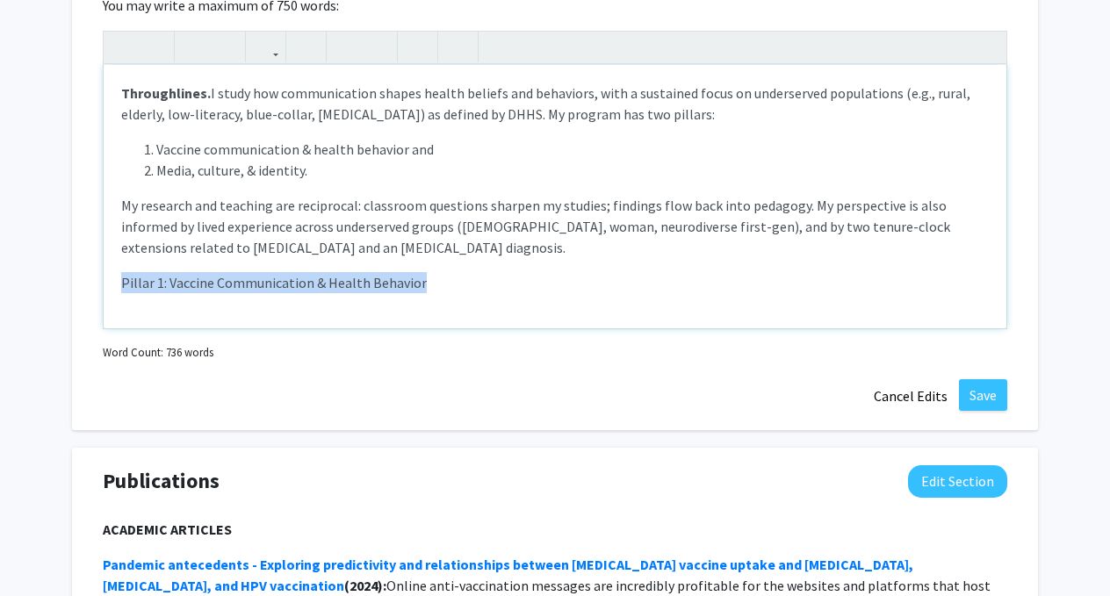
drag, startPoint x: 429, startPoint y: 280, endPoint x: 190, endPoint y: 267, distance: 240.1
click at [190, 267] on div "Throughlines. I study how communication shapes health beliefs and behaviors, wi…" at bounding box center [555, 196] width 903 height 263
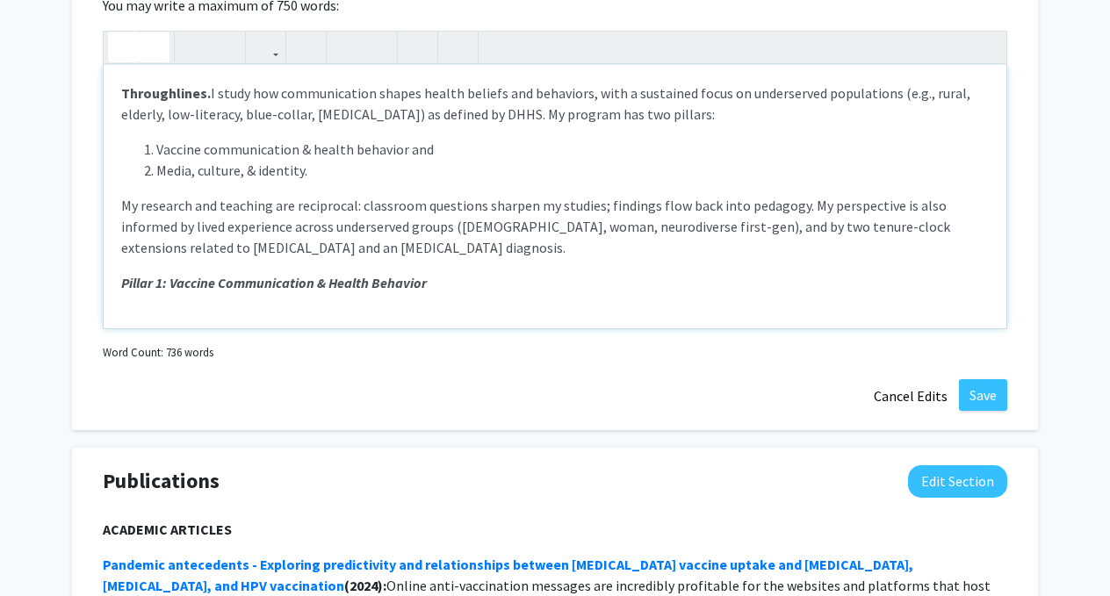
click at [257, 308] on div "Throughlines. I study how communication shapes health beliefs and behaviors, wi…" at bounding box center [555, 196] width 903 height 263
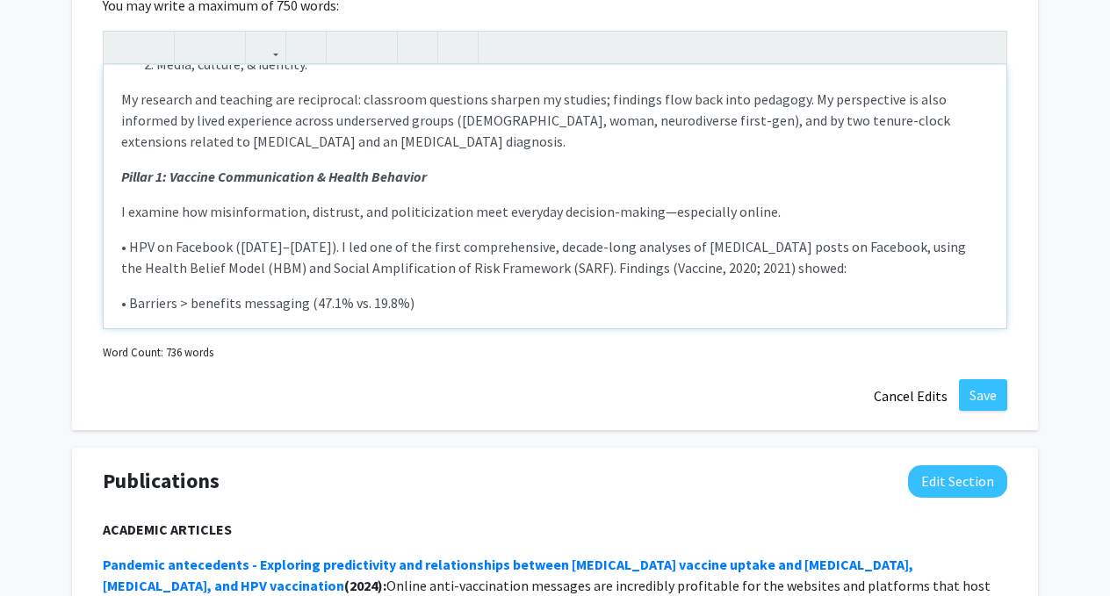
scroll to position [172, 0]
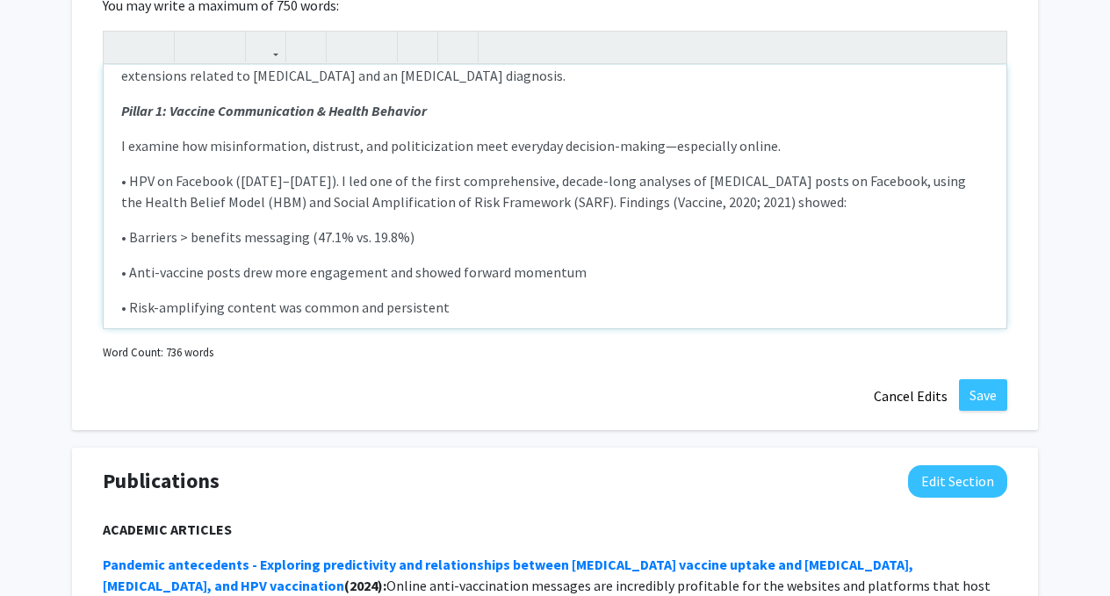
click at [131, 242] on p "• Barriers > benefits messaging (47.1% vs. 19.8%)" at bounding box center [555, 237] width 868 height 21
click at [133, 188] on p "• HPV on Facebook ([DATE]–[DATE]). I led one of the first comprehensive, decade…" at bounding box center [555, 191] width 868 height 42
click at [340, 56] on icon "button" at bounding box center [346, 46] width 15 height 29
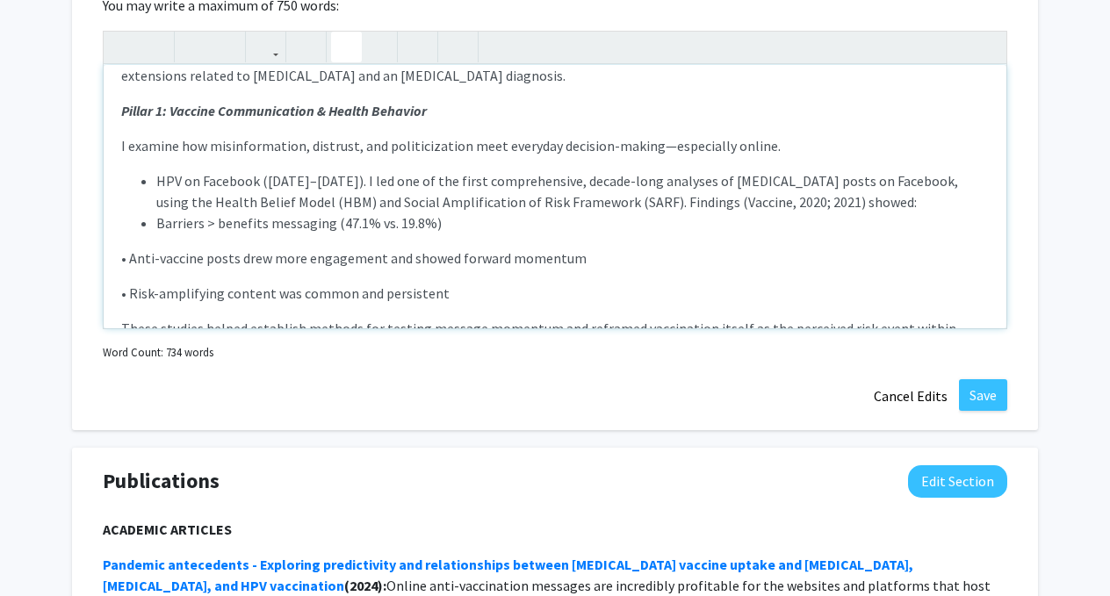
click at [155, 231] on ul "HPV on Facebook ([DATE]–[DATE]). I led one of the first comprehensive, decade-l…" at bounding box center [555, 201] width 868 height 63
click at [151, 227] on ul "HPV on Facebook ([DATE]–[DATE]). I led one of the first comprehensive, decade-l…" at bounding box center [555, 201] width 868 height 63
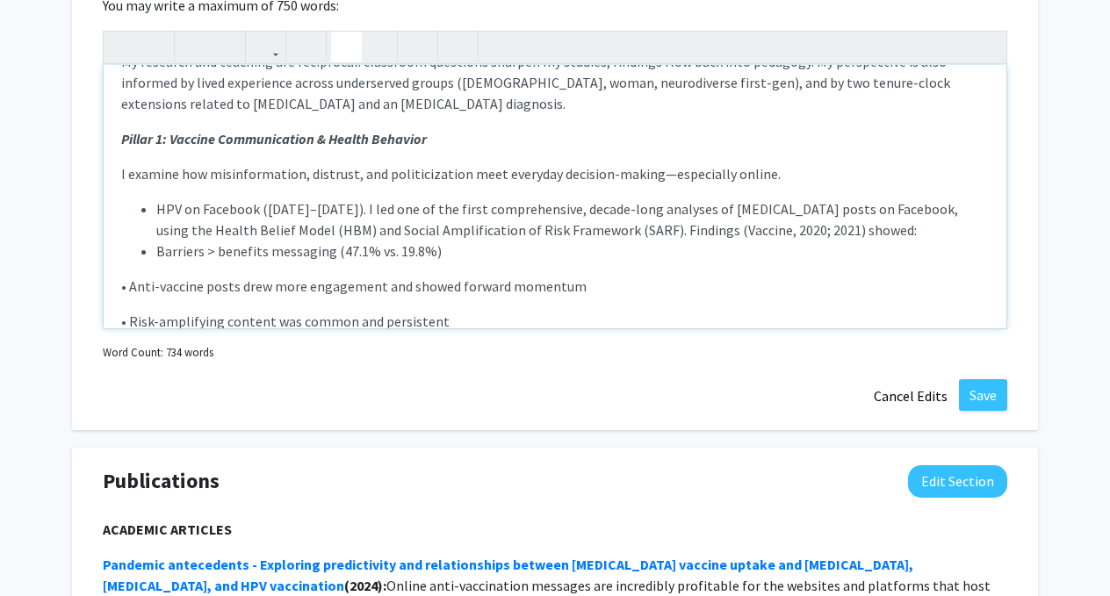
scroll to position [142, 0]
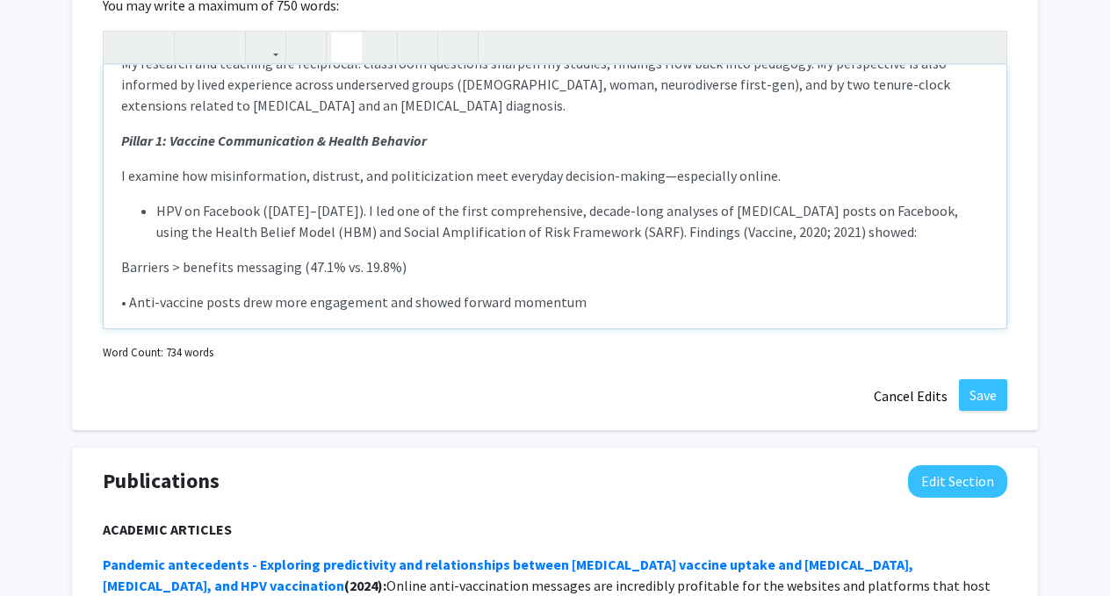
click at [340, 46] on icon "button" at bounding box center [346, 46] width 15 height 29
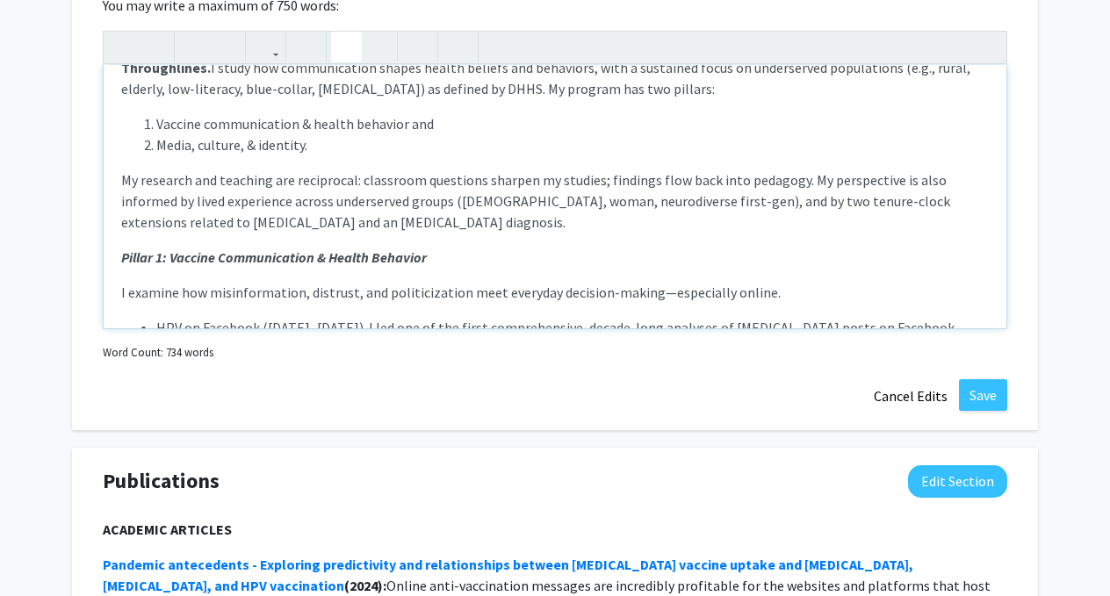
scroll to position [14, 0]
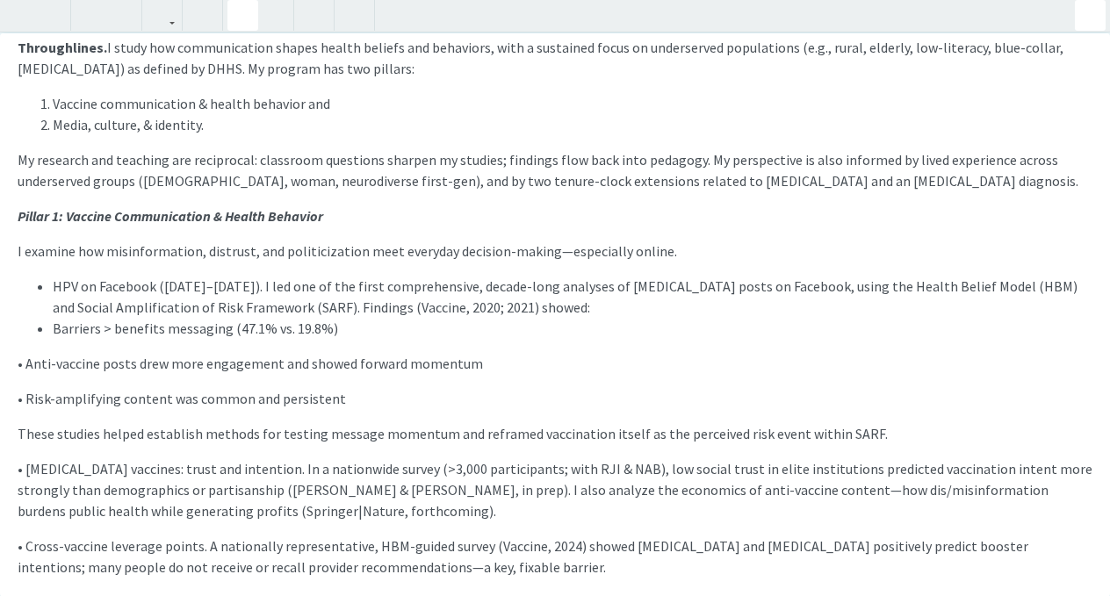
click at [990, 61] on div "Throughlines. I study how communication shapes health beliefs and behaviors, wi…" at bounding box center [555, 298] width 1110 height 596
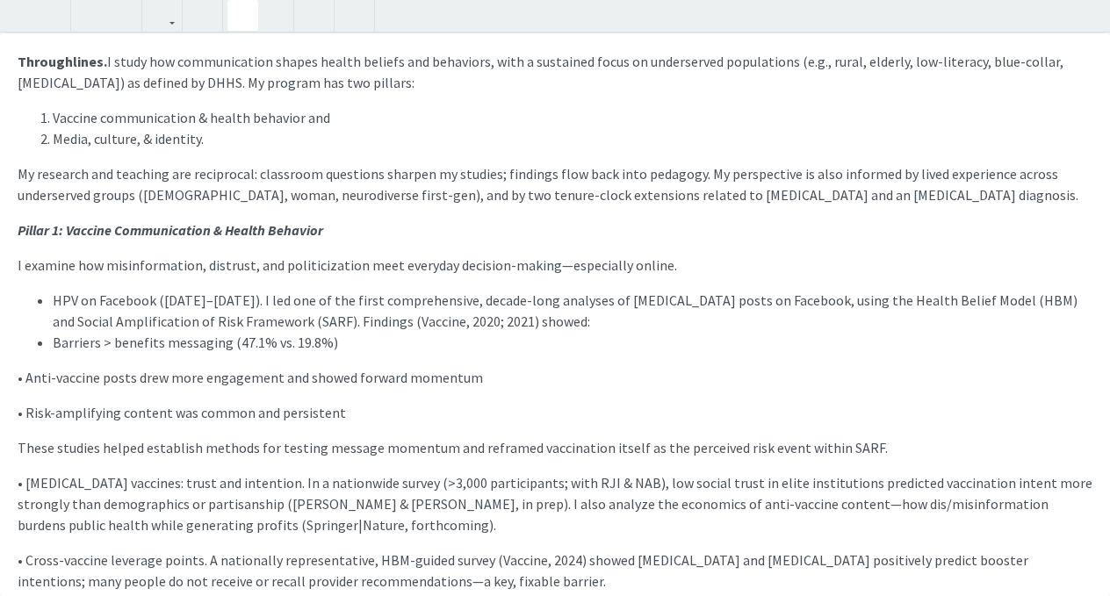
scroll to position [0, 0]
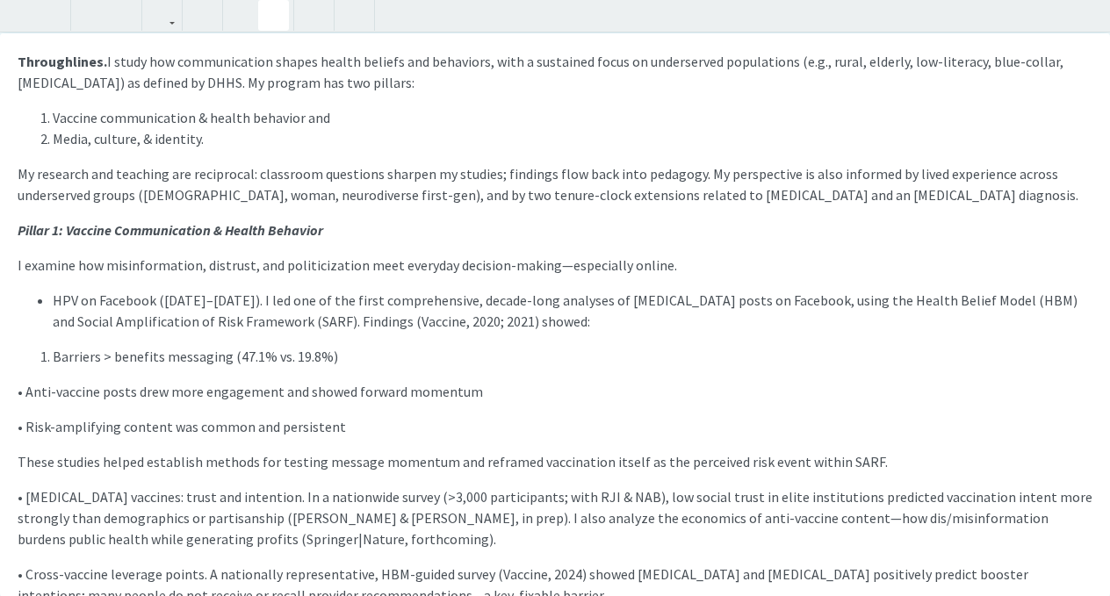
click at [275, 14] on icon "button" at bounding box center [273, 15] width 15 height 29
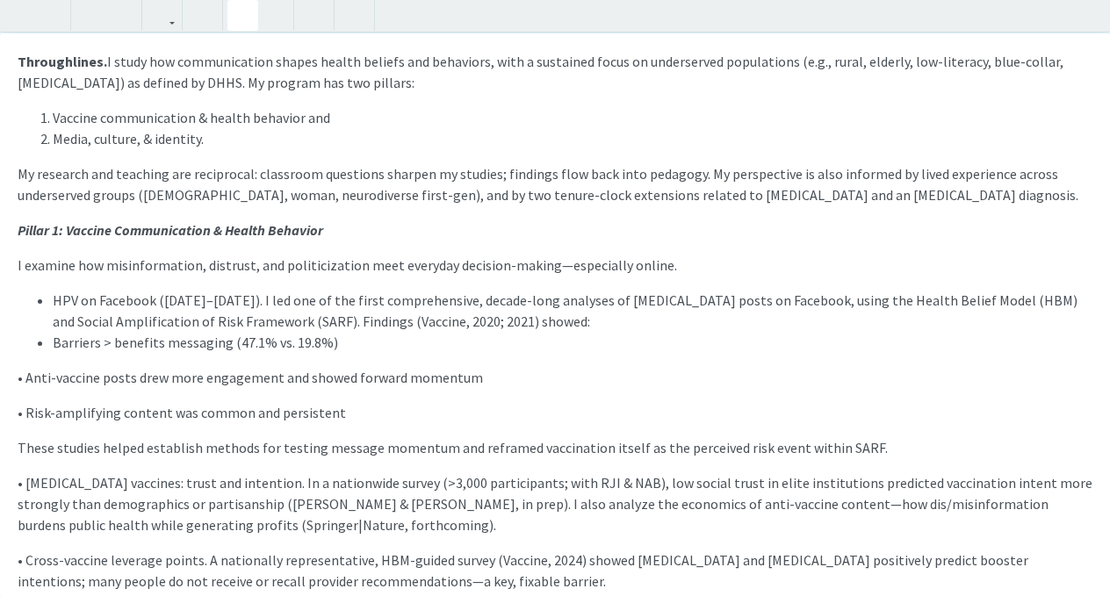
click at [255, 18] on button "button" at bounding box center [242, 15] width 31 height 31
click at [25, 381] on p "• Anti-vaccine posts drew more engagement and showed forward momentum" at bounding box center [555, 377] width 1075 height 21
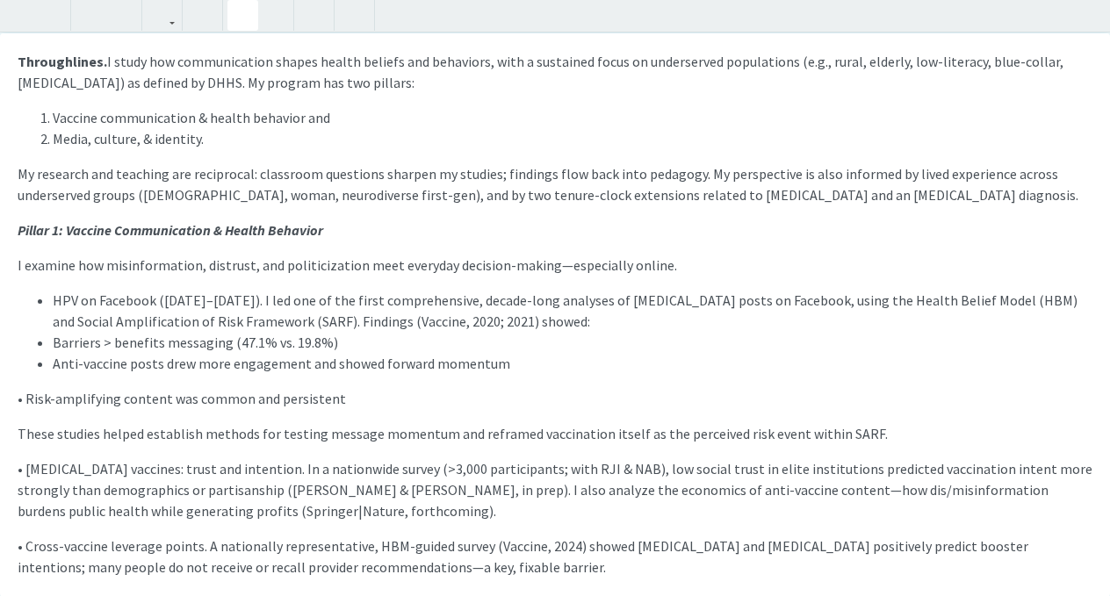
click at [58, 303] on span "HPV on Facebook ([DATE]–[DATE]). I led one of the first comprehensive, decade-l…" at bounding box center [565, 311] width 1025 height 39
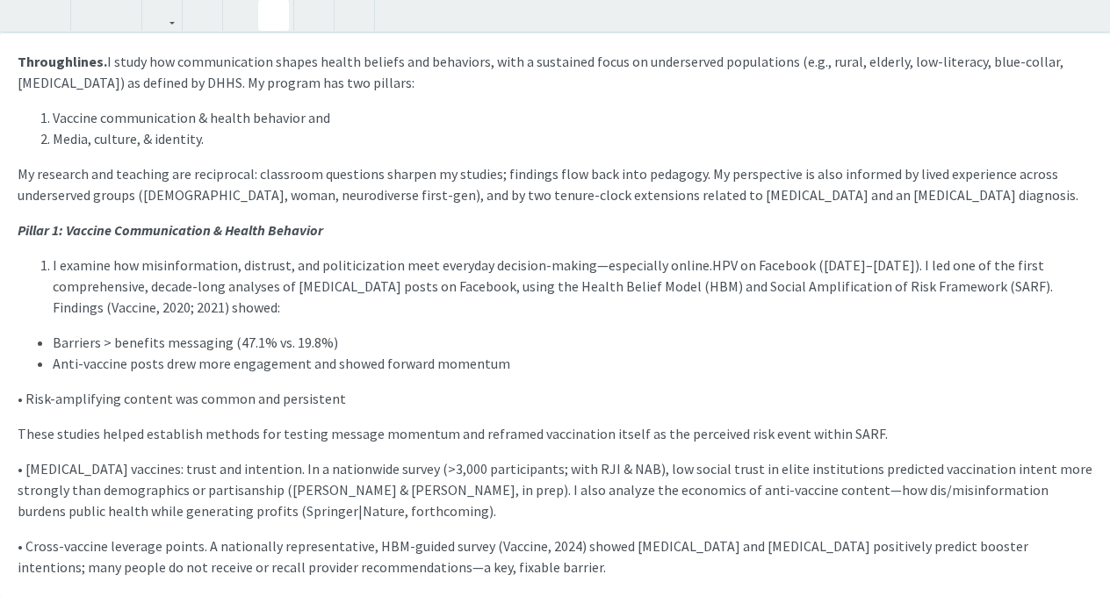
click at [263, 29] on button "button" at bounding box center [273, 15] width 31 height 31
click at [23, 334] on ul "Barriers > benefits messaging (47.1% vs. 19.8%) Anti-vaccine posts drew more en…" at bounding box center [555, 353] width 1075 height 42
click at [24, 403] on p "• Risk-amplifying content was common and persistent" at bounding box center [555, 398] width 1075 height 21
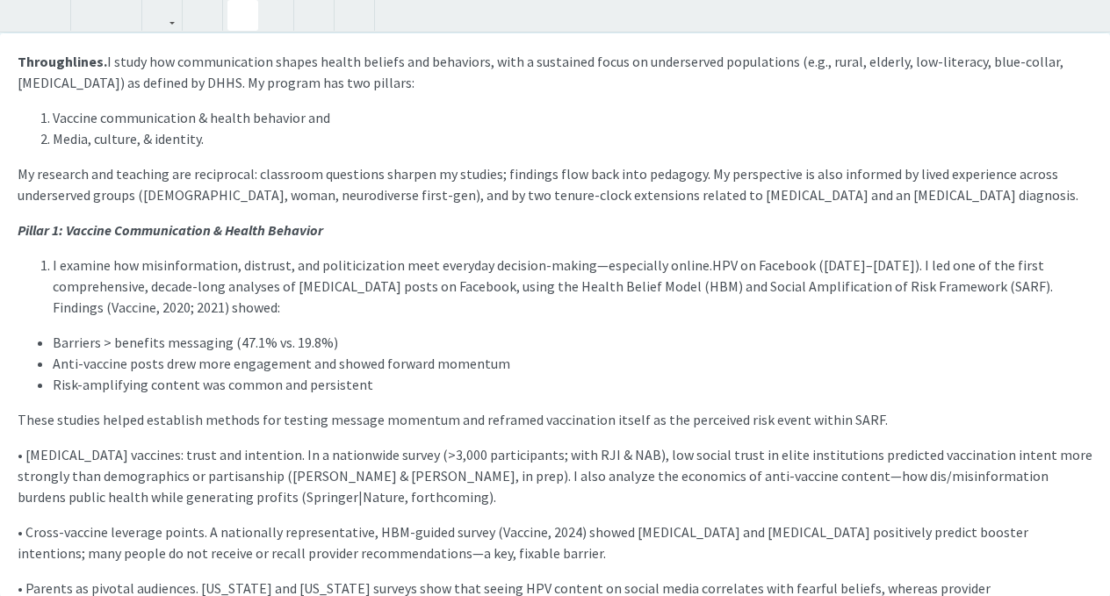
click at [25, 457] on p "• [MEDICAL_DATA] vaccines: trust and intention. In a nationwide survey (>3,000 …" at bounding box center [555, 475] width 1075 height 63
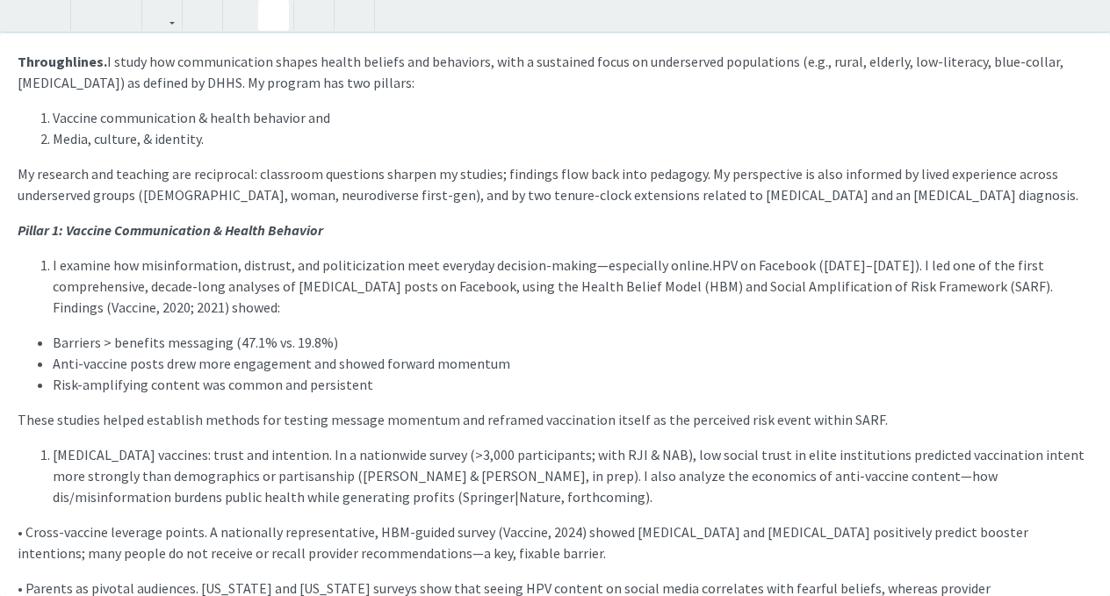
click at [275, 8] on icon "button" at bounding box center [273, 15] width 15 height 29
click at [53, 458] on li "[MEDICAL_DATA] vaccines: trust and intention. In a nationwide survey (>3,000 pa…" at bounding box center [573, 475] width 1040 height 63
drag, startPoint x: 34, startPoint y: 457, endPoint x: 50, endPoint y: 457, distance: 15.8
click at [50, 457] on ol "[MEDICAL_DATA] vaccines: trust and intention. In a nationwide survey (>3,000 pa…" at bounding box center [555, 475] width 1075 height 63
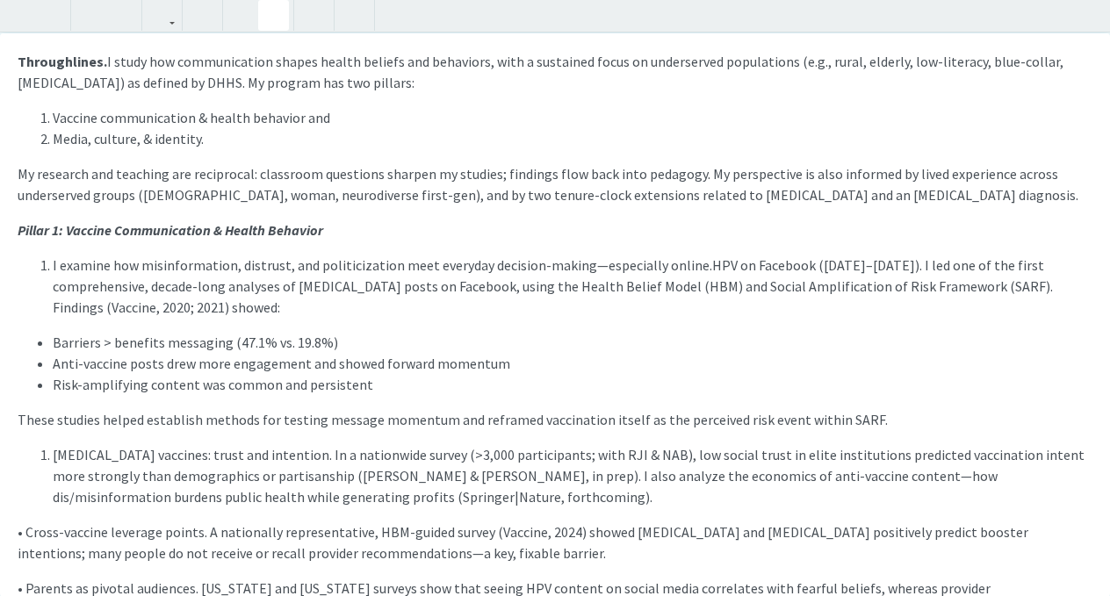
click at [50, 457] on ol "[MEDICAL_DATA] vaccines: trust and intention. In a nationwide survey (>3,000 pa…" at bounding box center [555, 475] width 1075 height 63
click at [171, 303] on li "I examine how misinformation, distrust, and politicization meet everyday decisi…" at bounding box center [573, 286] width 1040 height 63
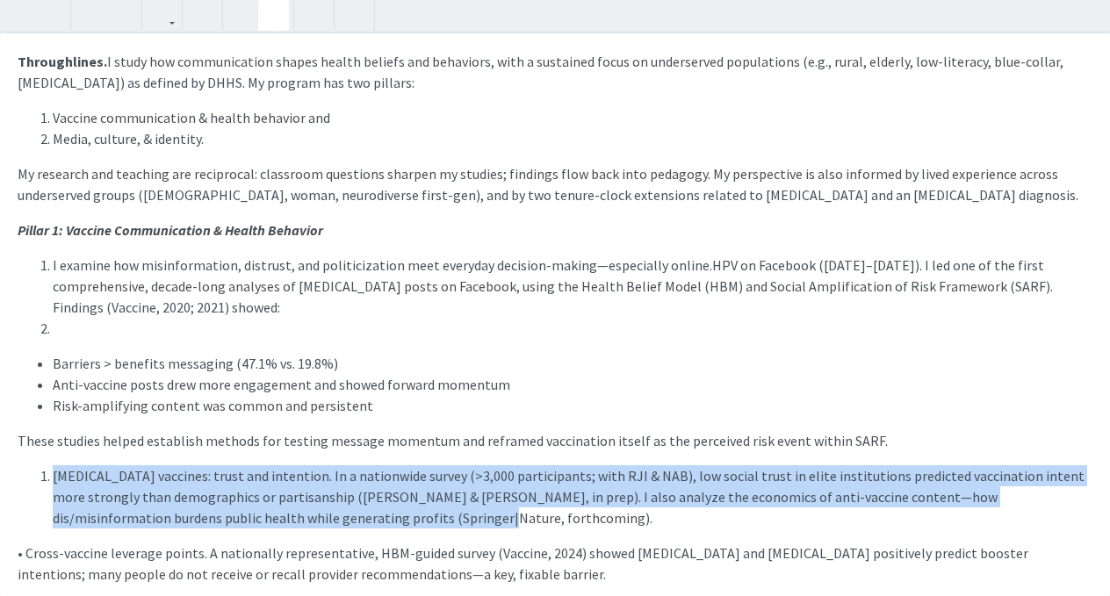
drag, startPoint x: 295, startPoint y: 523, endPoint x: 54, endPoint y: 474, distance: 246.3
click at [53, 474] on li "[MEDICAL_DATA] vaccines: trust and intention. In a nationwide survey (>3,000 pa…" at bounding box center [573, 497] width 1040 height 63
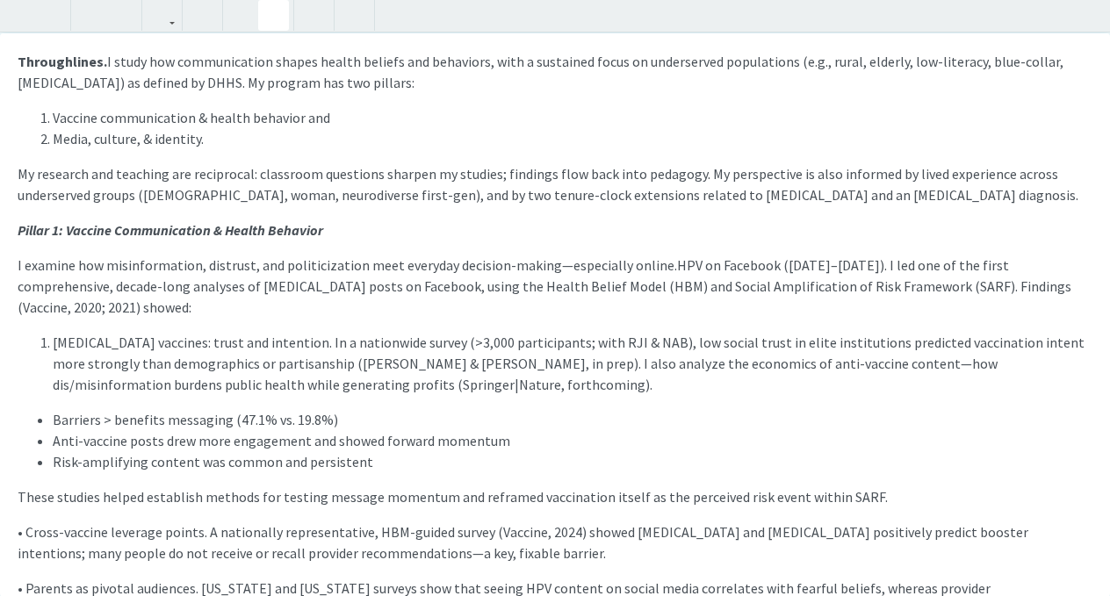
click at [266, 1] on use "button" at bounding box center [266, 1] width 0 height 0
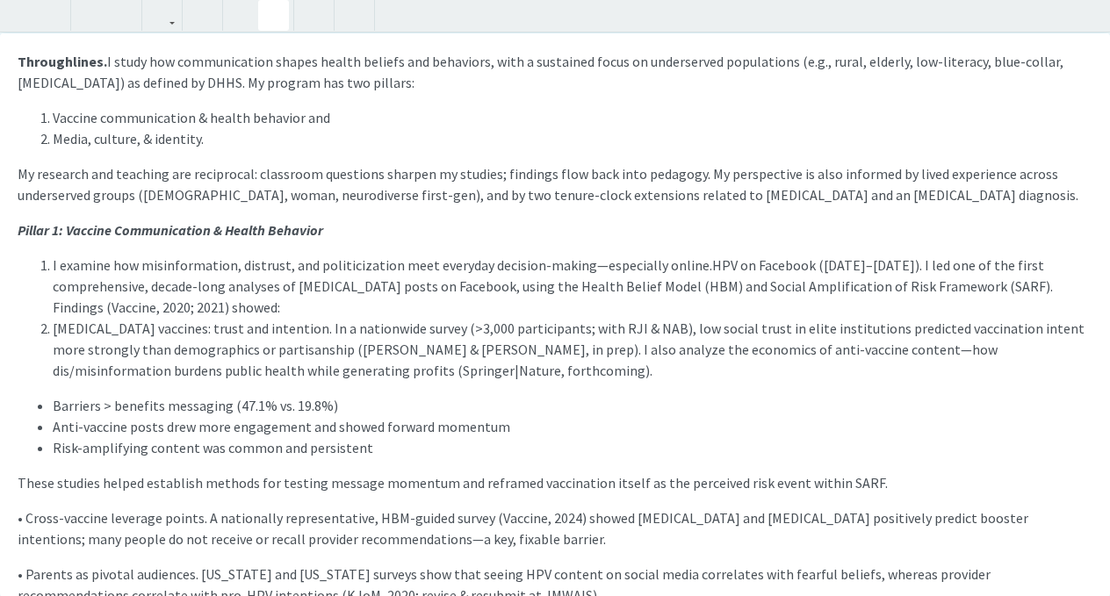
click at [266, 1] on use "button" at bounding box center [266, 1] width 0 height 0
click at [325, 381] on div "Throughlines. I study how communication shapes health beliefs and behaviors, wi…" at bounding box center [555, 315] width 1110 height 564
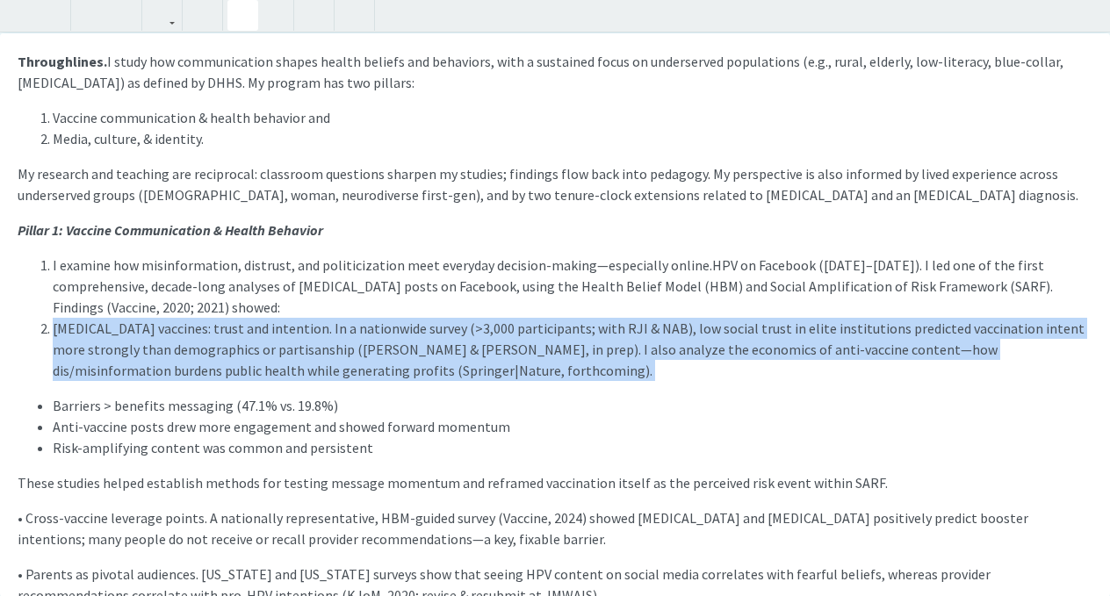
drag, startPoint x: 294, startPoint y: 381, endPoint x: 17, endPoint y: 332, distance: 281.9
click at [17, 332] on div "Throughlines. I study how communication shapes health beliefs and behaviors, wi…" at bounding box center [555, 315] width 1110 height 564
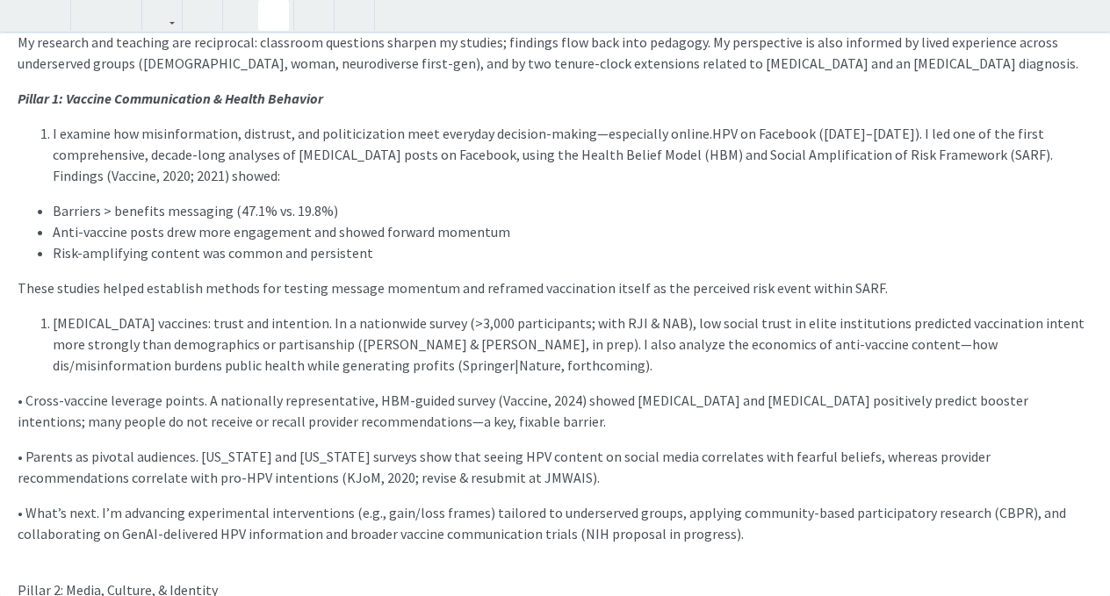
scroll to position [144, 0]
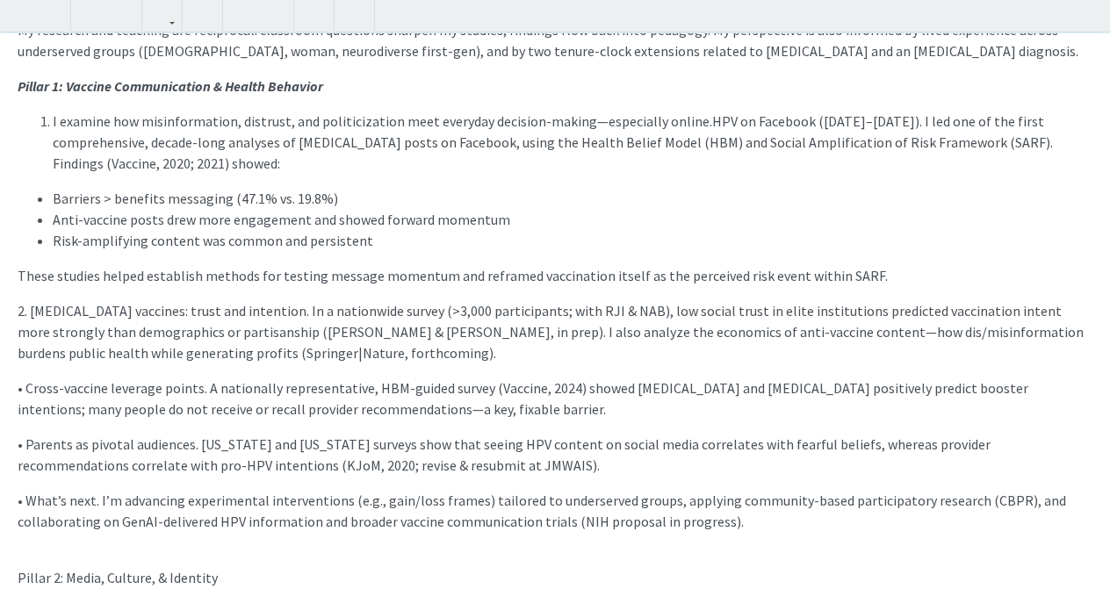
click at [50, 129] on ol "I examine how misinformation, distrust, and politicization meet everyday decisi…" at bounding box center [555, 142] width 1075 height 63
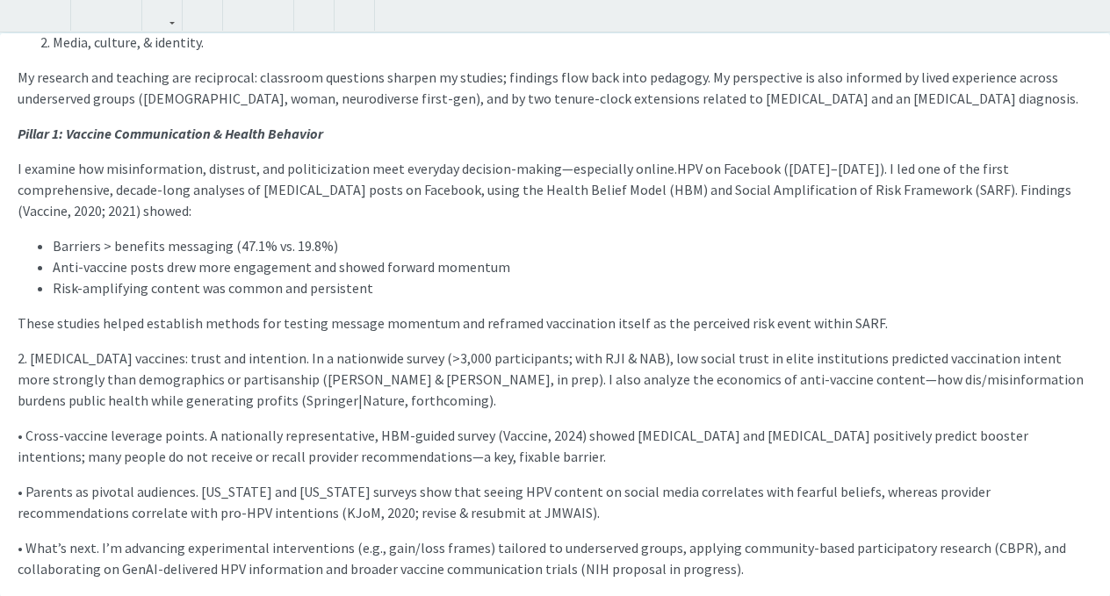
scroll to position [96, 0]
click at [841, 172] on span "HPV on Facebook ([DATE]–[DATE]). I led one of the first comprehensive, decade-l…" at bounding box center [545, 191] width 1054 height 60
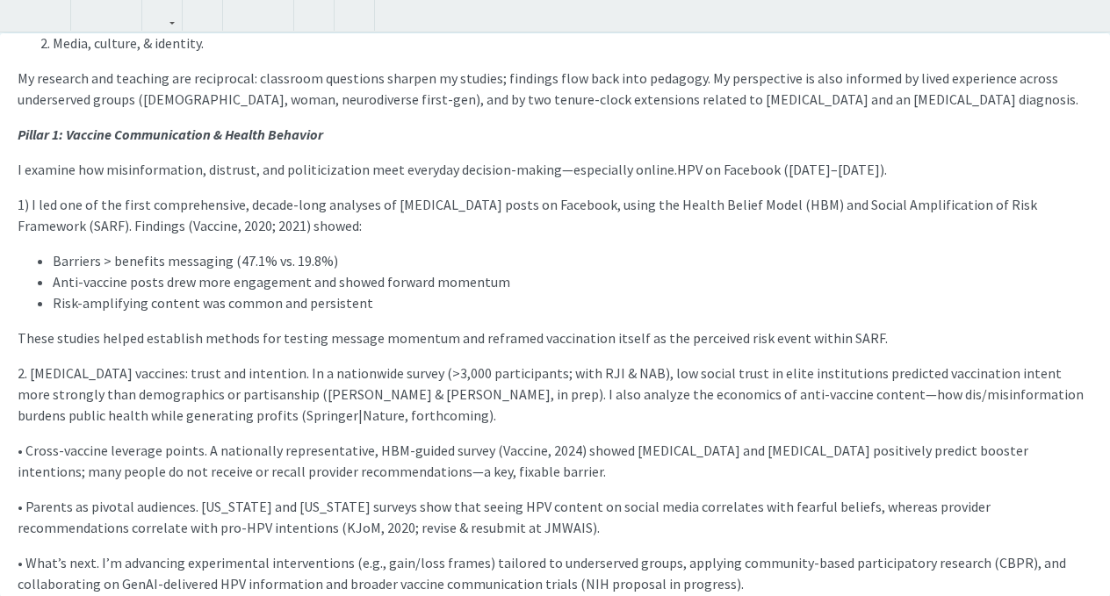
click at [27, 371] on span "2. [MEDICAL_DATA] vaccines: trust and intention. In a nationwide survey (>3,000…" at bounding box center [551, 394] width 1066 height 60
click at [15, 451] on div "Throughlines. I study how communication shapes health beliefs and behaviors, wi…" at bounding box center [555, 315] width 1110 height 564
click at [30, 454] on p "• Cross-vaccine leverage points. A nationally representative, HBM-guided survey…" at bounding box center [555, 461] width 1075 height 42
click at [235, 1] on use "button" at bounding box center [235, 1] width 0 height 0
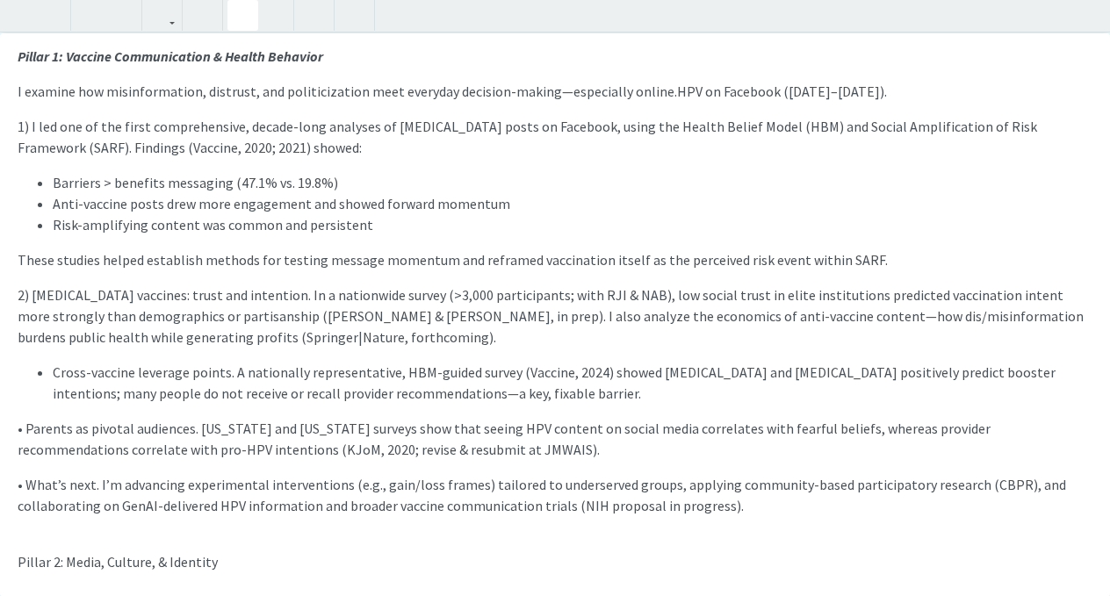
scroll to position [202, 0]
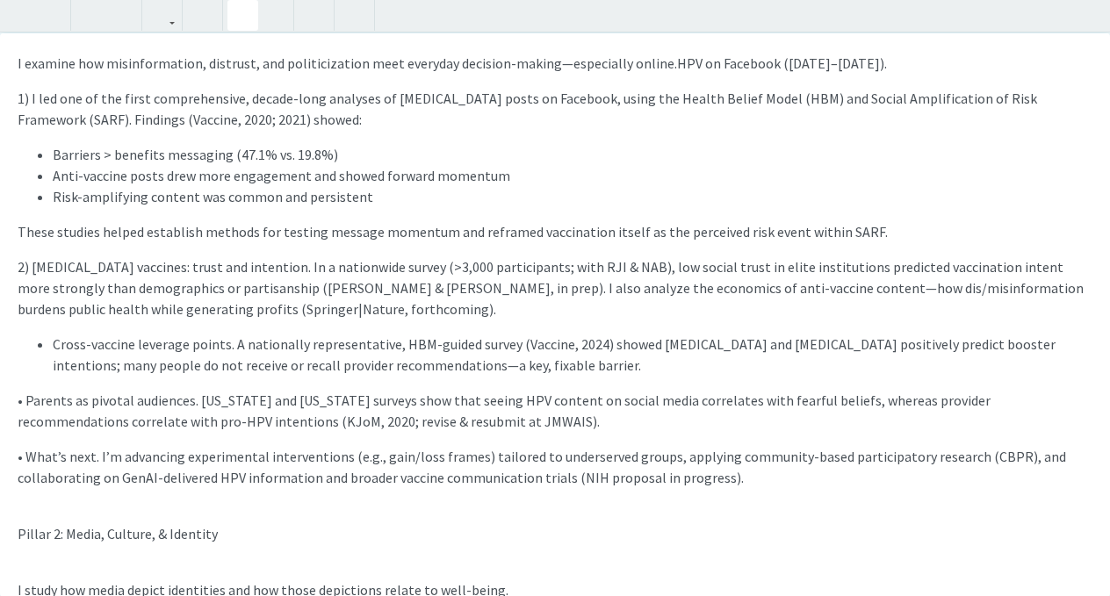
click at [238, 312] on span "2) [MEDICAL_DATA] vaccines: trust and intention. In a nationwide survey (>3,000…" at bounding box center [551, 288] width 1066 height 60
click at [172, 313] on span "2) [MEDICAL_DATA] vaccines: trust and intention. In a nationwide survey (>3,000…" at bounding box center [551, 288] width 1066 height 60
click at [31, 405] on p "• Parents as pivotal audiences. [US_STATE] and [US_STATE] surveys show that see…" at bounding box center [555, 411] width 1075 height 42
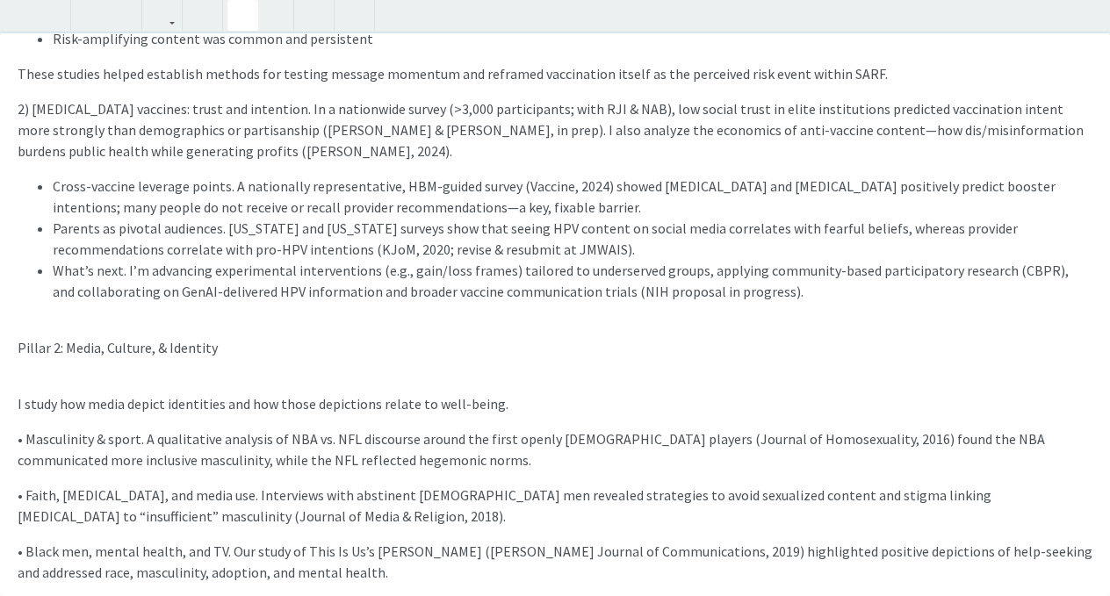
scroll to position [366, 0]
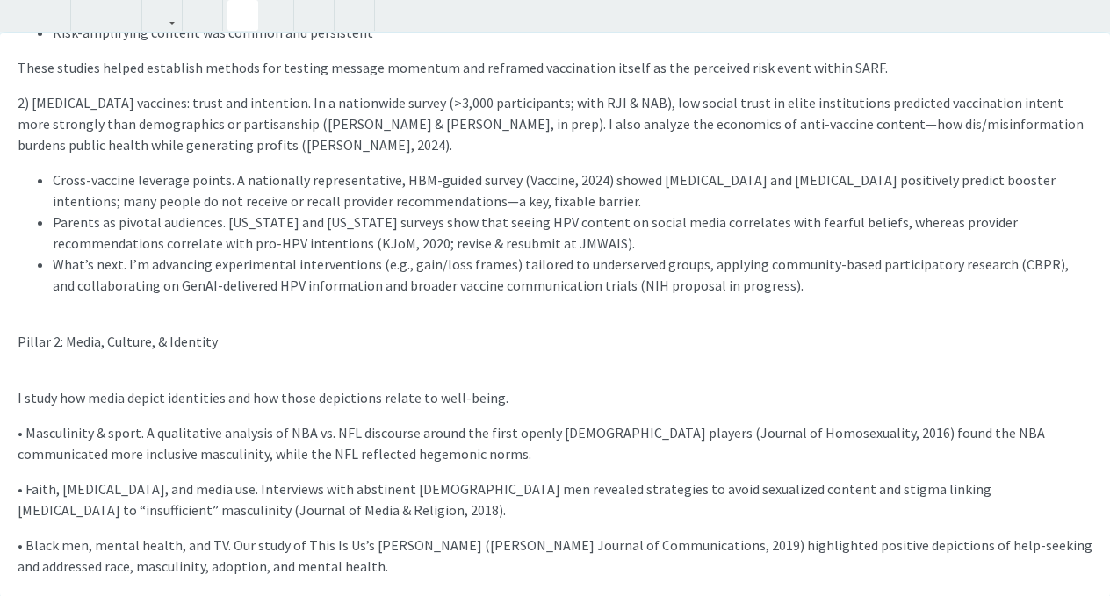
click at [153, 327] on div "Throughlines. I study how communication shapes health beliefs and behaviors, wi…" at bounding box center [555, 315] width 1110 height 564
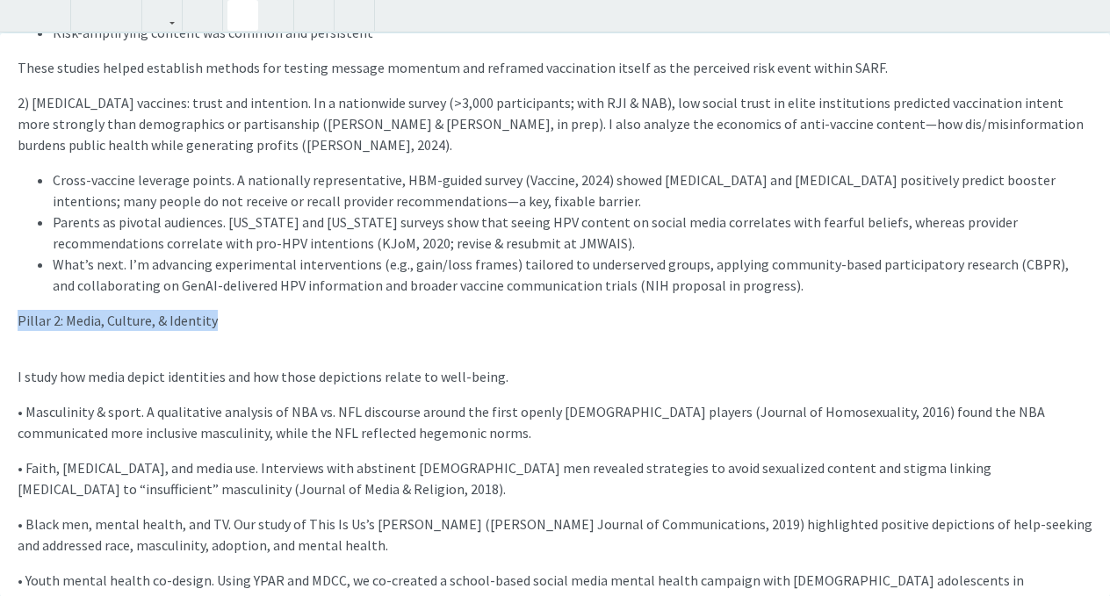
drag, startPoint x: 250, startPoint y: 325, endPoint x: 0, endPoint y: 321, distance: 250.4
click at [0, 321] on div "Throughlines. I study how communication shapes health beliefs and behaviors, wi…" at bounding box center [555, 315] width 1110 height 564
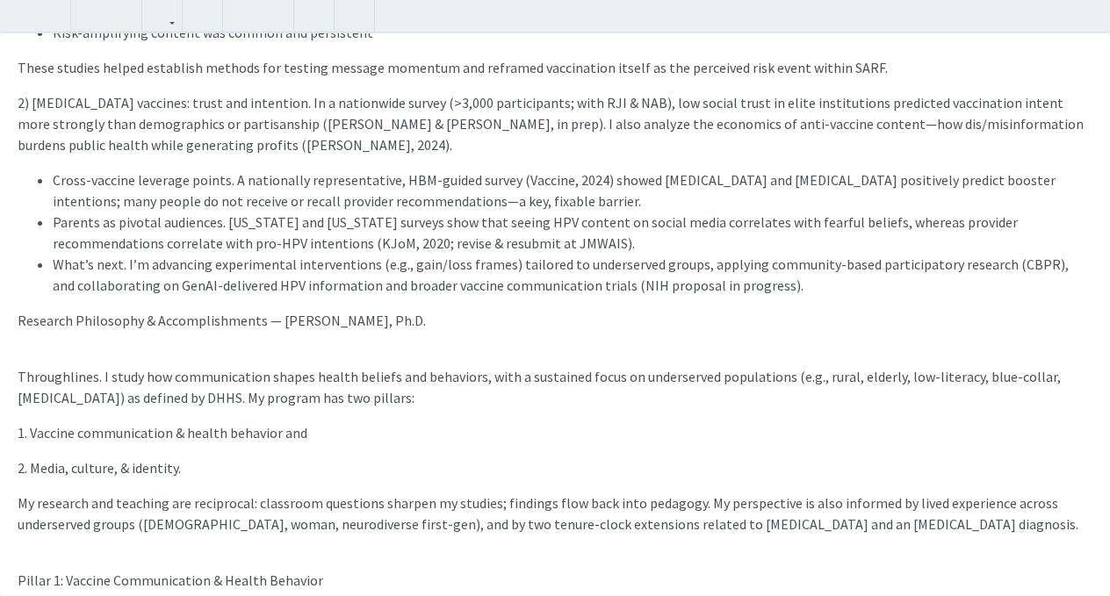
click at [187, 351] on div "Throughlines. I study how communication shapes health beliefs and behaviors, wi…" at bounding box center [555, 315] width 1110 height 564
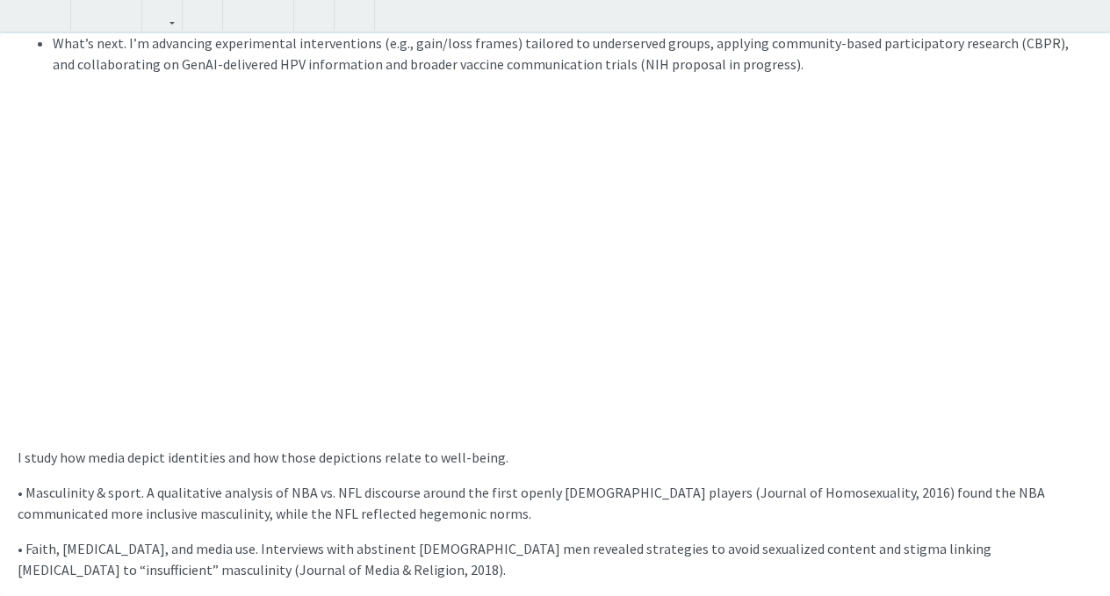
scroll to position [574, 0]
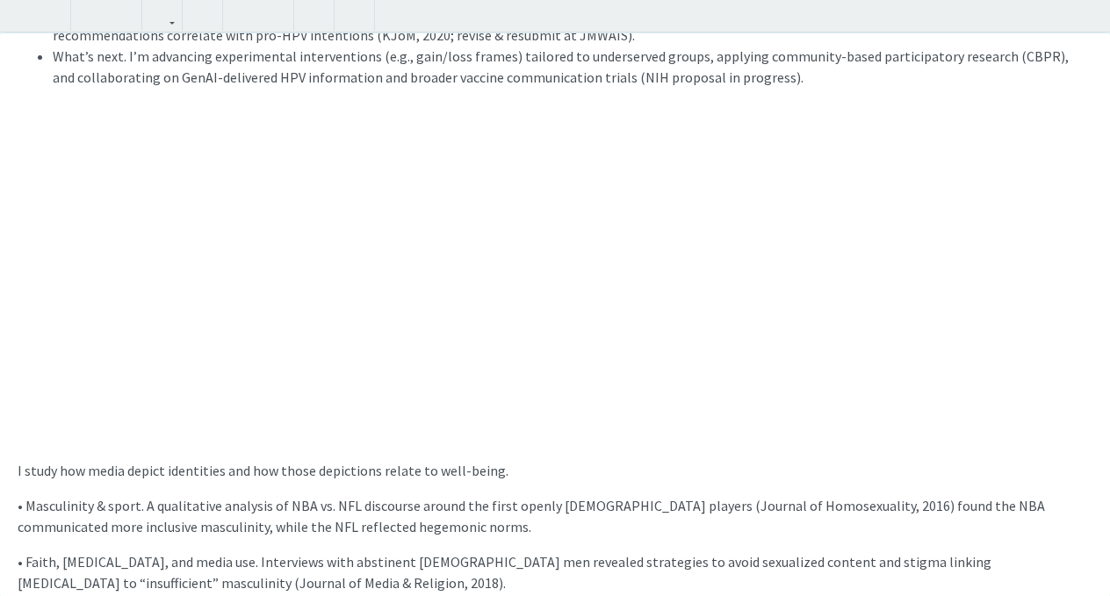
click at [148, 342] on div "Throughlines. I study how communication shapes health beliefs and behaviors, wi…" at bounding box center [555, 315] width 1110 height 564
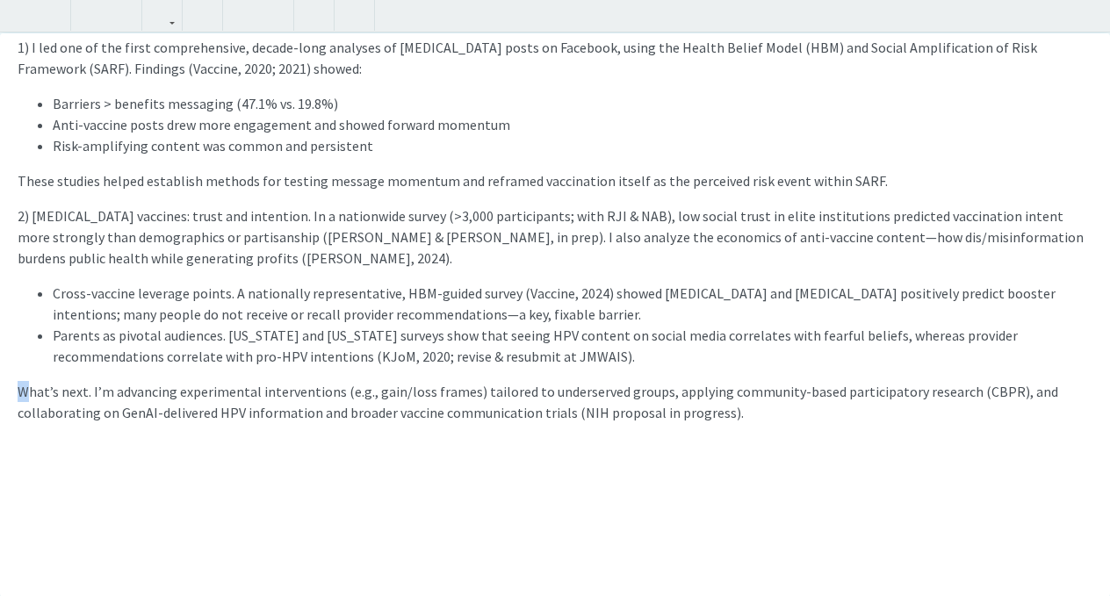
scroll to position [252, 0]
click at [235, 1] on use "button" at bounding box center [235, 1] width 0 height 0
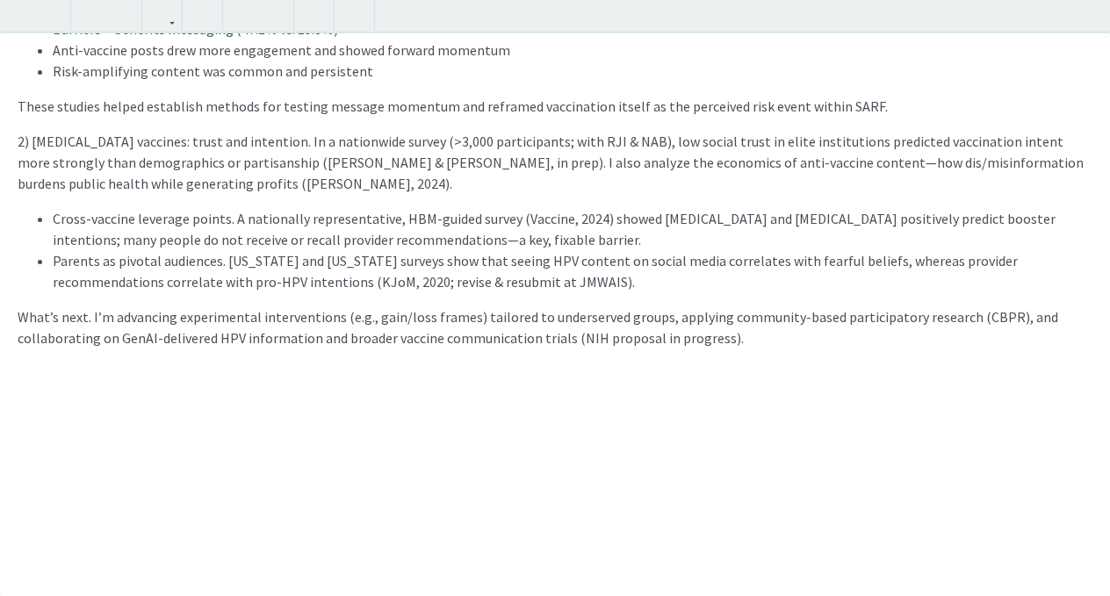
scroll to position [331, 0]
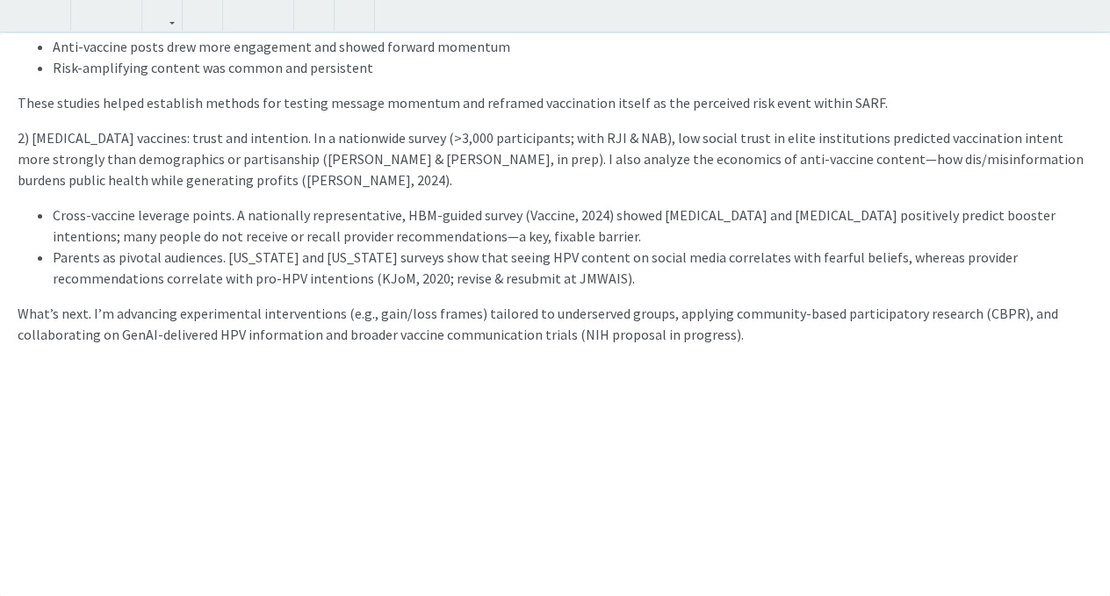
click at [195, 403] on div "Throughlines. I study how communication shapes health beliefs and behaviors, wi…" at bounding box center [555, 315] width 1110 height 564
drag, startPoint x: 83, startPoint y: 311, endPoint x: 0, endPoint y: 310, distance: 83.4
click at [0, 310] on div "Throughlines. I study how communication shapes health beliefs and behaviors, wi…" at bounding box center [555, 315] width 1110 height 564
click at [49, 396] on div "Throughlines. I study how communication shapes health beliefs and behaviors, wi…" at bounding box center [555, 315] width 1110 height 564
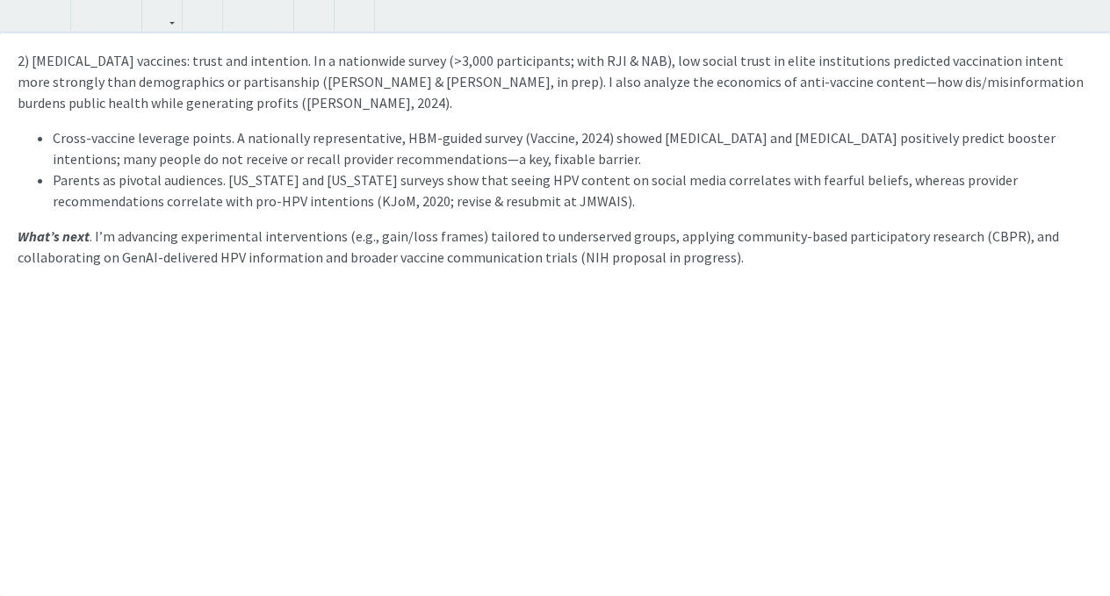
scroll to position [405, 0]
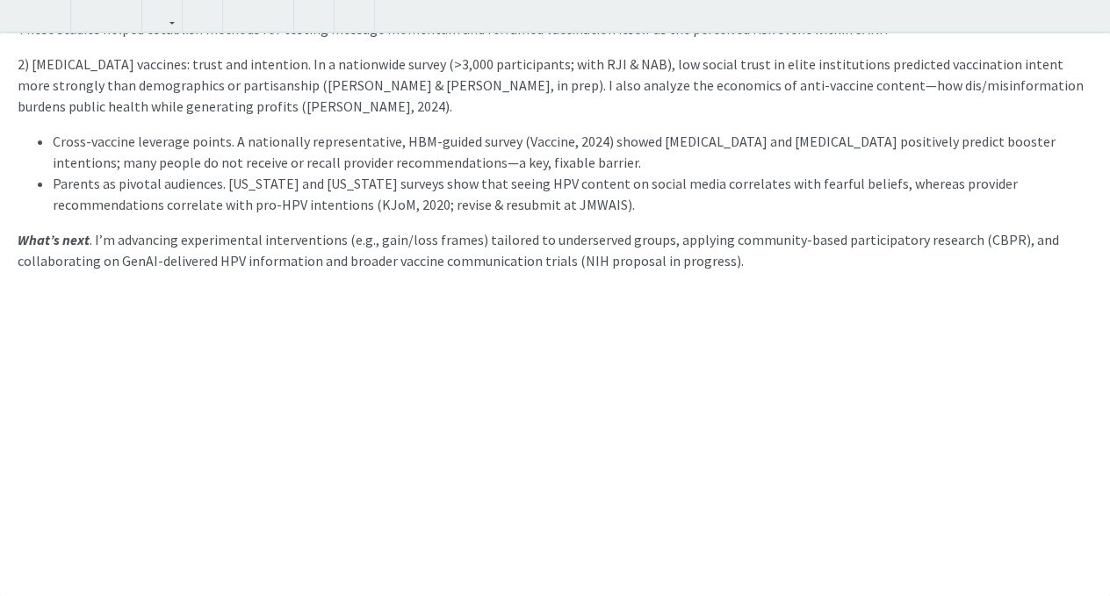
click at [91, 240] on span "What’s next . I’m advancing experimental interventions (e.g., gain/loss frames)…" at bounding box center [539, 250] width 1042 height 39
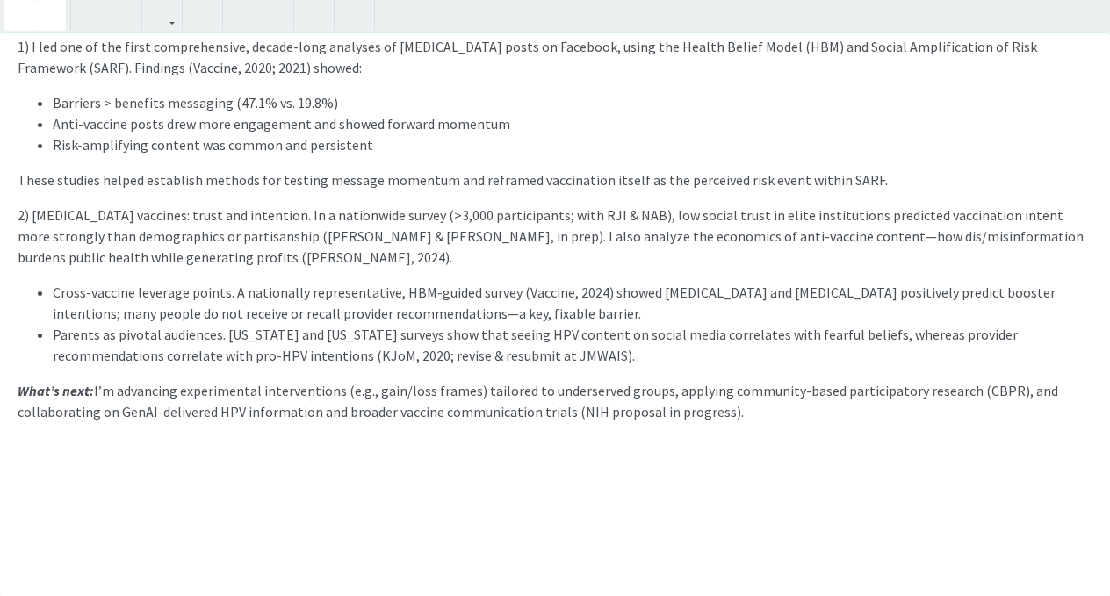
scroll to position [256, 0]
click at [120, 470] on div "Throughlines. I study how communication shapes health beliefs and behaviors, wi…" at bounding box center [555, 315] width 1110 height 564
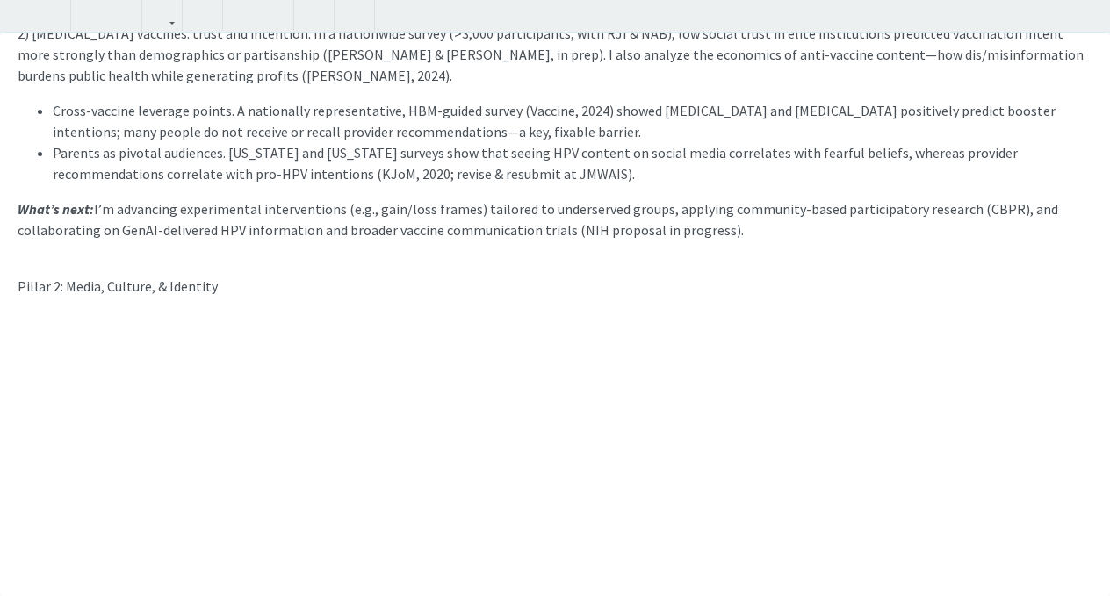
scroll to position [437, 0]
click at [138, 242] on div "Throughlines. I study how communication shapes health beliefs and behaviors, wi…" at bounding box center [555, 315] width 1110 height 564
drag, startPoint x: 227, startPoint y: 278, endPoint x: 9, endPoint y: 268, distance: 218.0
click at [9, 268] on div "Throughlines. I study how communication shapes health beliefs and behaviors, wi…" at bounding box center [555, 315] width 1110 height 564
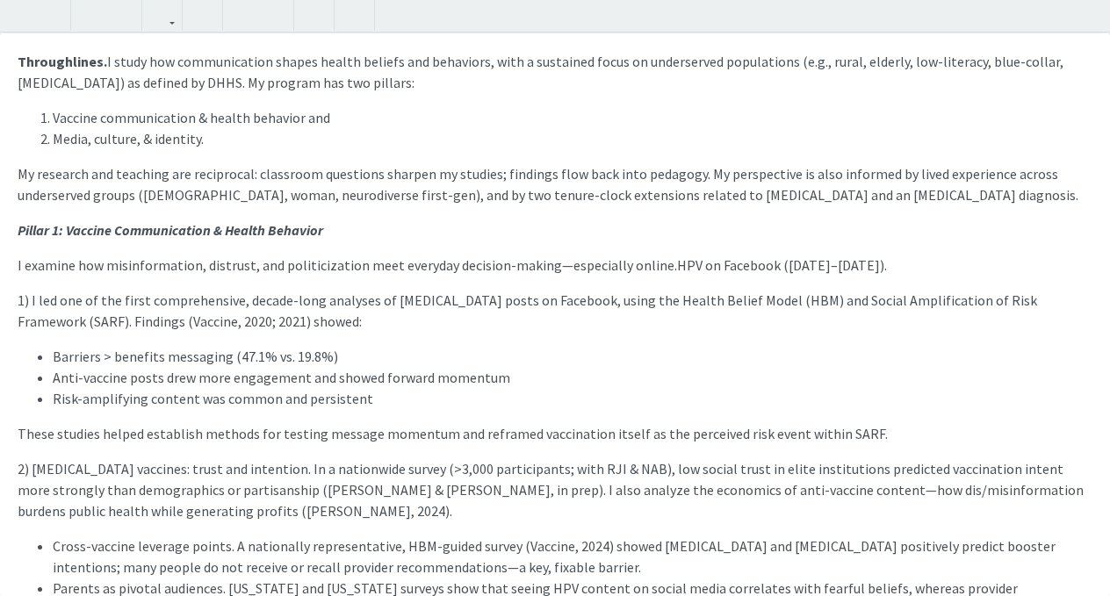
scroll to position [0, 0]
drag, startPoint x: 20, startPoint y: 14, endPoint x: 33, endPoint y: 14, distance: 13.2
click at [20, 14] on icon "button" at bounding box center [19, 15] width 15 height 29
click at [45, 14] on icon "button" at bounding box center [50, 15] width 15 height 29
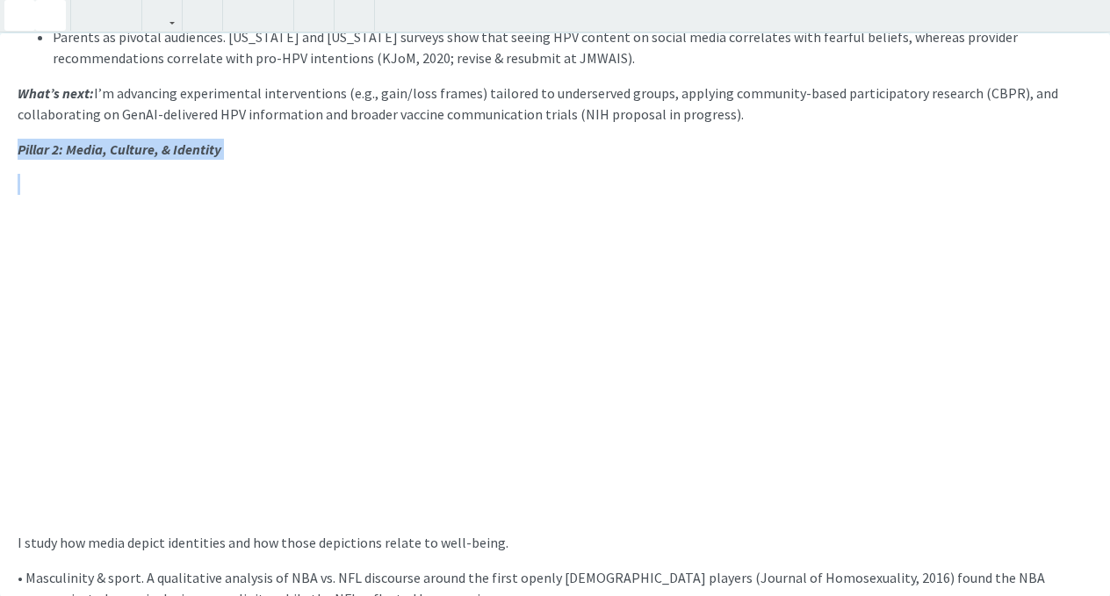
scroll to position [508, 0]
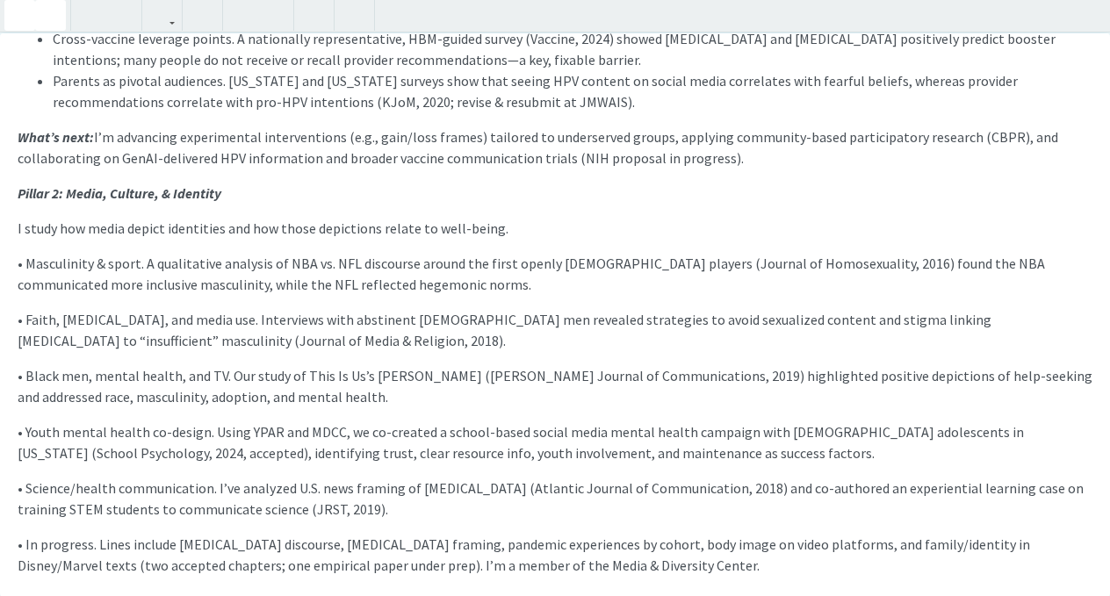
click at [13, 225] on div "Throughlines. I study how communication shapes health beliefs and behaviors, wi…" at bounding box center [555, 315] width 1110 height 564
click at [26, 265] on p "• Masculinity & sport. A qualitative analysis of NBA vs. NFL discourse around t…" at bounding box center [555, 274] width 1075 height 42
click at [270, 13] on icon "button" at bounding box center [273, 15] width 15 height 29
click at [248, 6] on icon "button" at bounding box center [242, 15] width 15 height 29
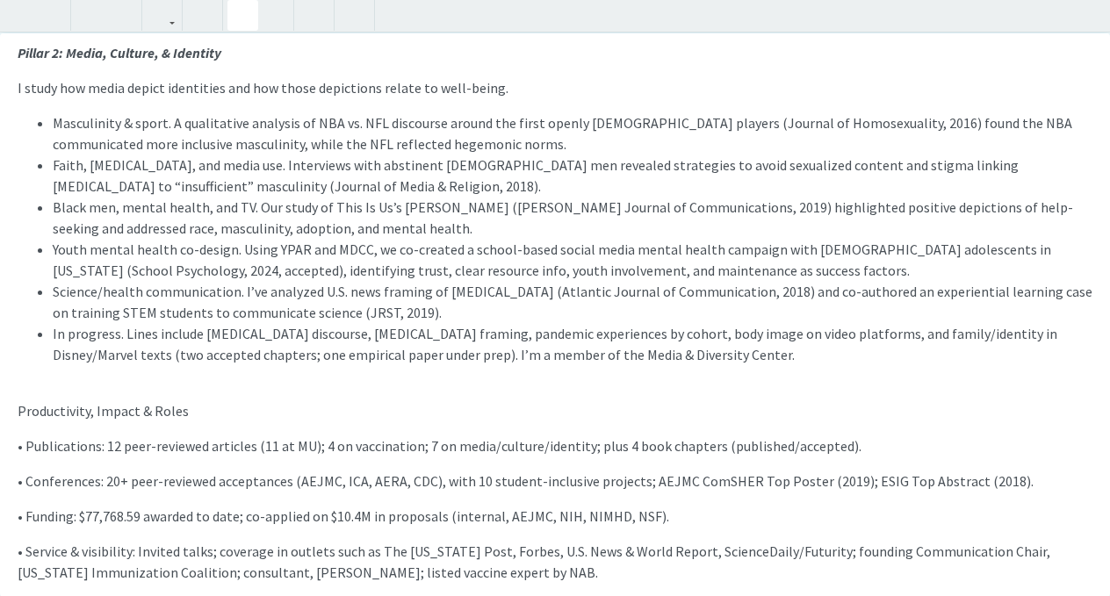
scroll to position [650, 0]
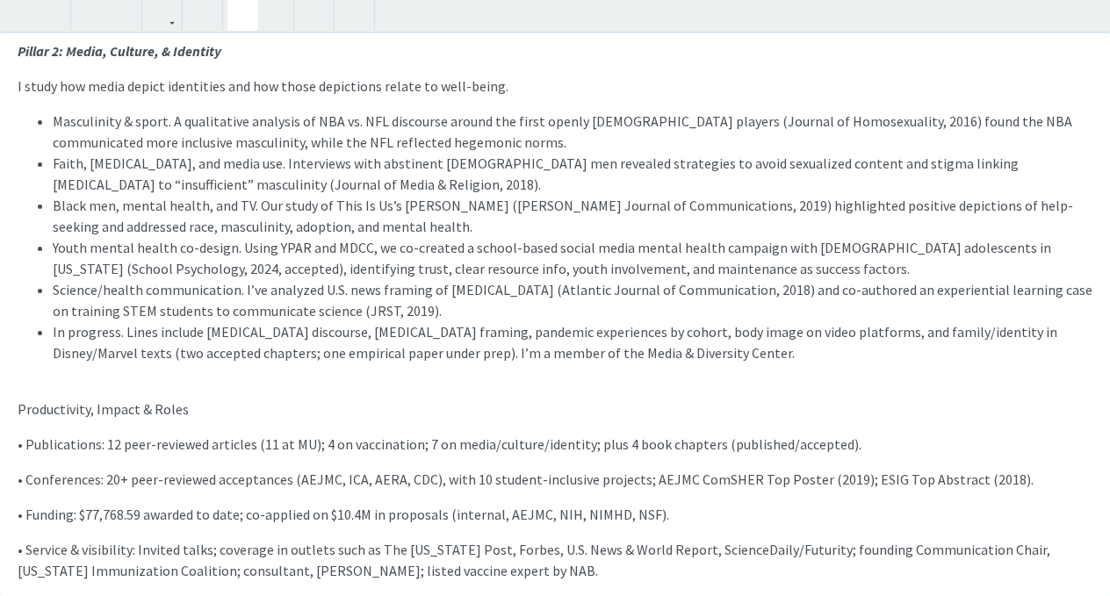
click at [93, 372] on p "I study how media depict identities and how those depictions relate to well-bei…" at bounding box center [555, 424] width 1075 height 696
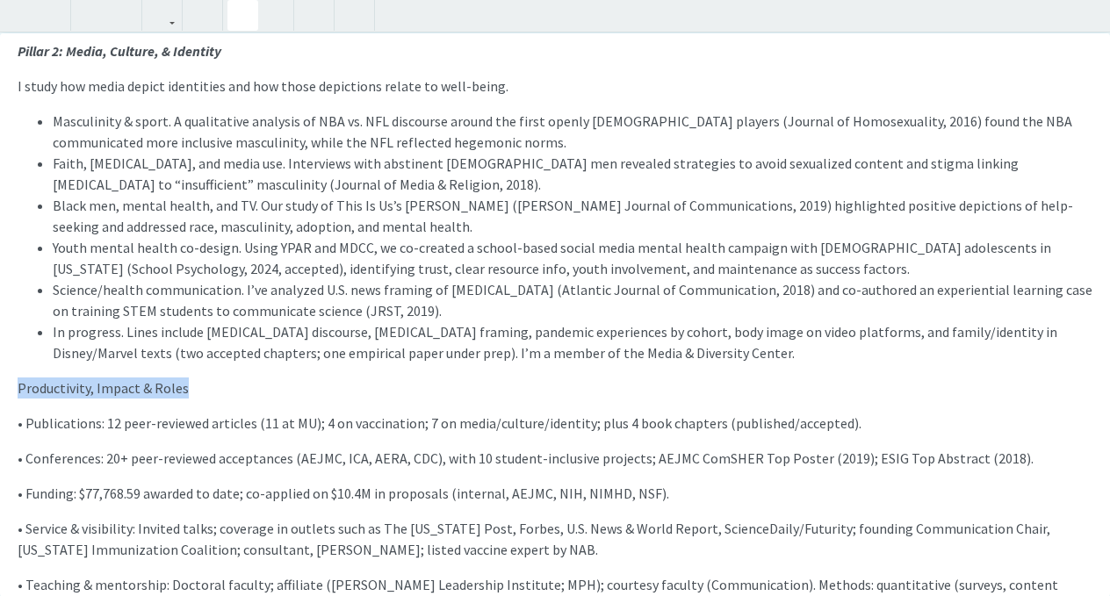
drag, startPoint x: 192, startPoint y: 383, endPoint x: 4, endPoint y: 378, distance: 188.0
click at [4, 378] on div "Throughlines. I study how communication shapes health beliefs and behaviors, wi…" at bounding box center [555, 315] width 1110 height 564
drag, startPoint x: 25, startPoint y: 27, endPoint x: 47, endPoint y: 26, distance: 21.1
click at [25, 27] on icon "button" at bounding box center [19, 15] width 15 height 29
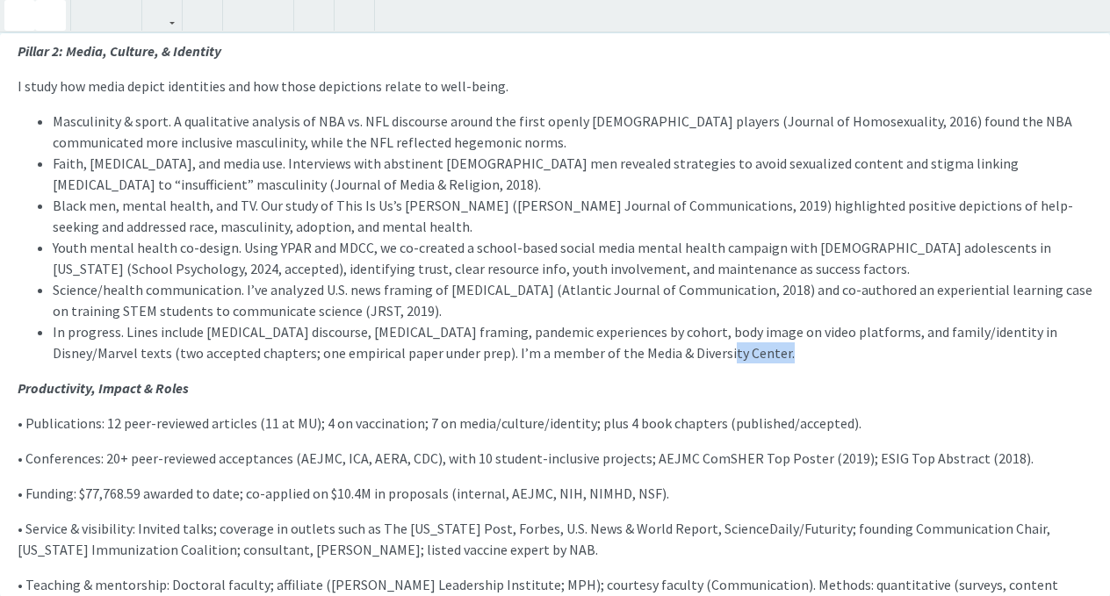
click at [47, 26] on icon "button" at bounding box center [50, 15] width 15 height 29
click at [23, 415] on p "• Publications: 12 peer-reviewed articles (11 at MU); 4 on vaccination; 7 on me…" at bounding box center [555, 423] width 1075 height 21
click at [256, 10] on button "button" at bounding box center [242, 15] width 31 height 31
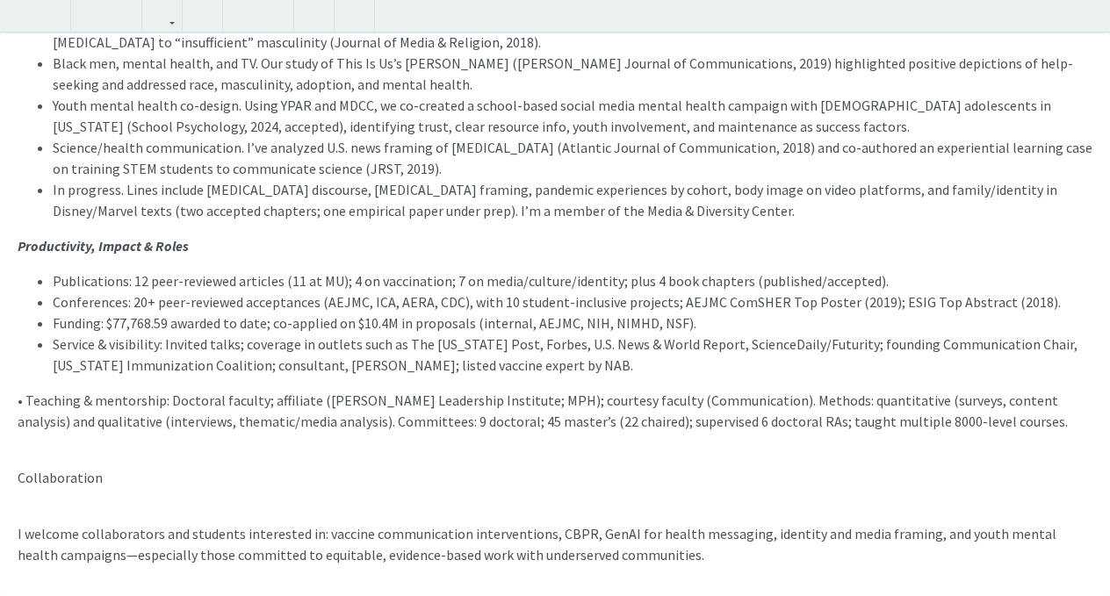
scroll to position [792, 0]
click at [28, 401] on p "• Teaching & mentorship: Doctoral faculty; affiliate ([PERSON_NAME] Leadership …" at bounding box center [555, 411] width 1075 height 42
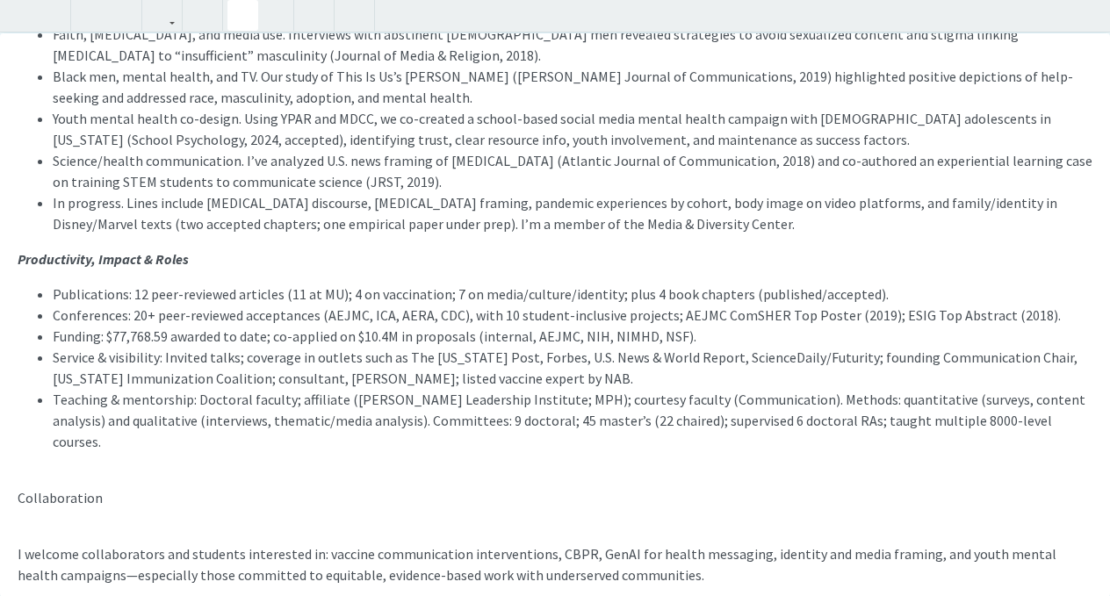
scroll to position [778, 0]
drag, startPoint x: 117, startPoint y: 478, endPoint x: 3, endPoint y: 476, distance: 114.2
click at [3, 476] on div "Throughlines. I study how communication shapes health beliefs and behaviors, wi…" at bounding box center [555, 315] width 1110 height 564
click at [33, 8] on button "button" at bounding box center [19, 15] width 31 height 31
drag, startPoint x: 51, startPoint y: 11, endPoint x: 51, endPoint y: 32, distance: 20.2
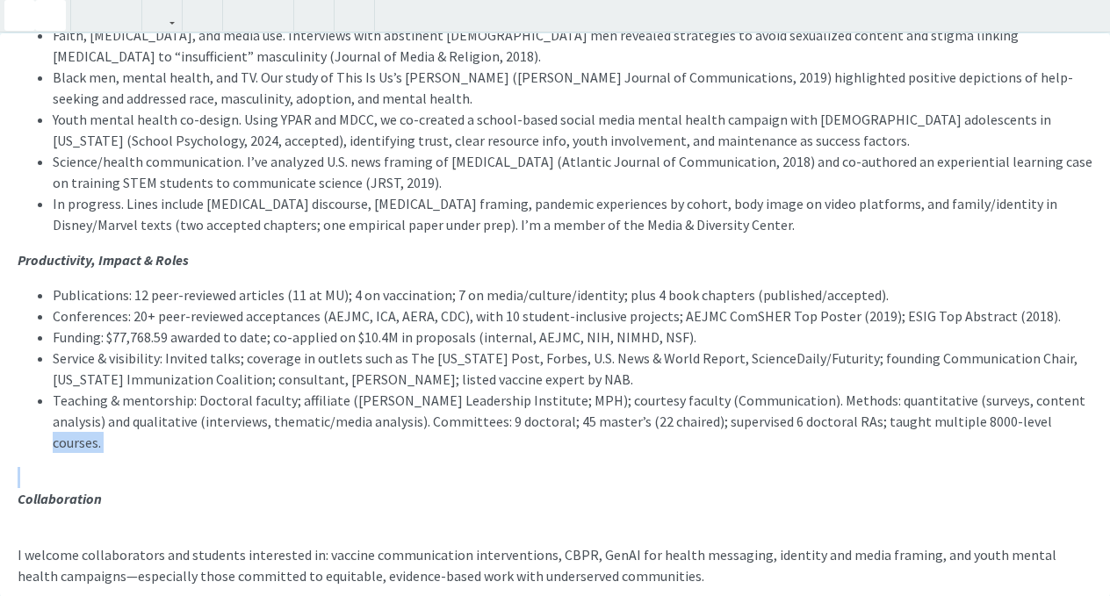
click at [43, 1] on use "button" at bounding box center [43, 1] width 0 height 0
click at [83, 447] on p "I study how media depict identities and how those depictions relate to well-bei…" at bounding box center [555, 266] width 1075 height 639
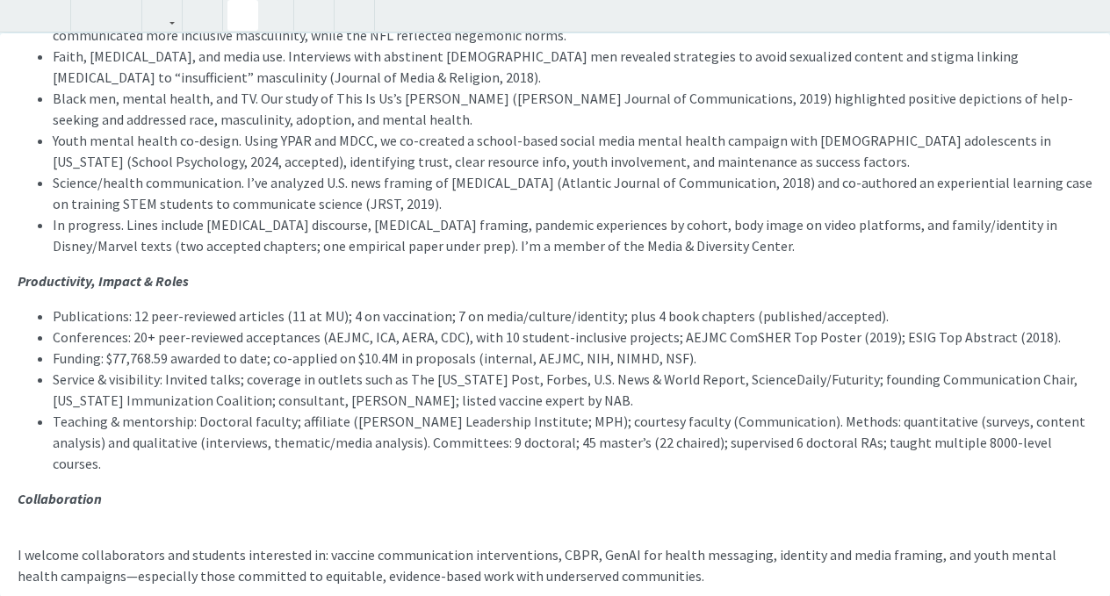
click at [64, 516] on p "I study how media depict identities and how those depictions relate to well-bei…" at bounding box center [555, 277] width 1075 height 618
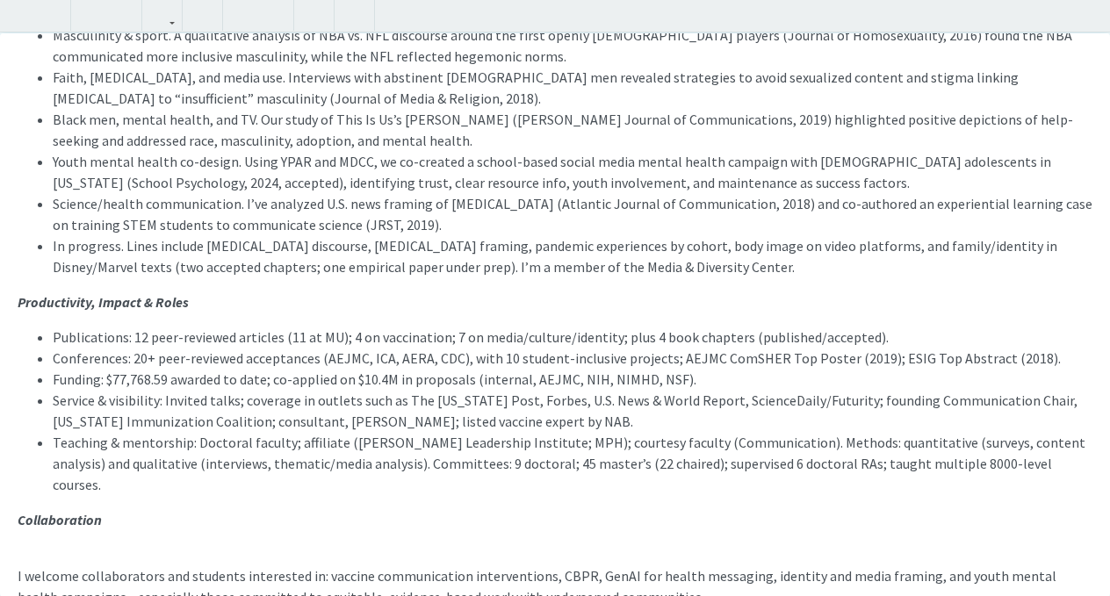
type textarea "<p><span style="font-size: 1rem;"><strong>Throughlines.</strong> I study how co…"
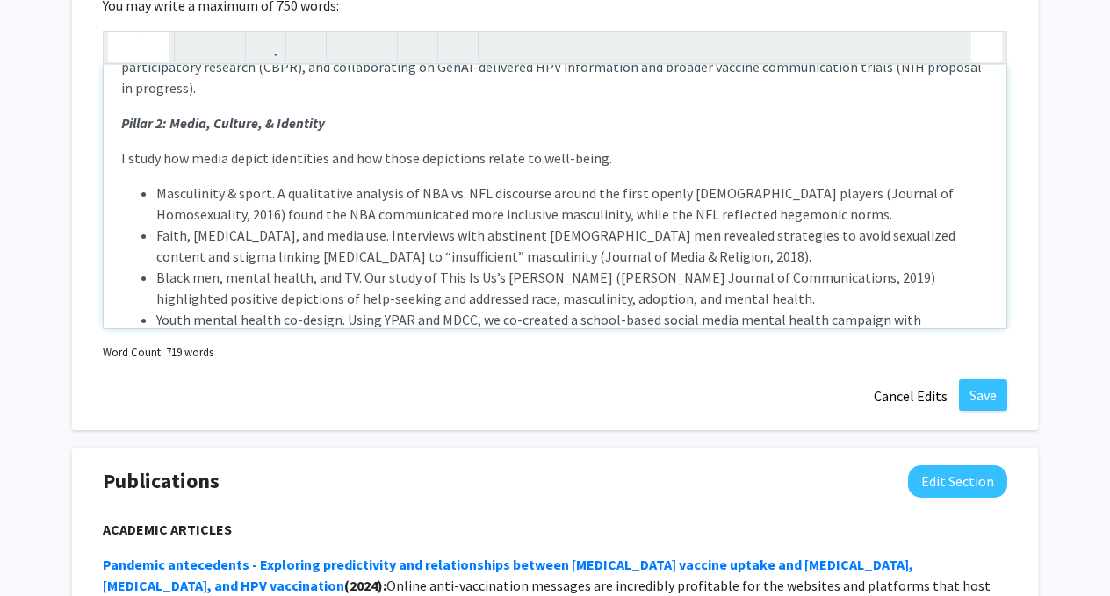
click at [995, 409] on button "Save" at bounding box center [983, 395] width 48 height 32
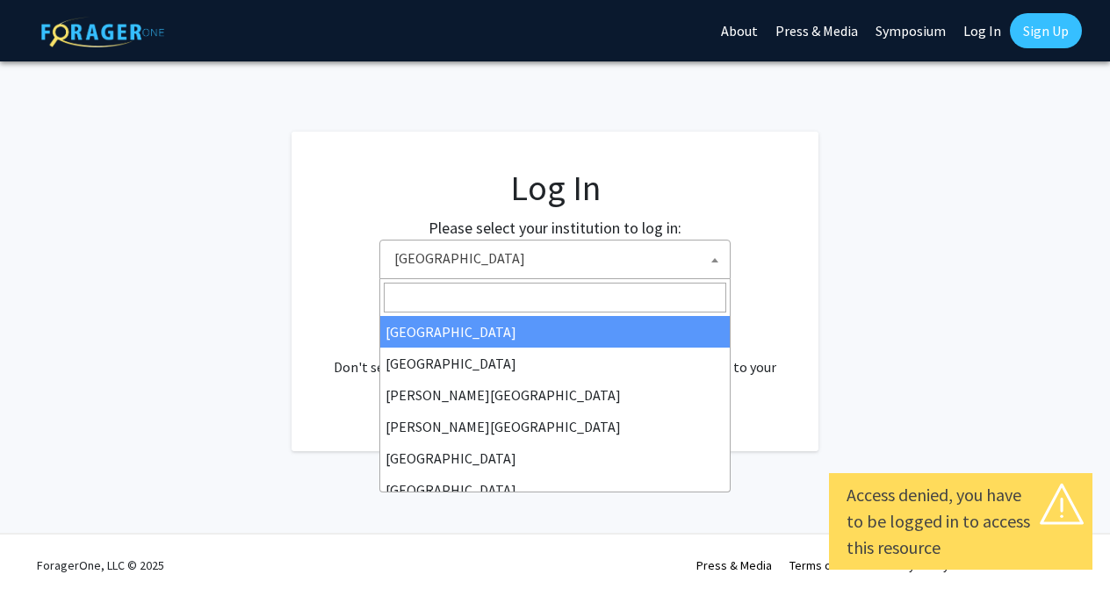
click at [519, 258] on span "Baylor University" at bounding box center [558, 259] width 343 height 36
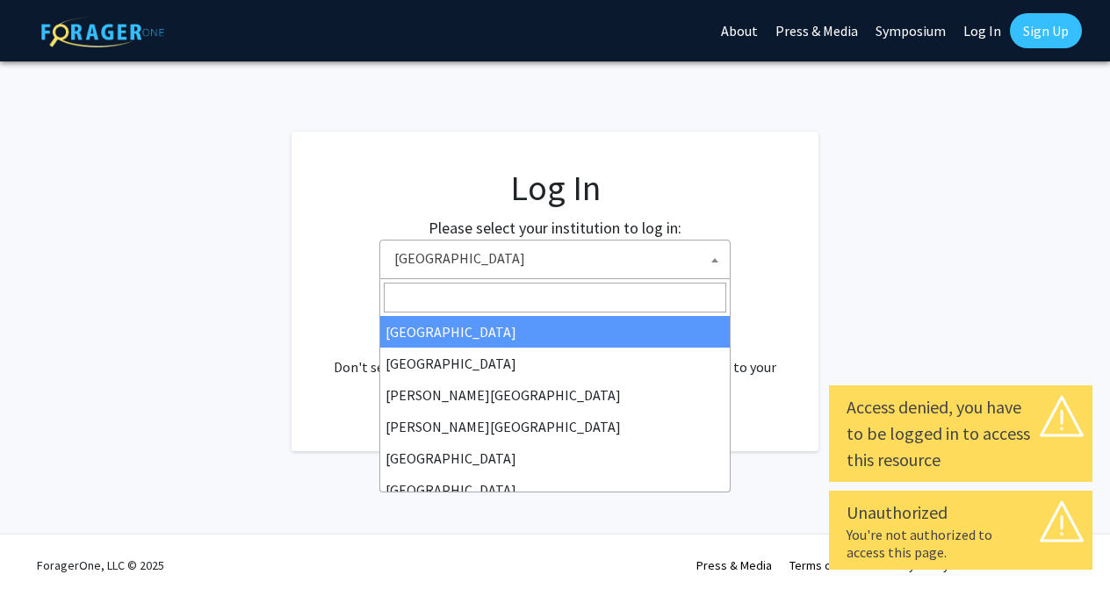
select select "34"
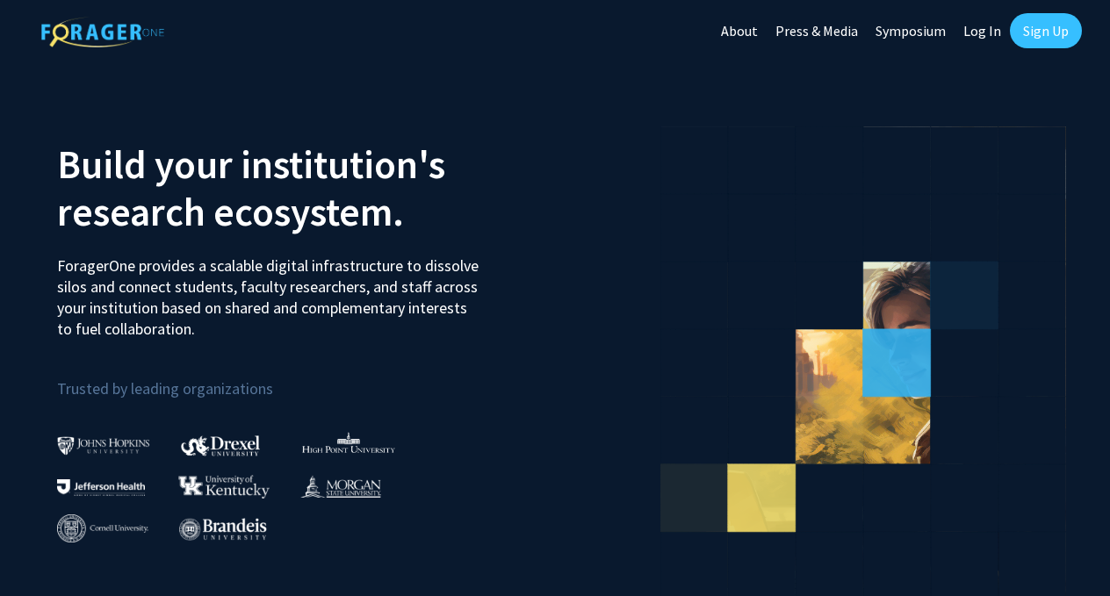
click at [978, 25] on link "Log In" at bounding box center [982, 30] width 55 height 61
select select
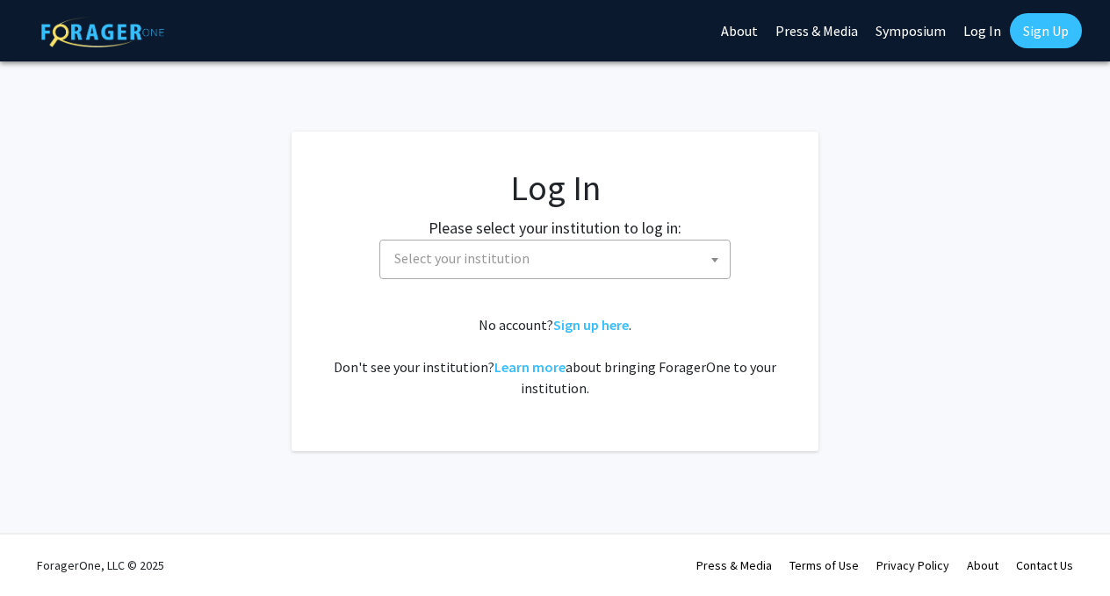
click at [547, 271] on span "Select your institution" at bounding box center [558, 259] width 343 height 36
type input "k"
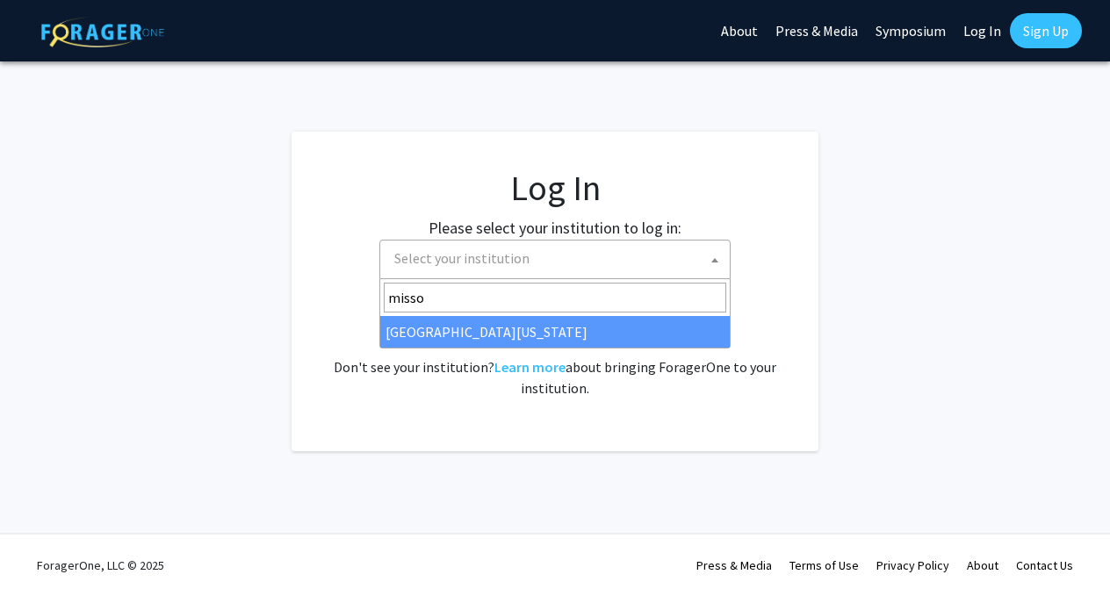
type input "missou"
select select "33"
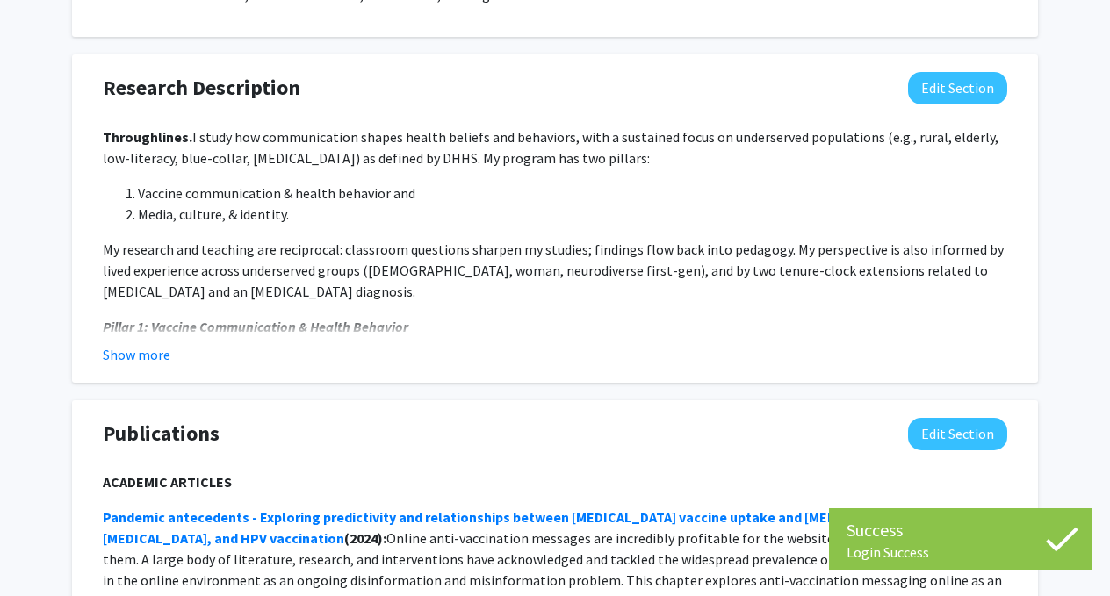
scroll to position [1269, 0]
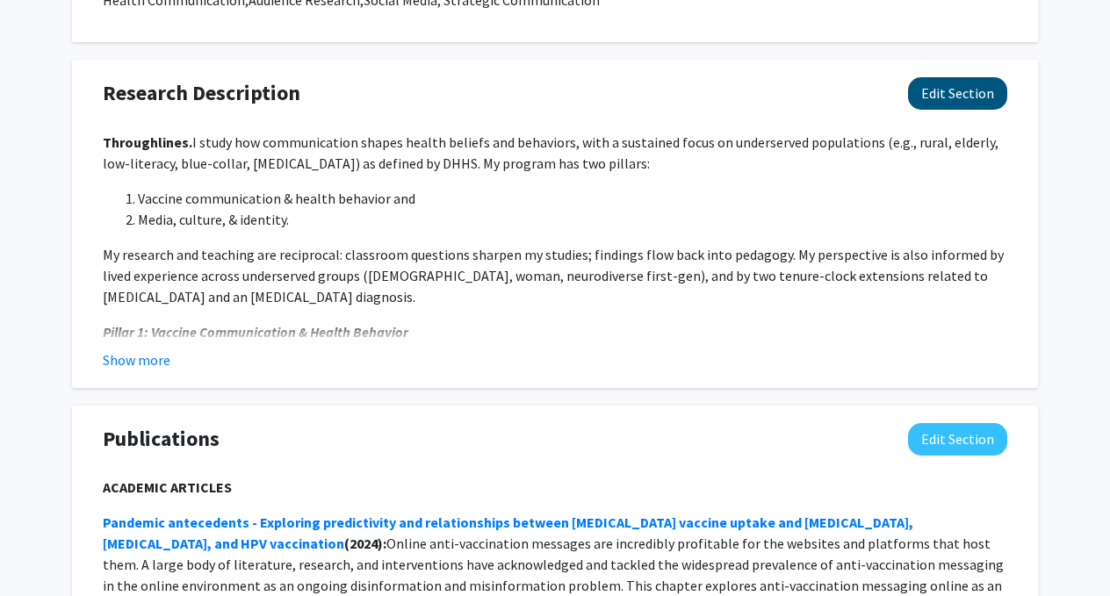
click at [965, 93] on button "Edit Section" at bounding box center [957, 93] width 99 height 32
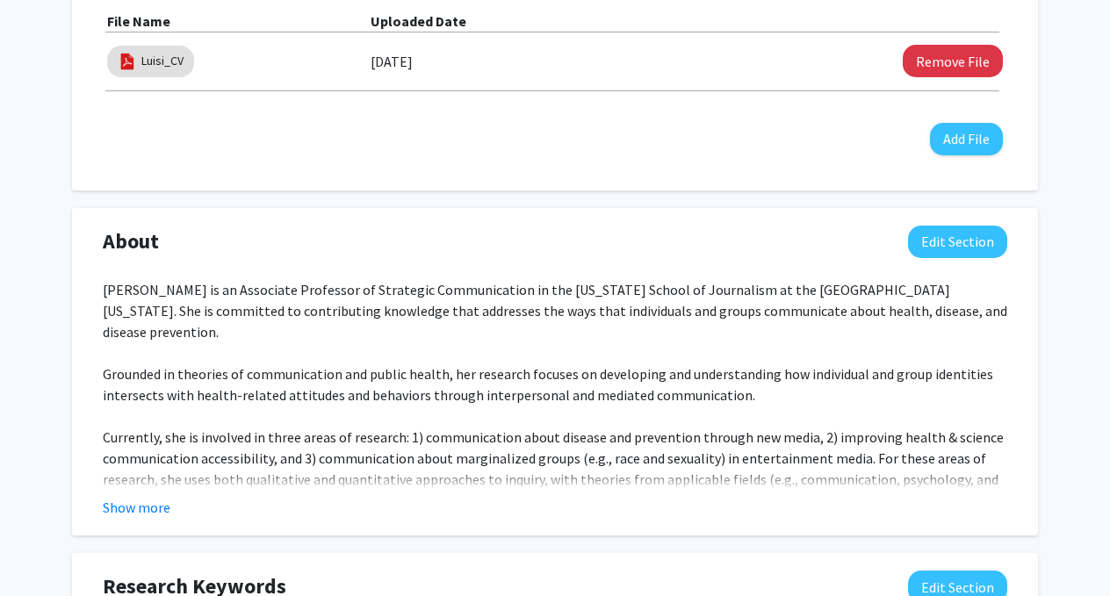
scroll to position [635, 0]
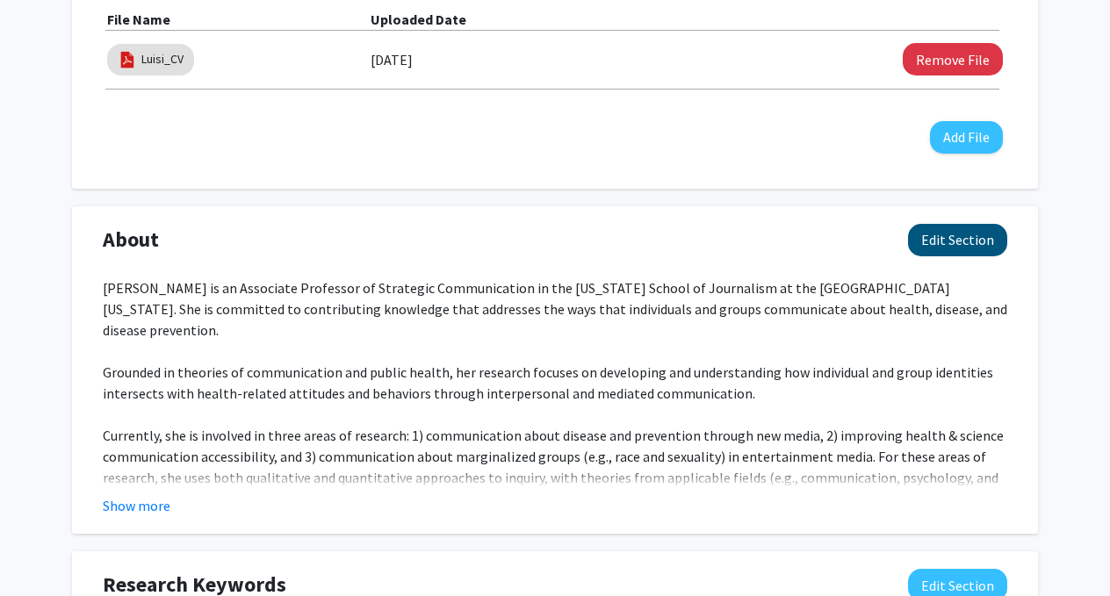
click at [963, 242] on button "Edit Section" at bounding box center [957, 240] width 99 height 32
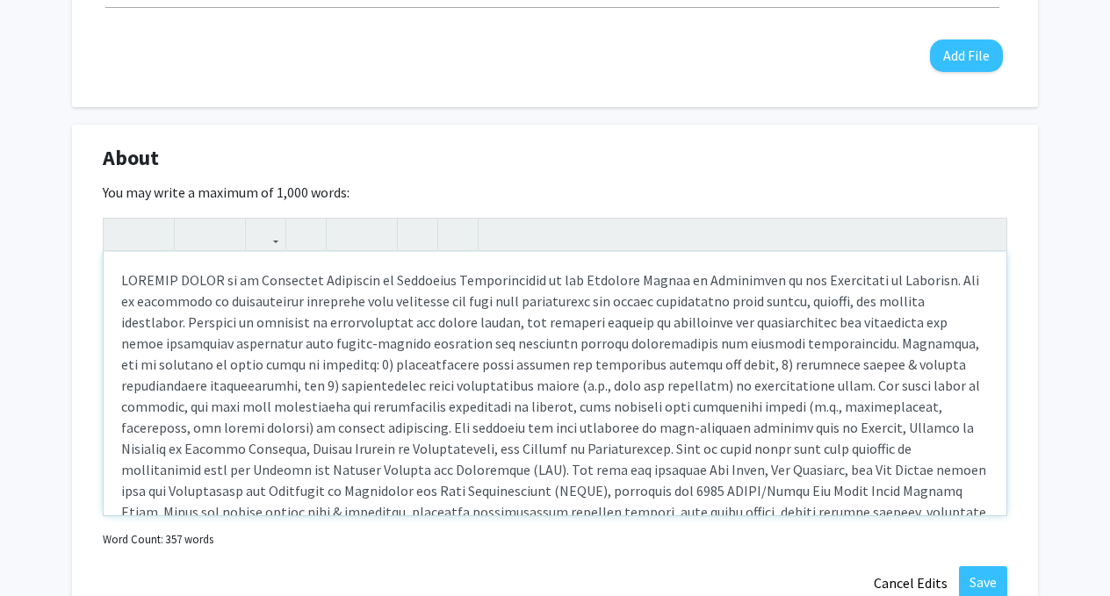
scroll to position [718, 0]
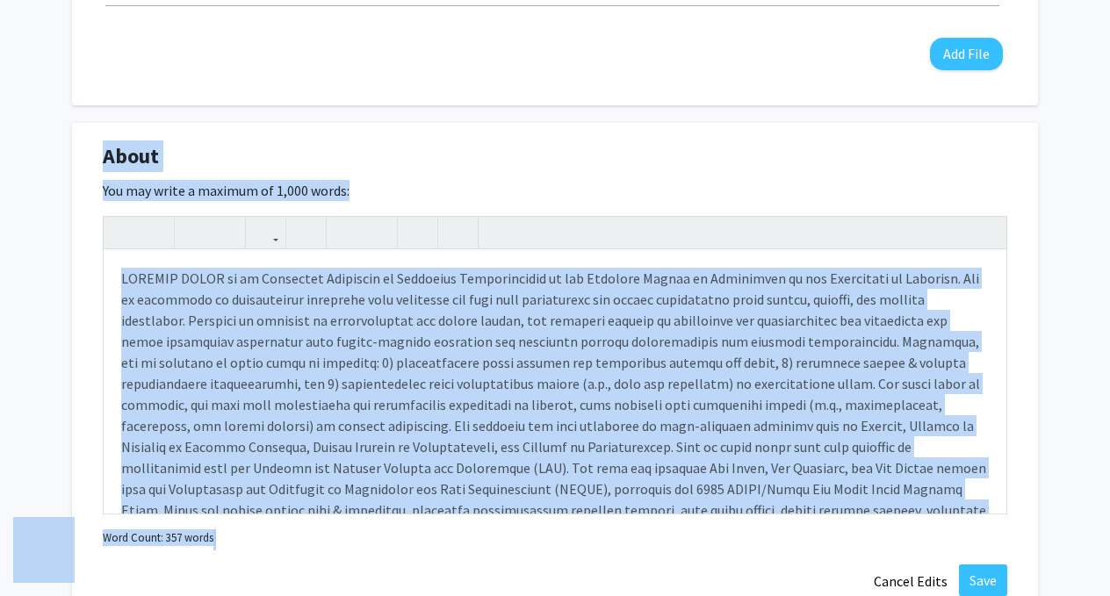
click at [660, 530] on div "Insert link Remove link Word Count: 357 words" at bounding box center [555, 383] width 905 height 335
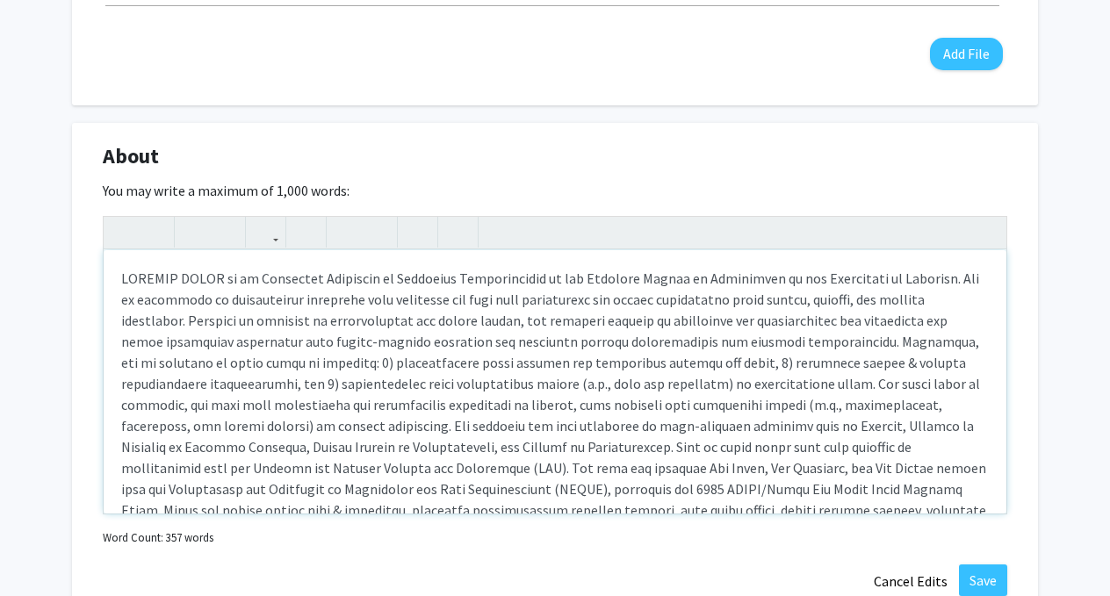
click at [657, 446] on div "Note to users with screen readers: Please deactivate our accessibility plugin f…" at bounding box center [555, 381] width 903 height 263
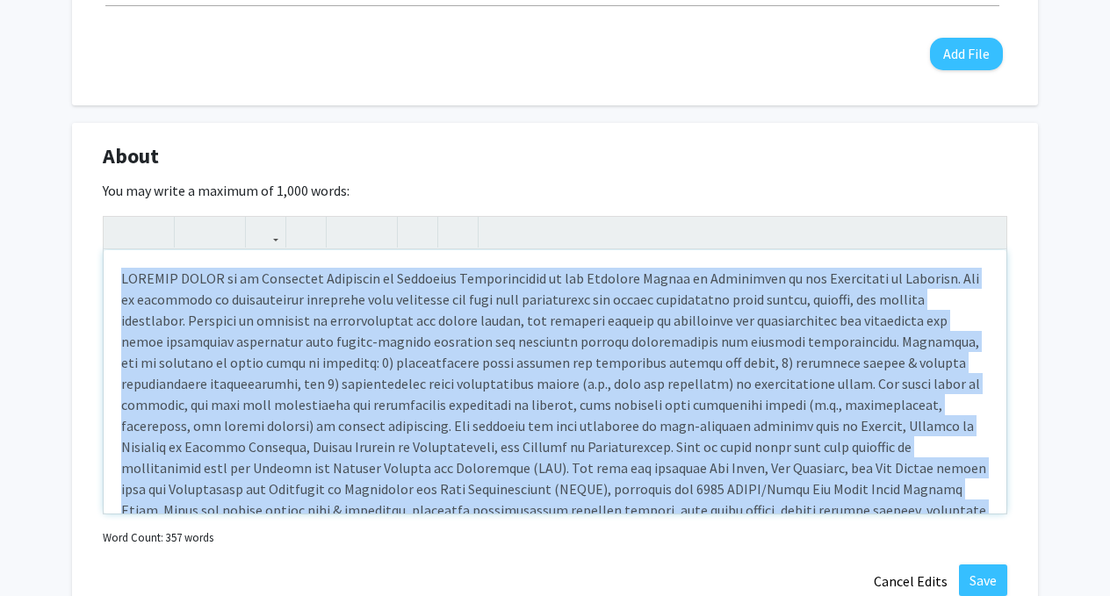
paste div "Note to users with screen readers: Please deactivate our accessibility plugin f…"
type textarea "<p>I am an Associate Professor in the Missouri School of Journalism at the Univ…"
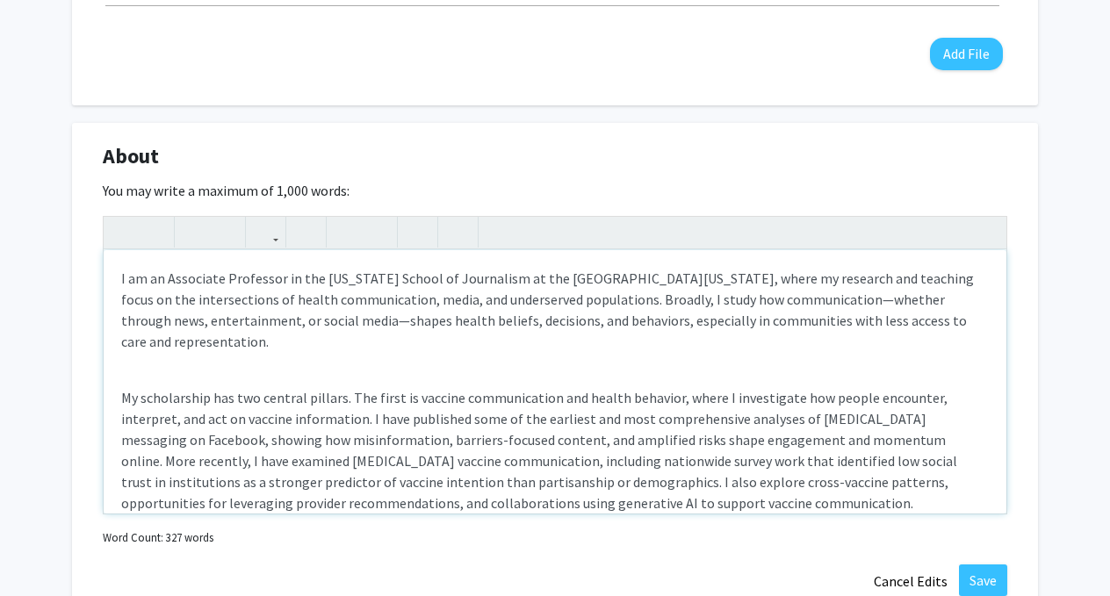
click at [540, 357] on div "I am an Associate Professor in the Missouri School of Journalism at the Univers…" at bounding box center [555, 381] width 903 height 263
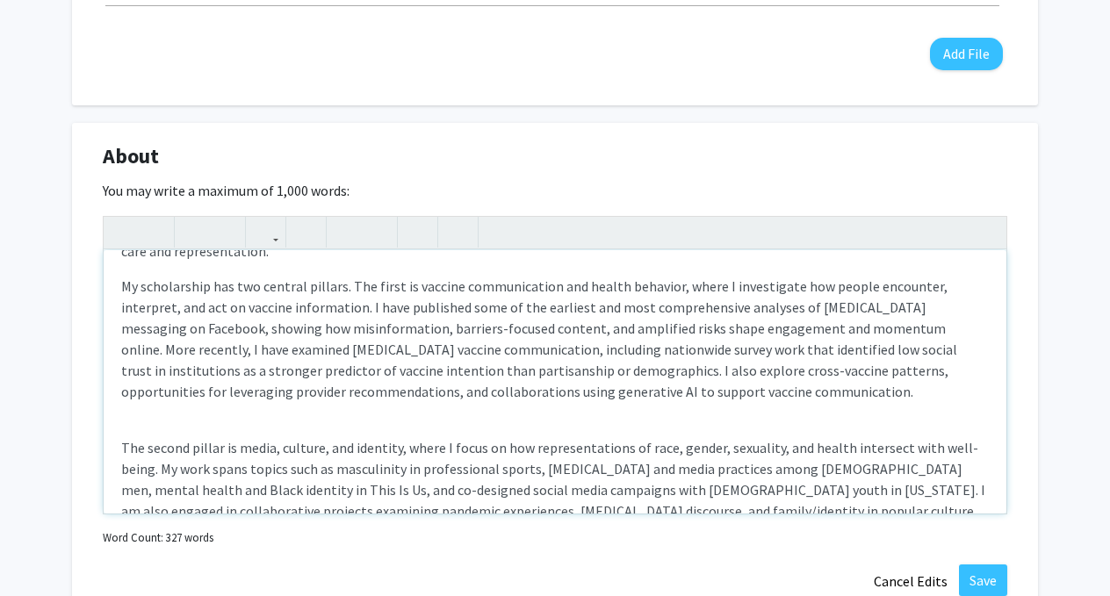
scroll to position [97, 0]
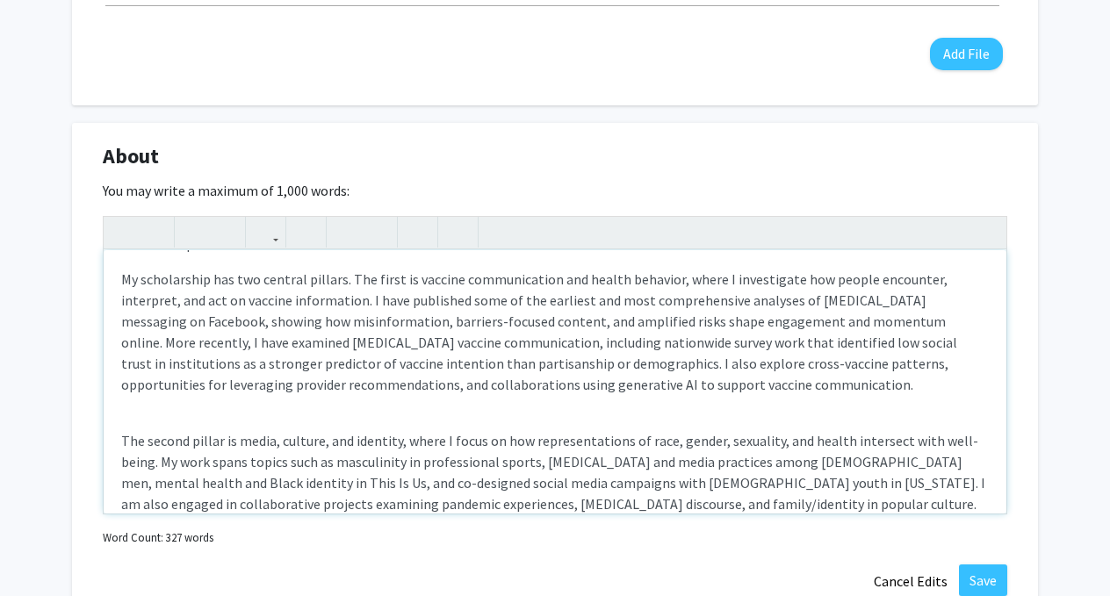
click at [351, 429] on div "I am an Associate Professor in the Missouri School of Journalism at the Univers…" at bounding box center [555, 381] width 903 height 263
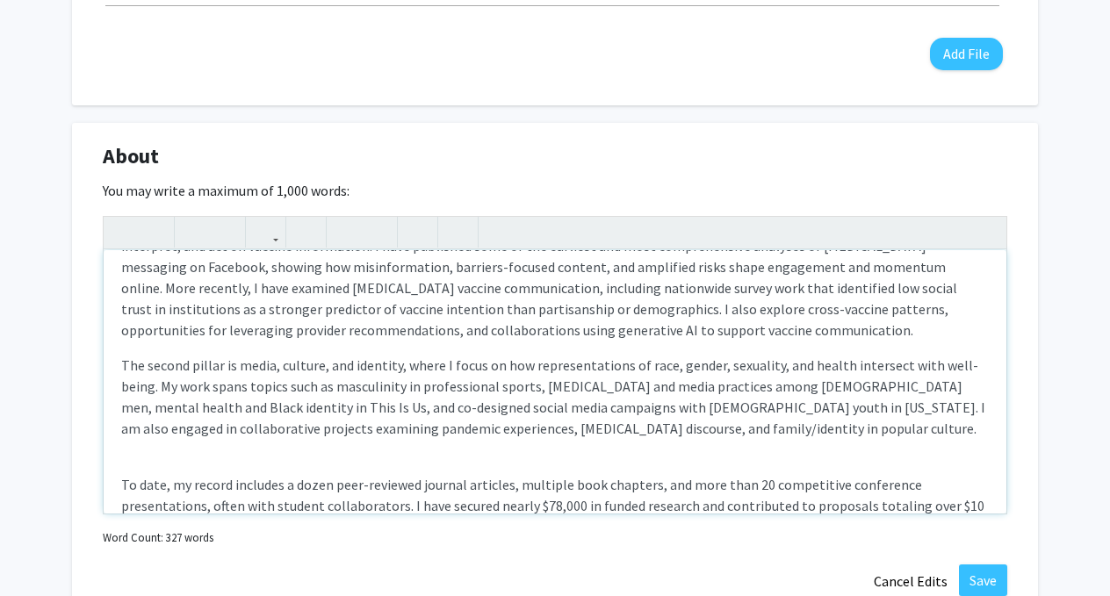
scroll to position [162, 0]
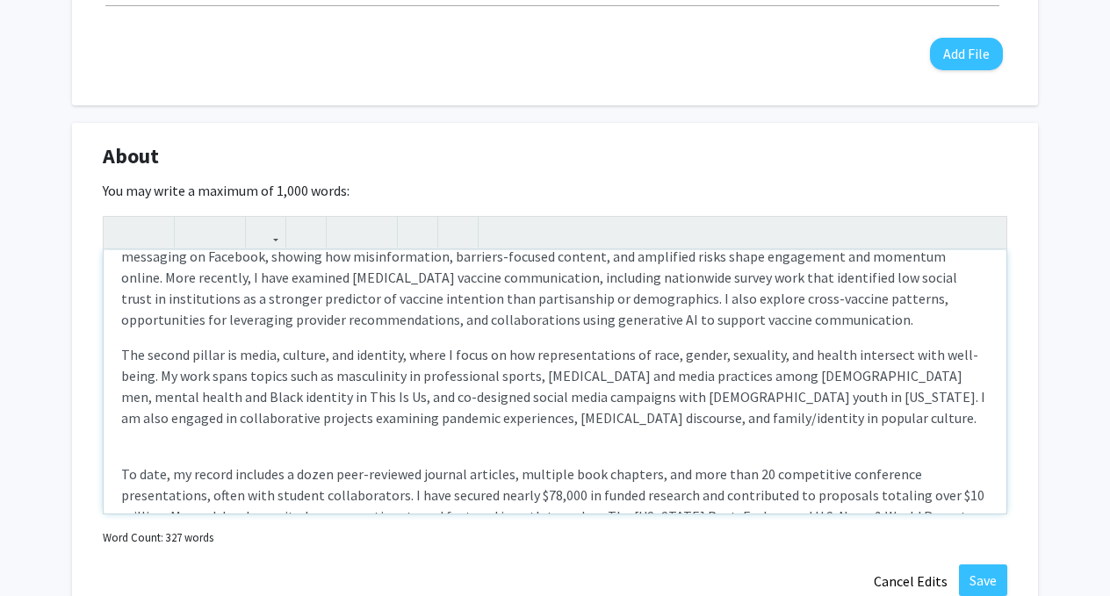
click at [332, 435] on div "I am an Associate Professor in the Missouri School of Journalism at the Univers…" at bounding box center [555, 381] width 903 height 263
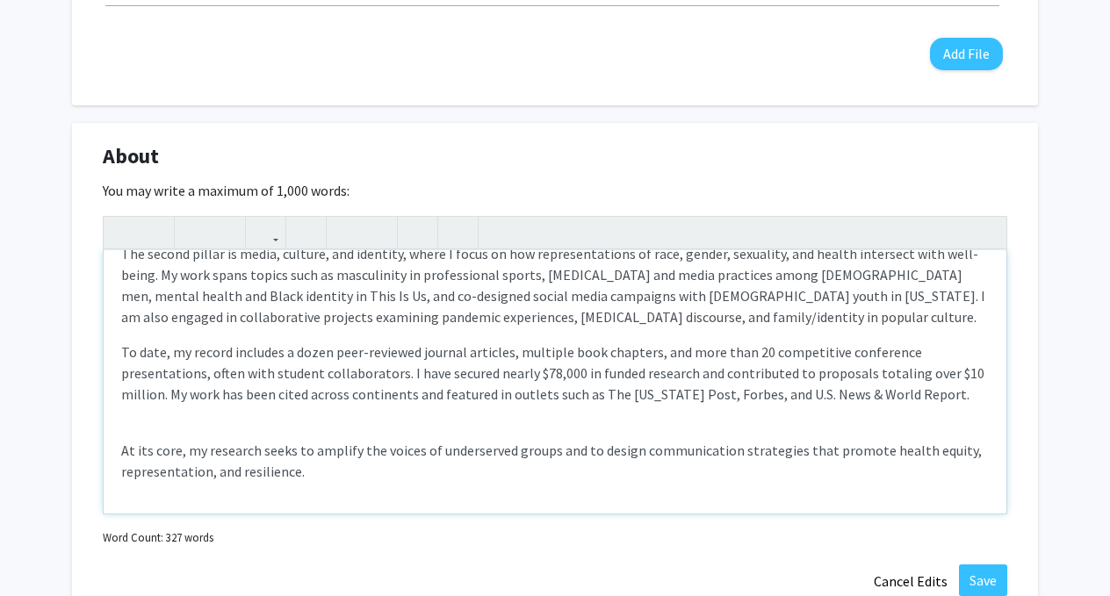
click at [345, 416] on div "I am an Associate Professor in the Missouri School of Journalism at the Univers…" at bounding box center [555, 381] width 903 height 263
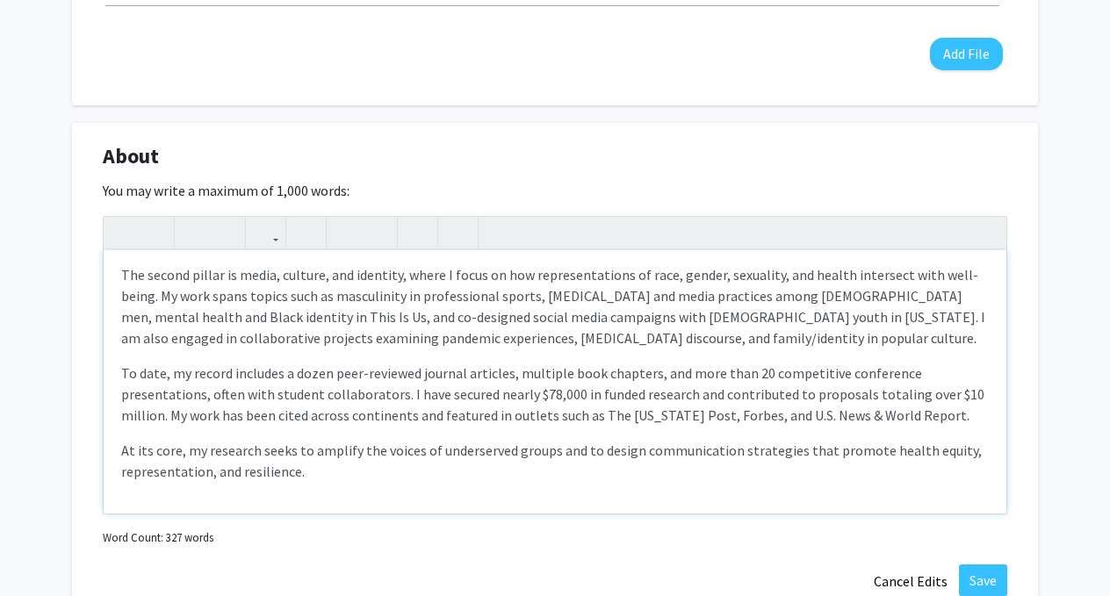
scroll to position [242, 0]
type textarea "<p>I am an Associate Professor in the Missouri School of Journalism at the Univ…"
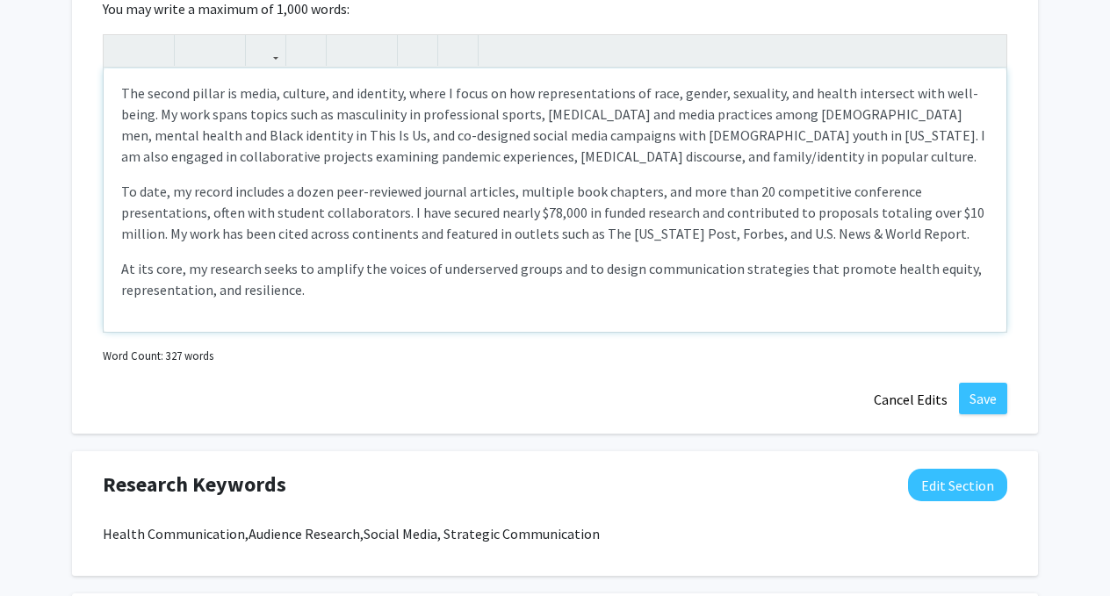
scroll to position [918, 0]
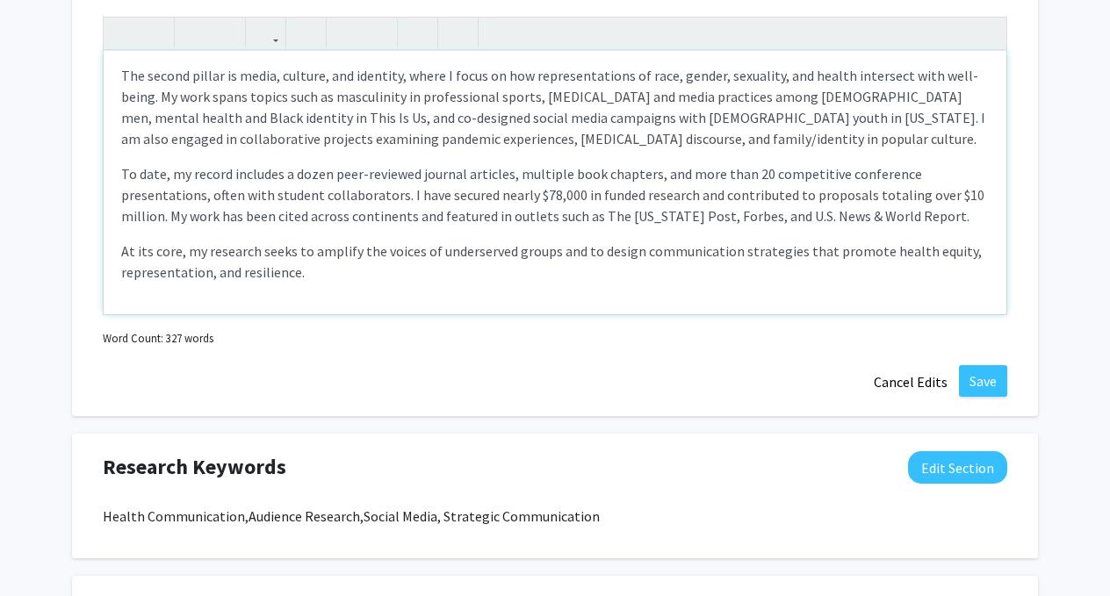
click at [325, 292] on div "I am an Associate Professor in the Missouri School of Journalism at the Univers…" at bounding box center [555, 182] width 903 height 263
click at [978, 385] on button "Save" at bounding box center [983, 381] width 48 height 32
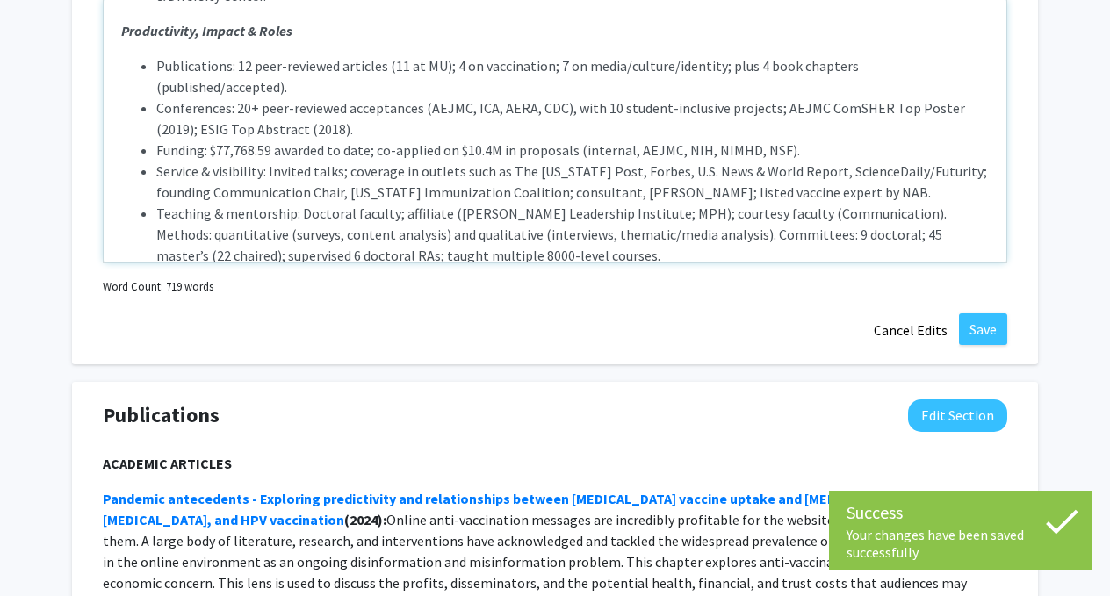
scroll to position [1496, 0]
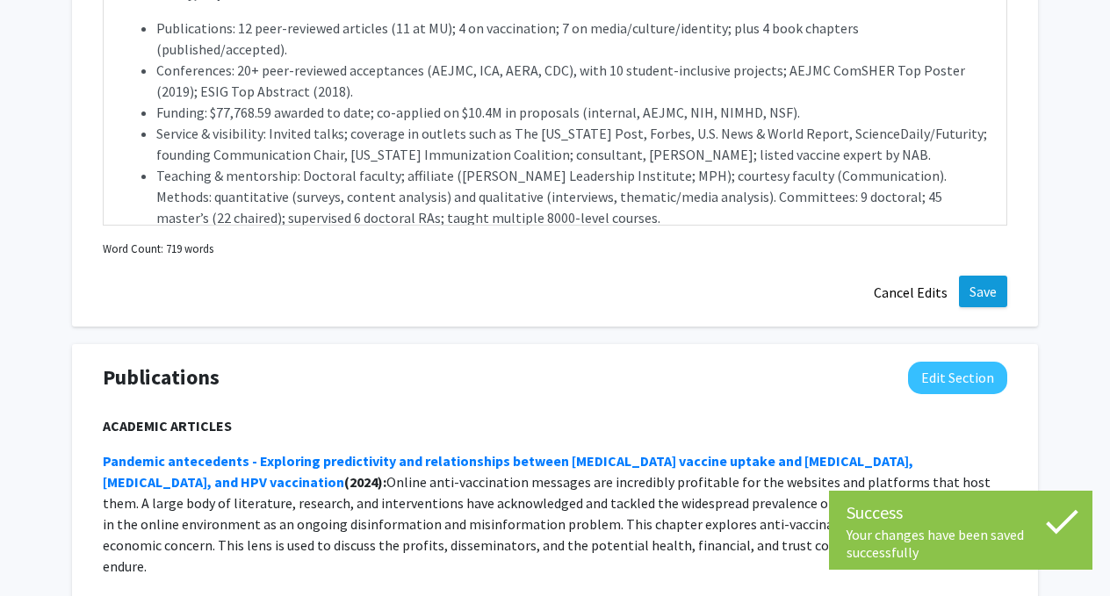
click at [993, 297] on button "Save" at bounding box center [983, 292] width 48 height 32
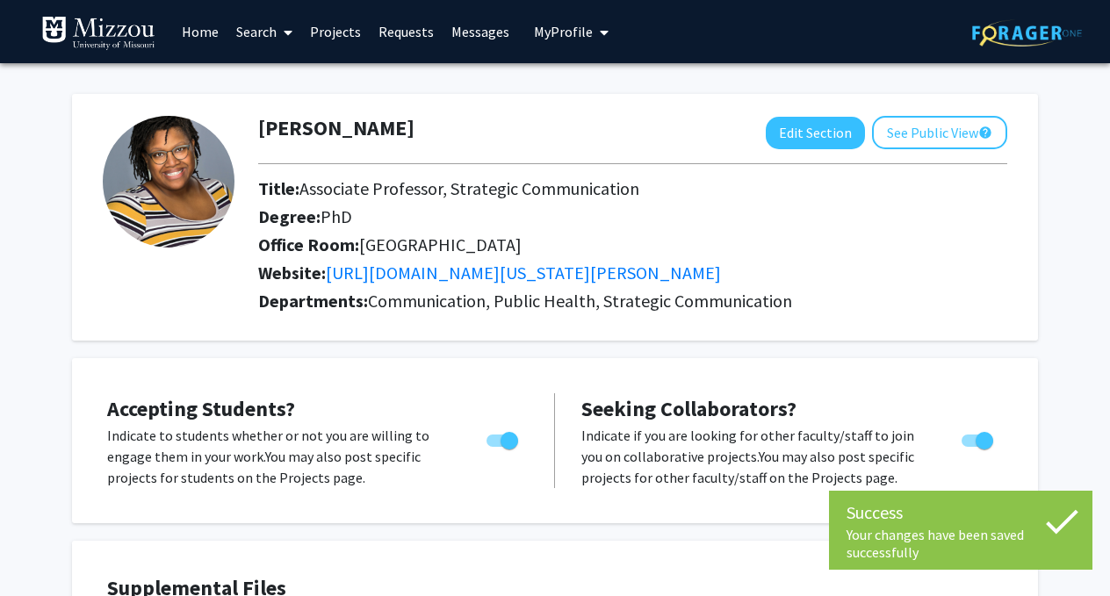
scroll to position [0, 0]
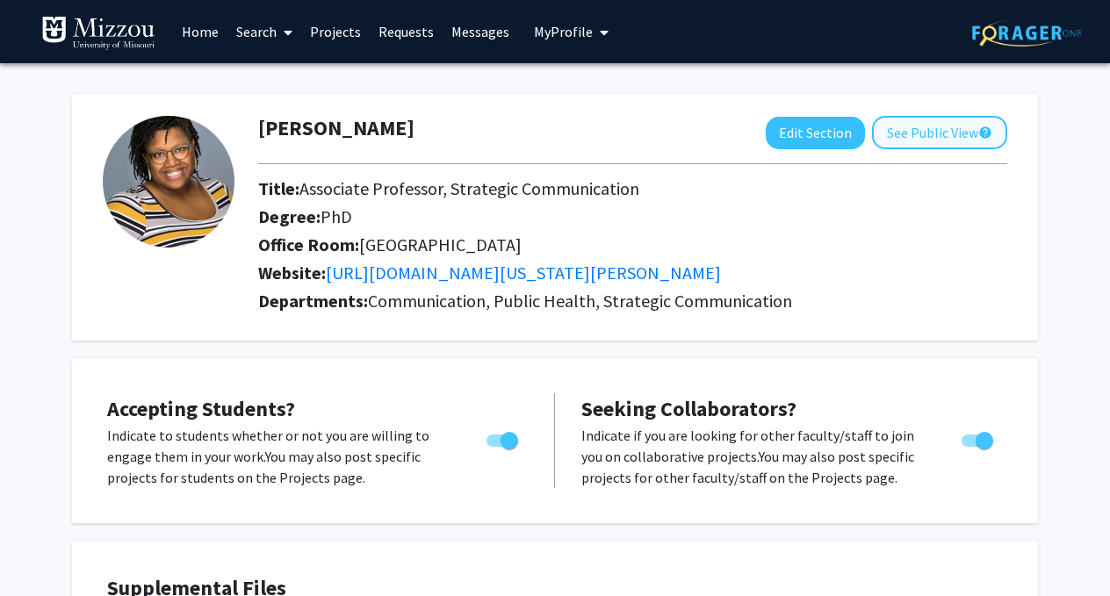
click at [933, 134] on button "See Public View help" at bounding box center [939, 132] width 135 height 33
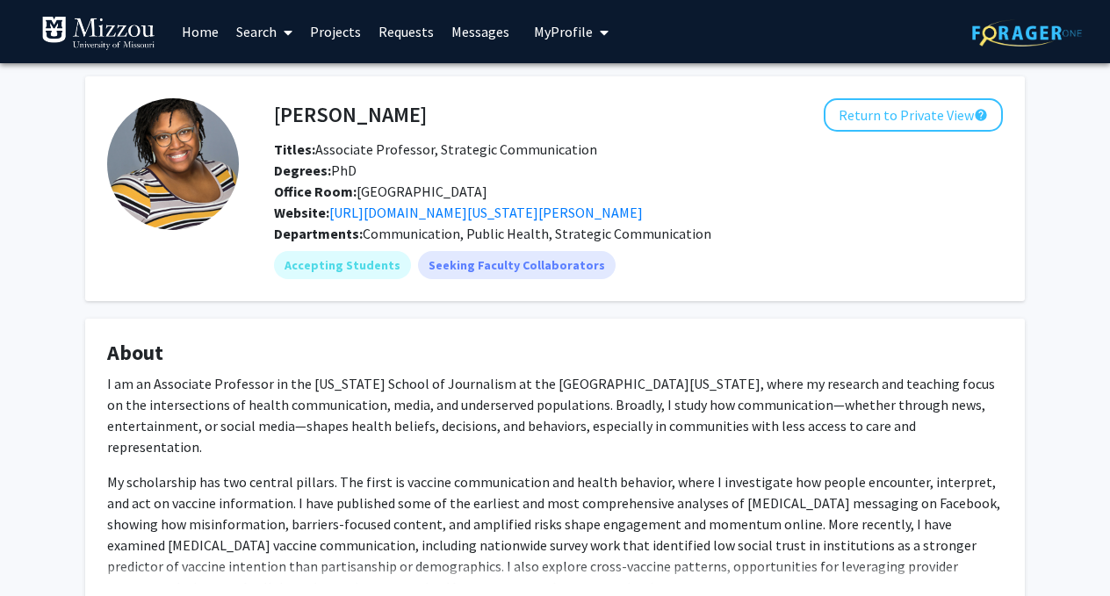
scroll to position [-1, 0]
